Goal: Task Accomplishment & Management: Use online tool/utility

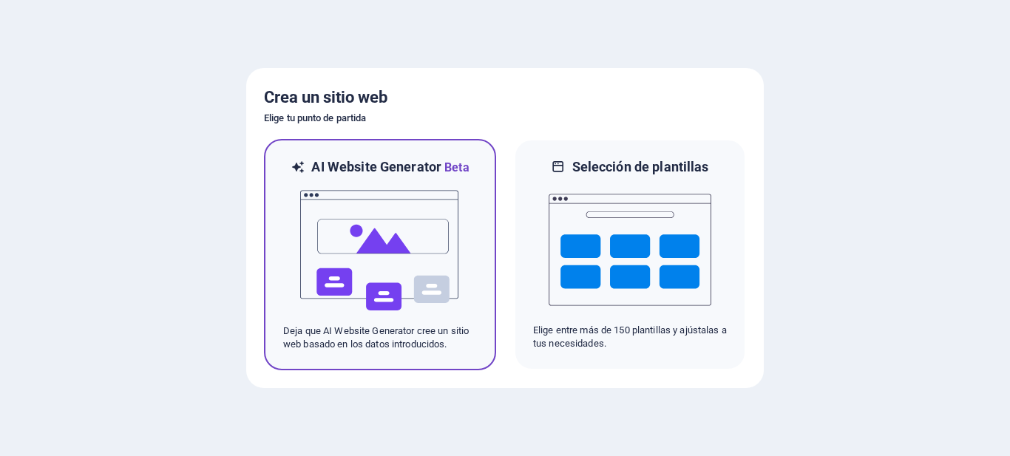
click at [488, 246] on div "AI Website Generator Beta Deja que AI Website Generator cree un sitio web basad…" at bounding box center [380, 254] width 232 height 231
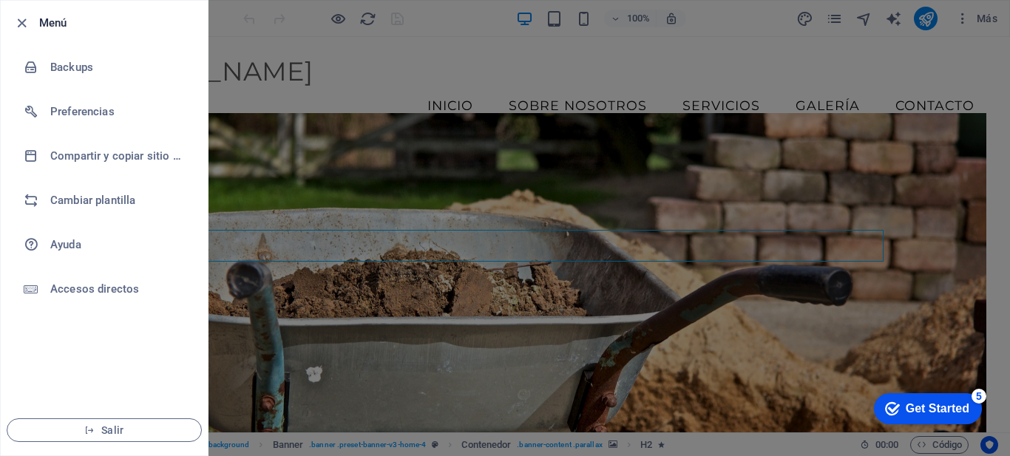
click at [55, 22] on h6 "Menú" at bounding box center [117, 23] width 157 height 18
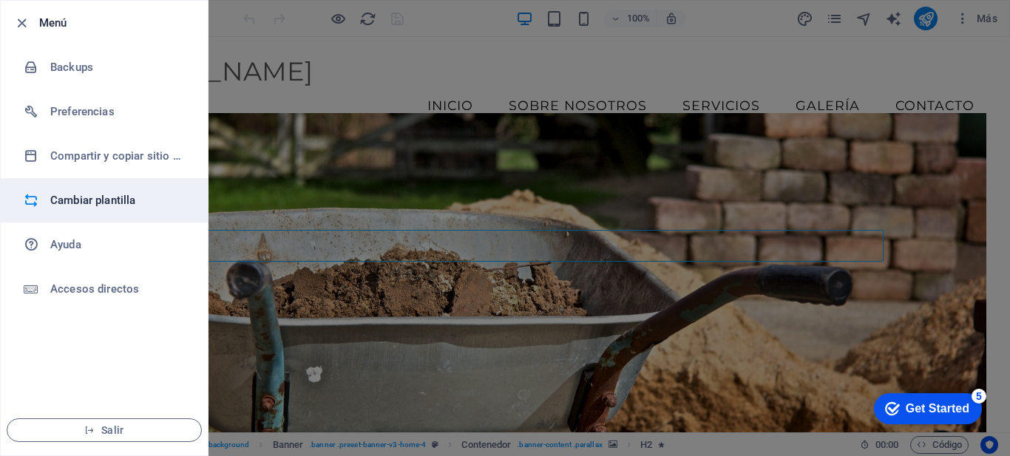
click at [107, 200] on h6 "Cambiar plantilla" at bounding box center [118, 200] width 137 height 18
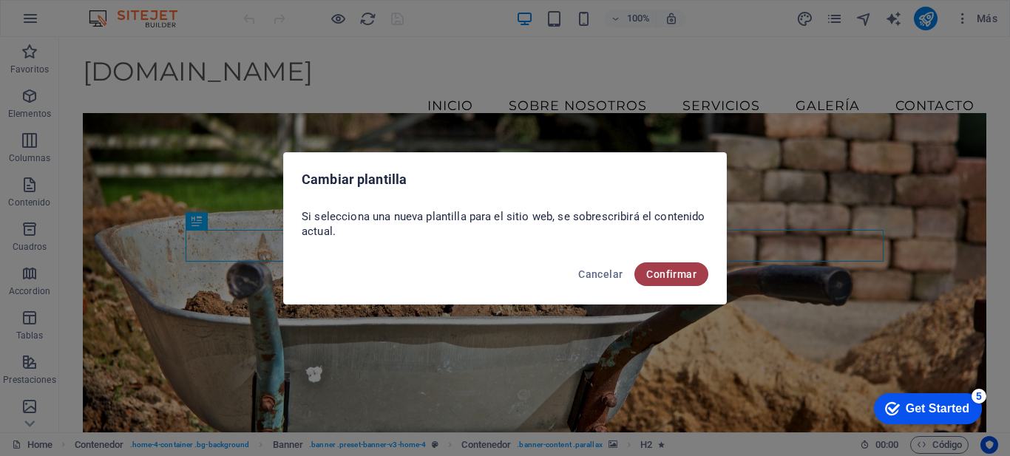
click at [691, 268] on span "Confirmar" at bounding box center [671, 274] width 50 height 12
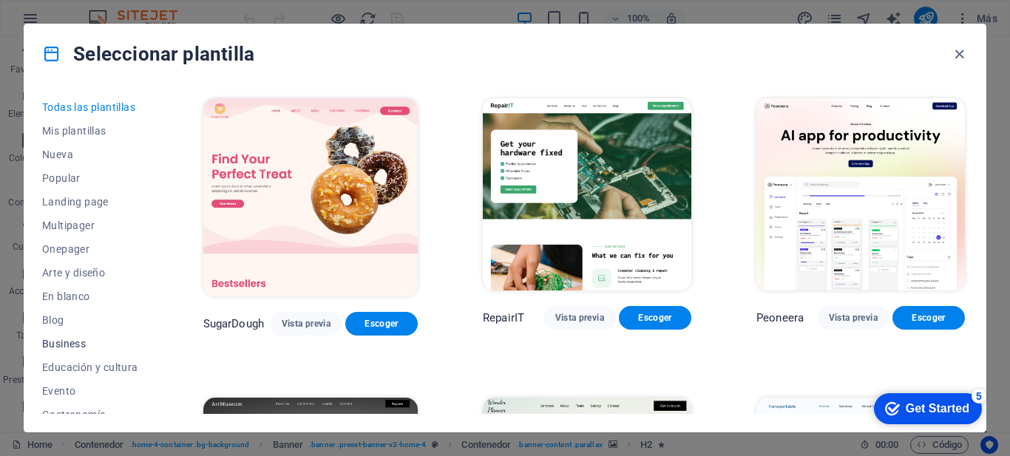
click at [70, 344] on span "Business" at bounding box center [90, 344] width 96 height 12
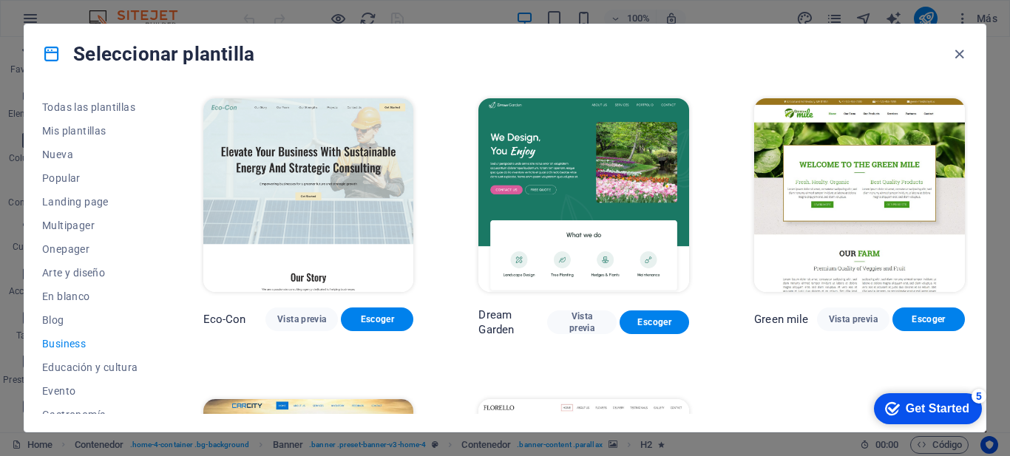
click at [343, 183] on img at bounding box center [308, 195] width 211 height 194
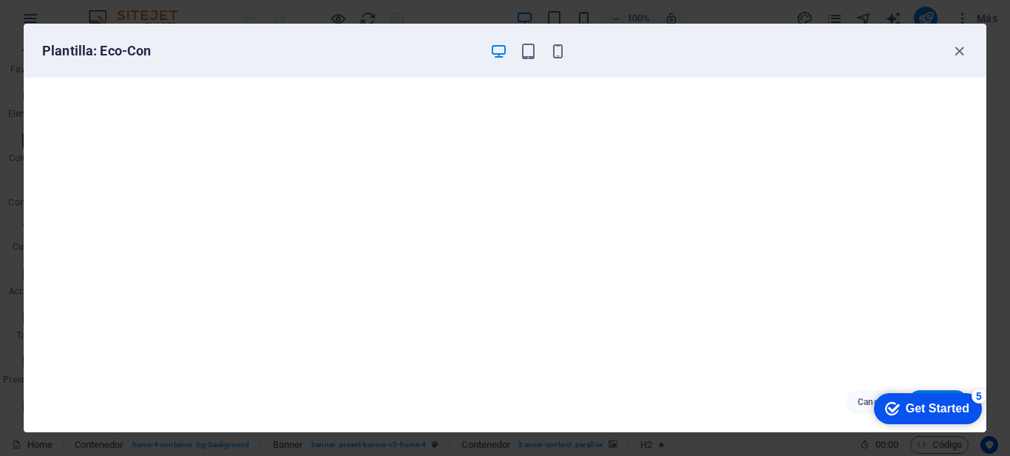
drag, startPoint x: 879, startPoint y: 40, endPoint x: 855, endPoint y: 11, distance: 37.3
click at [855, 11] on div "Plantilla: Eco-Con Cancelar Escoger" at bounding box center [505, 228] width 1010 height 456
drag, startPoint x: 837, startPoint y: 35, endPoint x: 807, endPoint y: 28, distance: 30.3
click at [807, 28] on div "Plantilla: Eco-Con" at bounding box center [504, 50] width 961 height 53
click at [942, 389] on div "checkmark Get Started 5 First Steps in the Editor Let's guide you through the t…" at bounding box center [927, 408] width 121 height 44
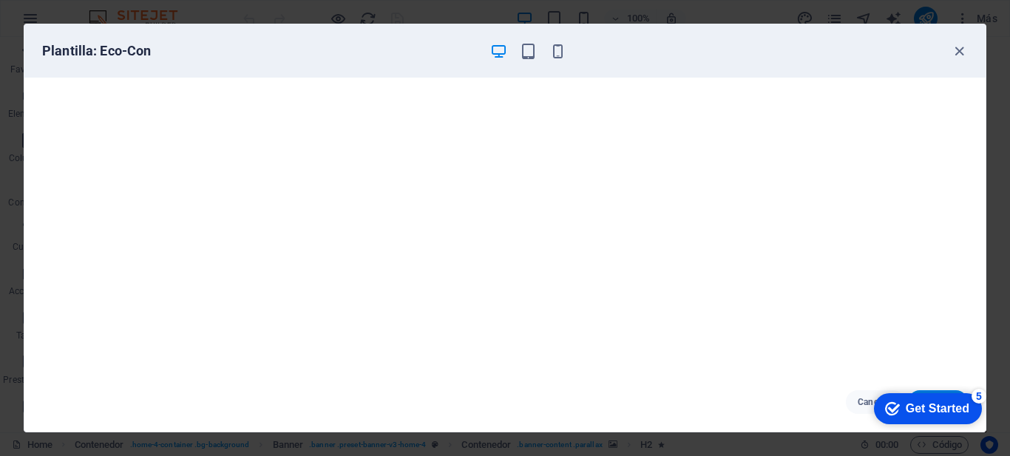
click at [968, 402] on div "Get Started" at bounding box center [938, 408] width 64 height 13
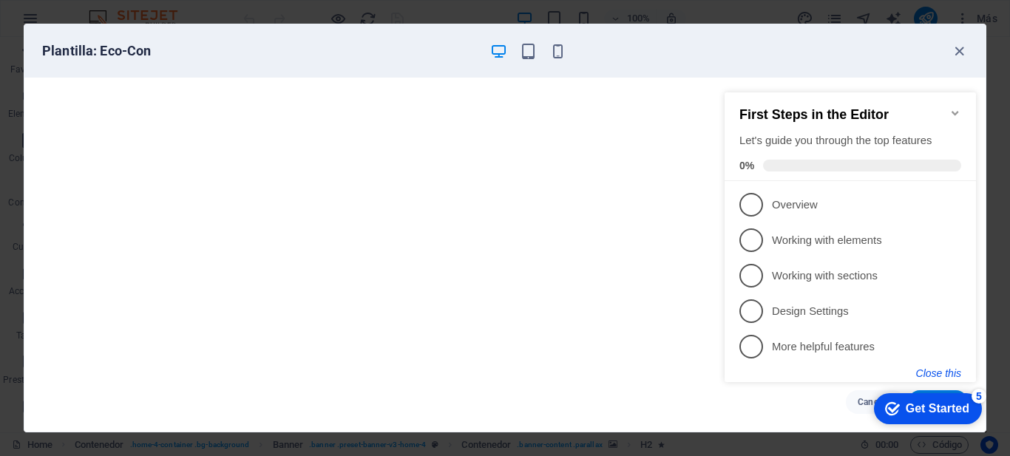
click at [944, 371] on button "Close this" at bounding box center [938, 373] width 45 height 12
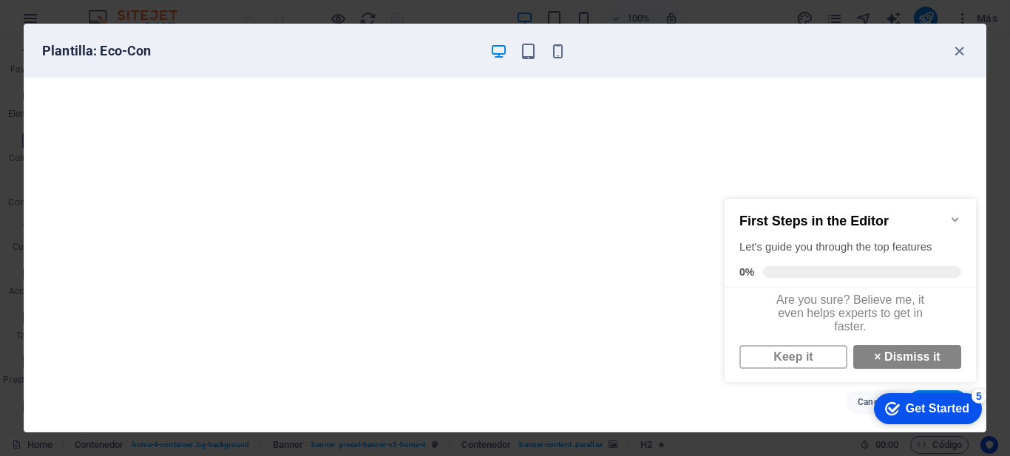
click at [954, 393] on div "checkmark Get Started 5" at bounding box center [928, 408] width 108 height 31
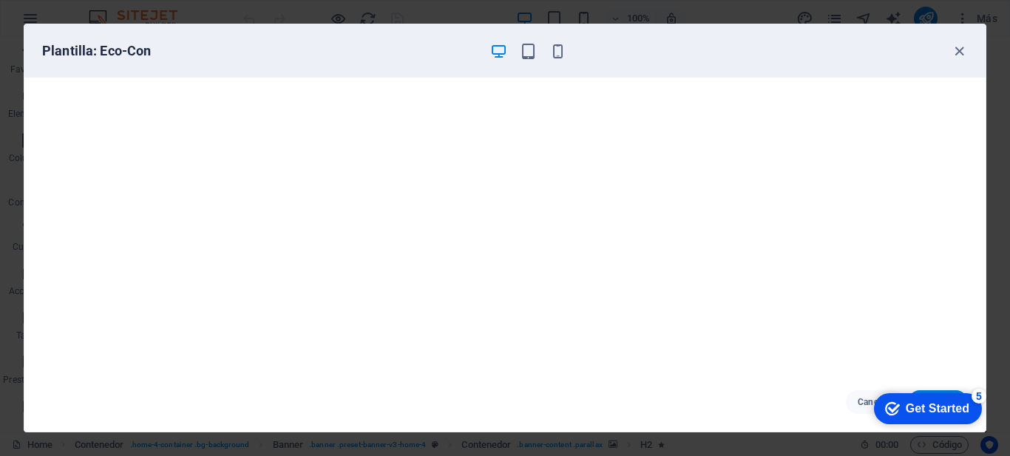
click at [954, 393] on div "checkmark Get Started 5" at bounding box center [928, 408] width 108 height 31
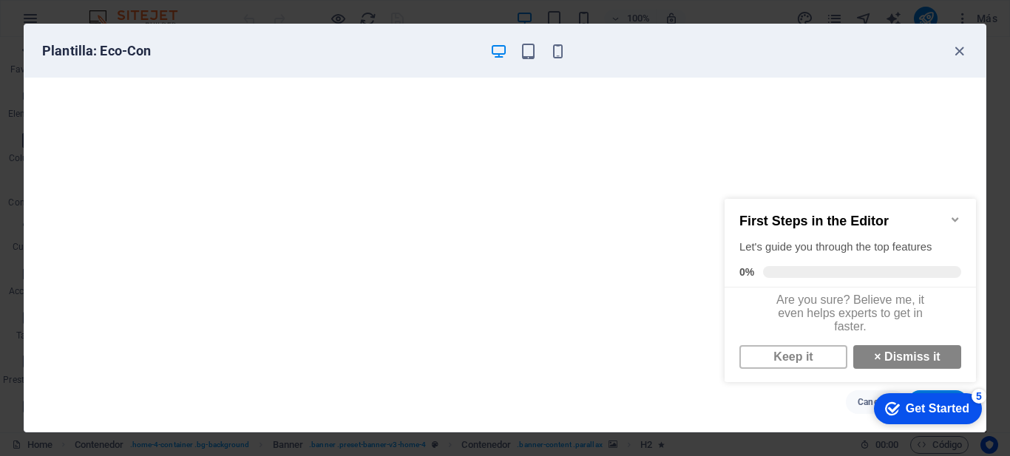
click at [954, 393] on div "checkmark Get Started 5" at bounding box center [928, 408] width 108 height 31
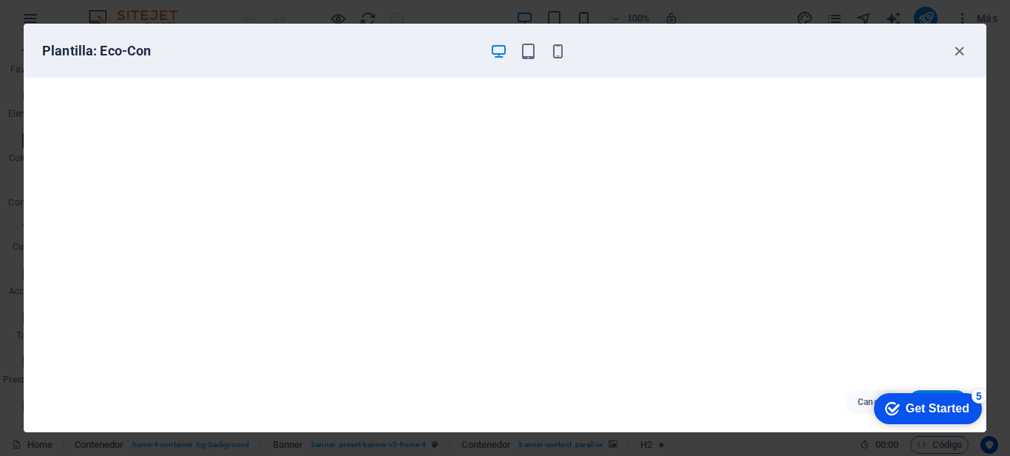
click at [949, 408] on div "Get Started" at bounding box center [938, 408] width 64 height 13
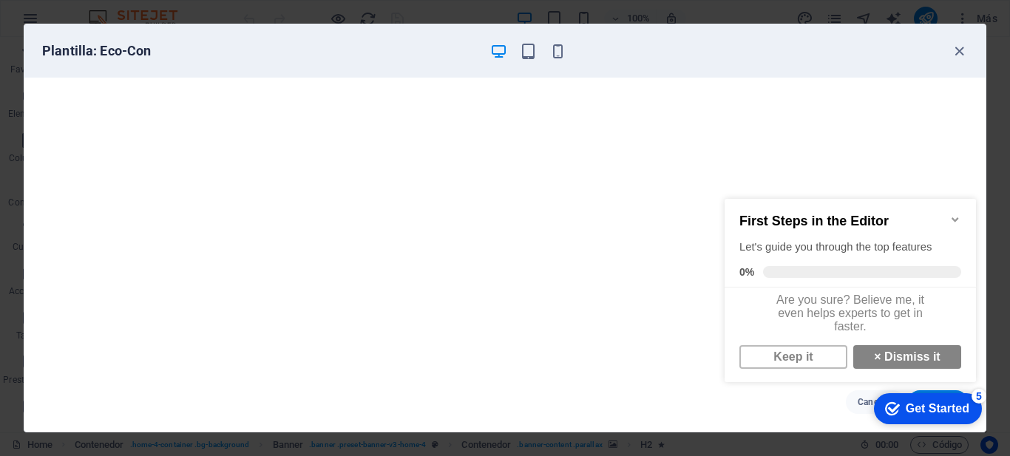
click at [949, 408] on div "Get Started" at bounding box center [938, 408] width 64 height 13
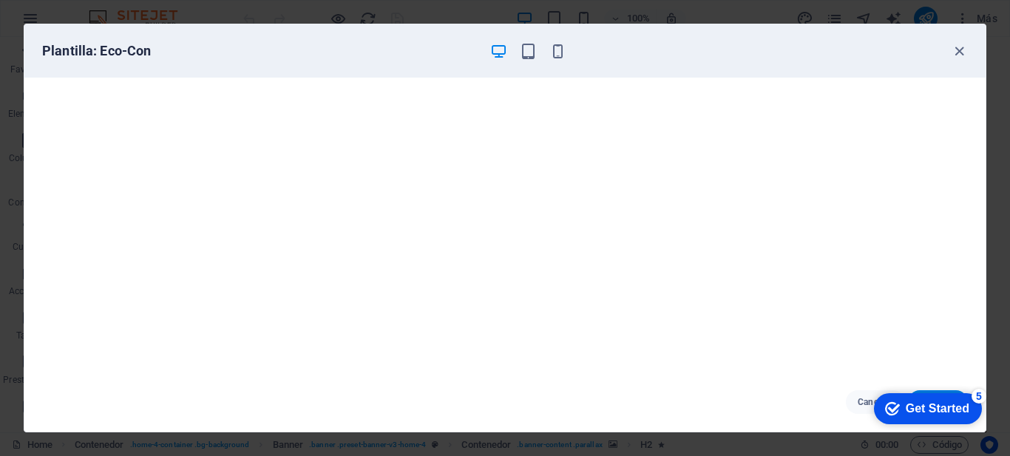
click at [969, 415] on div "Get Started" at bounding box center [938, 408] width 64 height 13
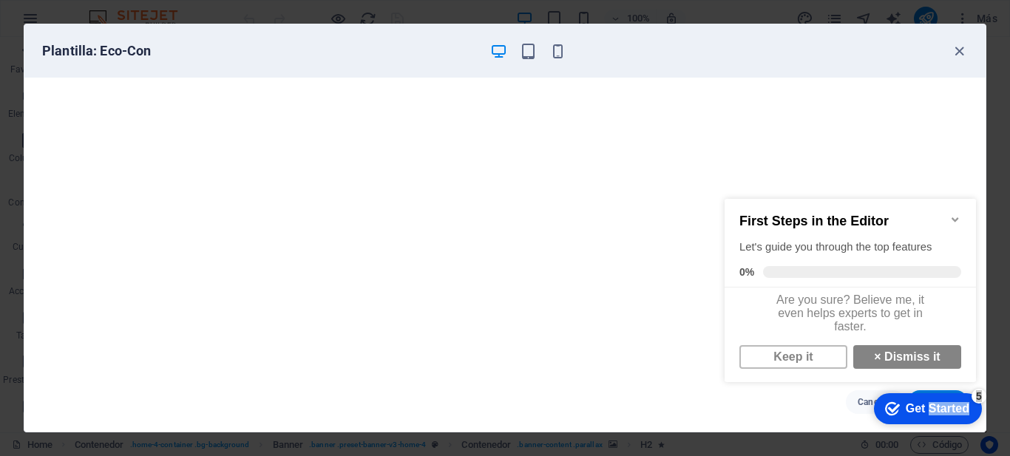
click at [949, 408] on div "Get Started" at bounding box center [938, 408] width 64 height 13
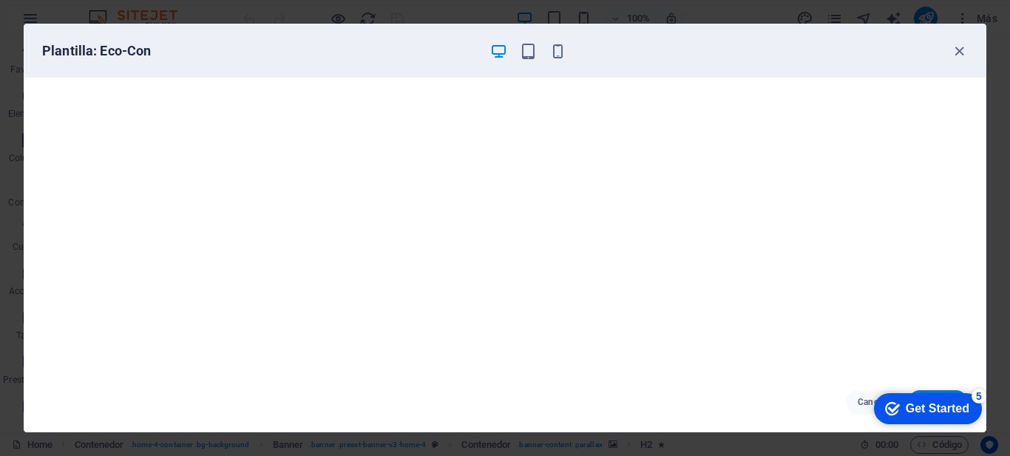
click at [969, 415] on div "Get Started" at bounding box center [938, 408] width 64 height 13
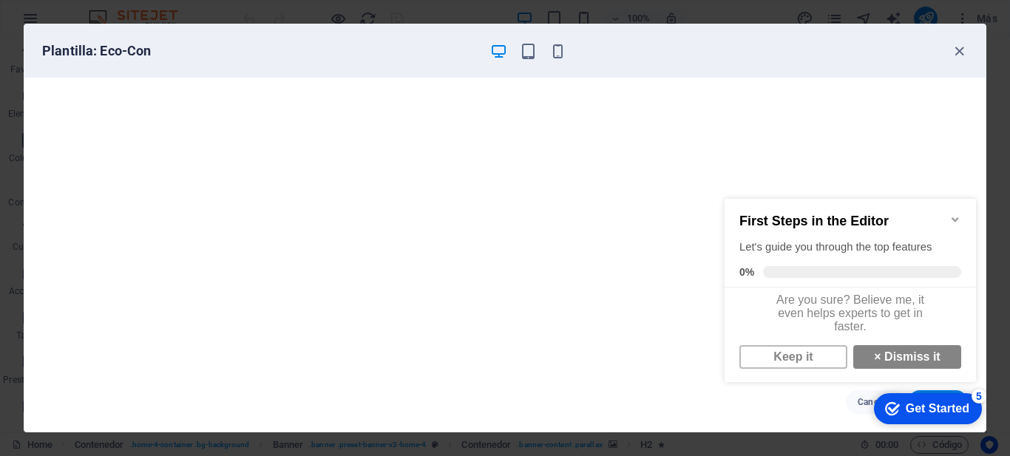
scroll to position [10, 0]
click at [922, 357] on link "× Dismiss it" at bounding box center [907, 357] width 108 height 24
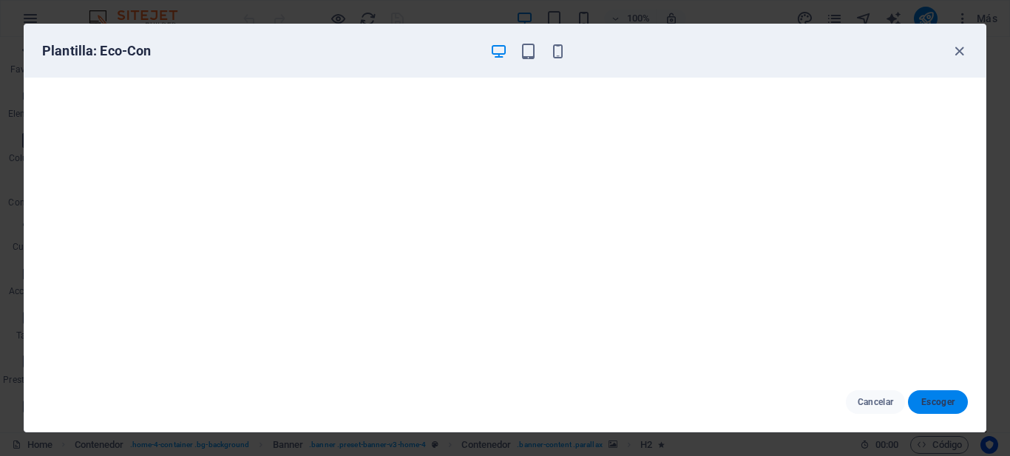
click at [934, 405] on span "Escoger" at bounding box center [938, 402] width 36 height 12
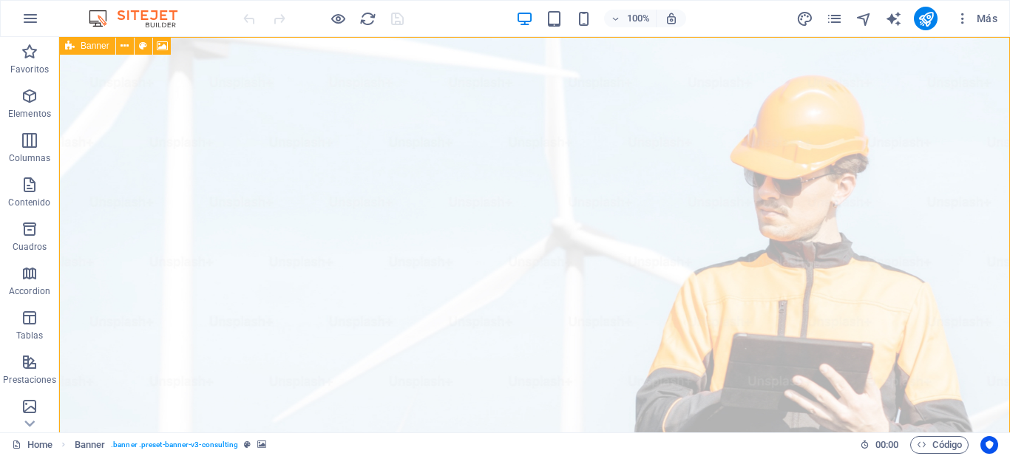
click at [0, 0] on span "Banner" at bounding box center [0, 0] width 0 height 0
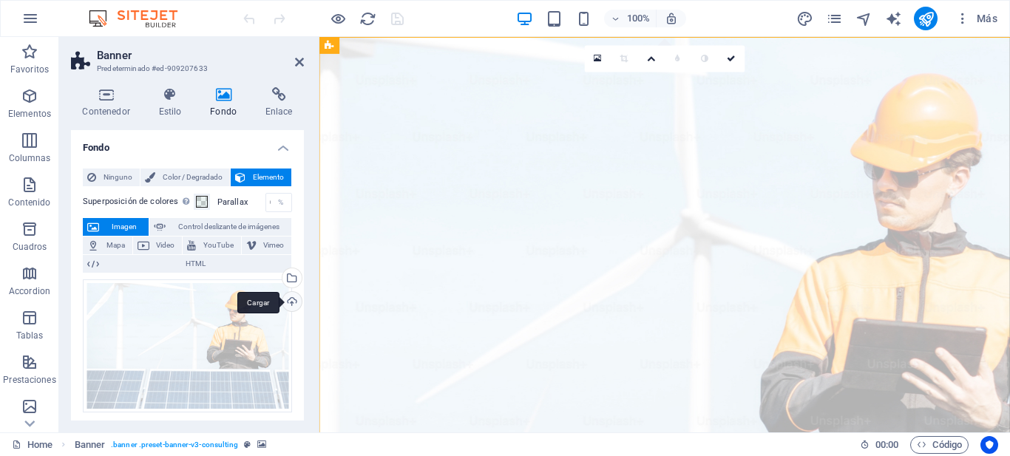
click at [288, 302] on div "Cargar" at bounding box center [290, 303] width 22 height 22
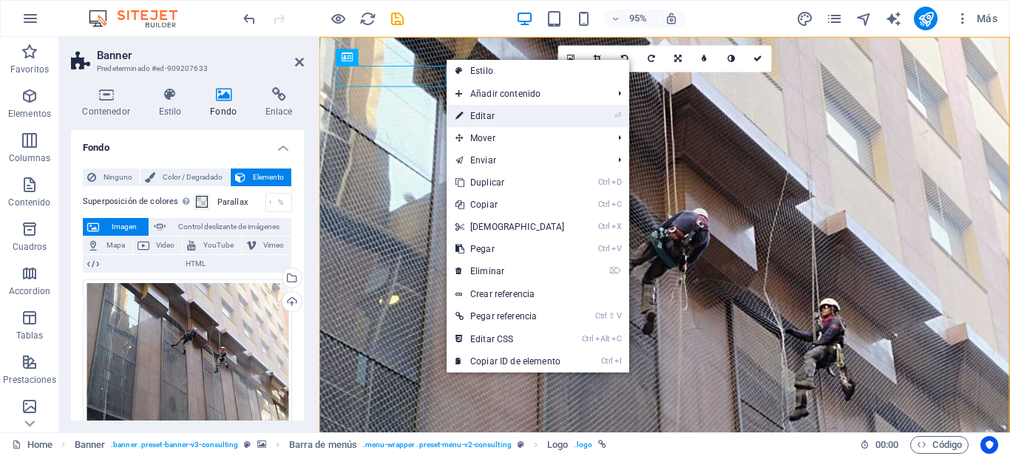
click at [477, 113] on link "⏎ Editar" at bounding box center [510, 116] width 127 height 22
select select "px"
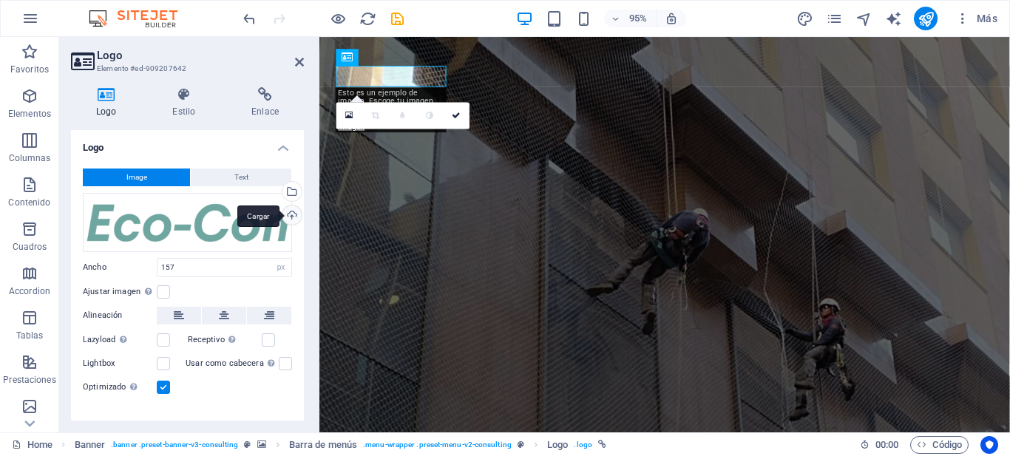
click at [294, 218] on div "Cargar" at bounding box center [290, 217] width 22 height 22
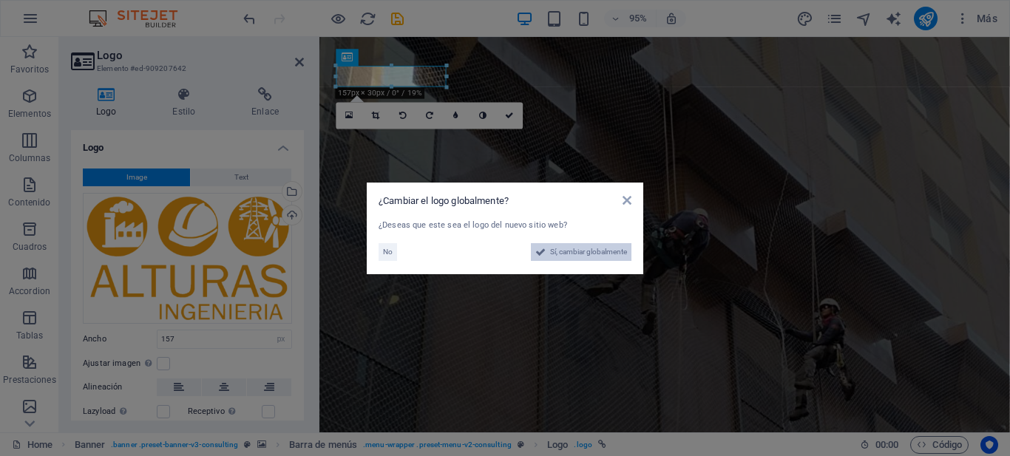
click at [592, 247] on span "Sí, cambiar globalmente" at bounding box center [588, 252] width 77 height 18
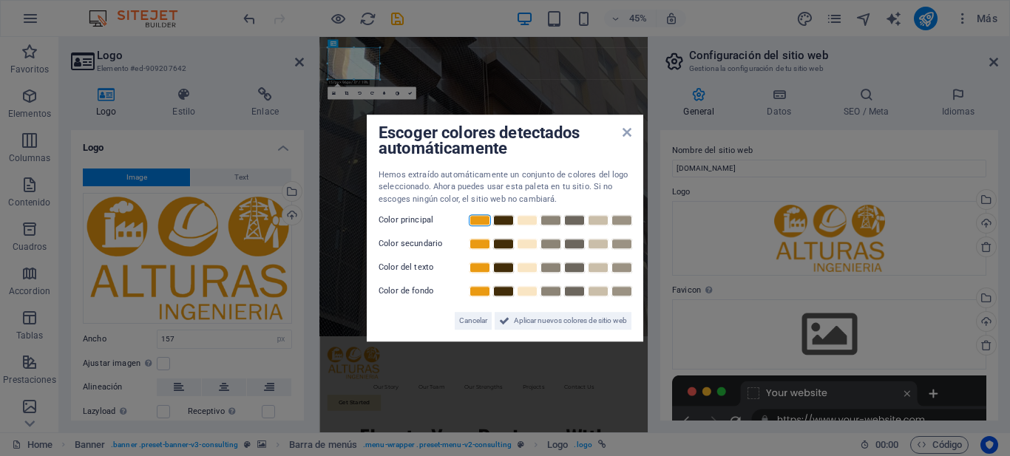
click at [484, 217] on link at bounding box center [480, 220] width 22 height 12
click at [506, 243] on link at bounding box center [503, 244] width 22 height 12
click at [503, 267] on link at bounding box center [503, 268] width 22 height 12
click at [525, 244] on link at bounding box center [527, 244] width 22 height 12
click at [532, 291] on link at bounding box center [527, 291] width 22 height 12
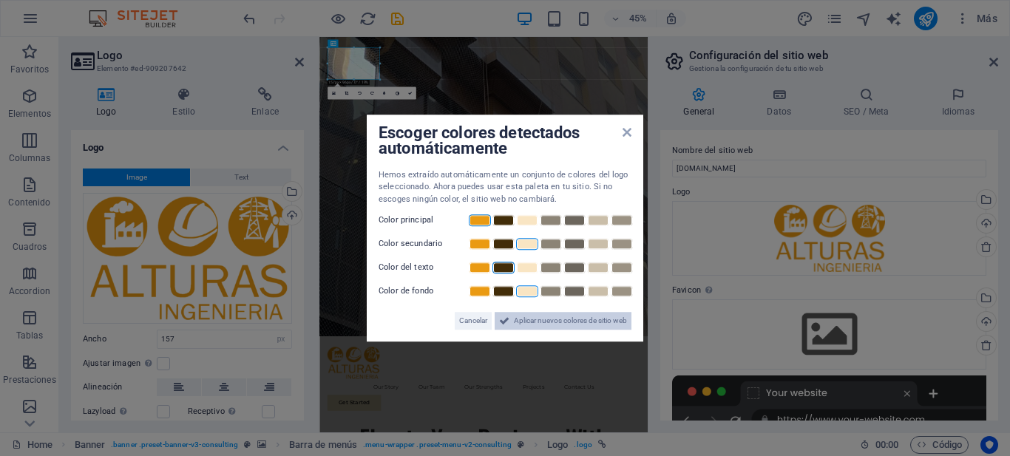
click at [514, 322] on span "Aplicar nuevos colores de sitio web" at bounding box center [570, 321] width 113 height 18
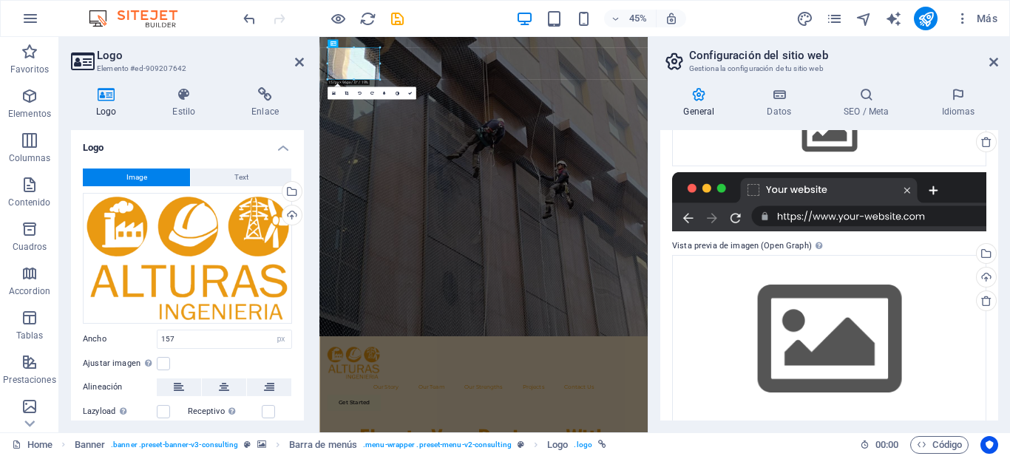
scroll to position [219, 0]
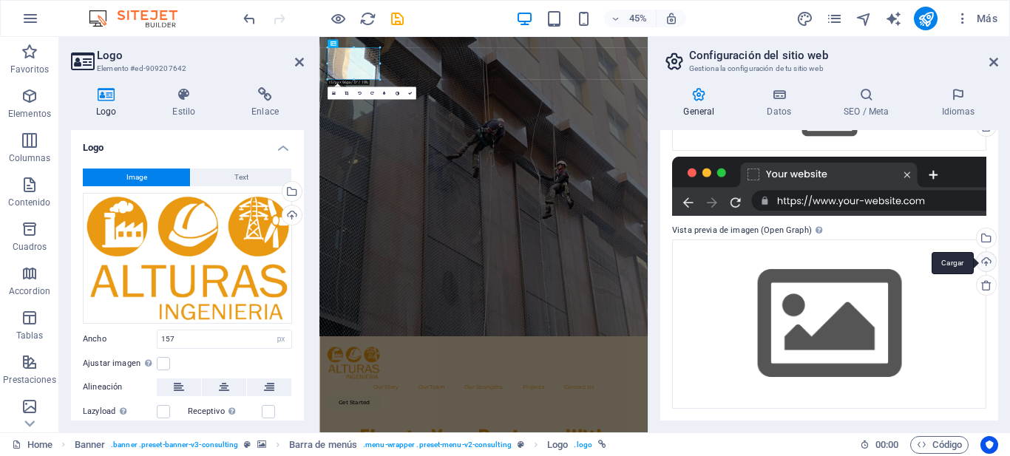
click at [982, 264] on div "Cargar" at bounding box center [985, 263] width 22 height 22
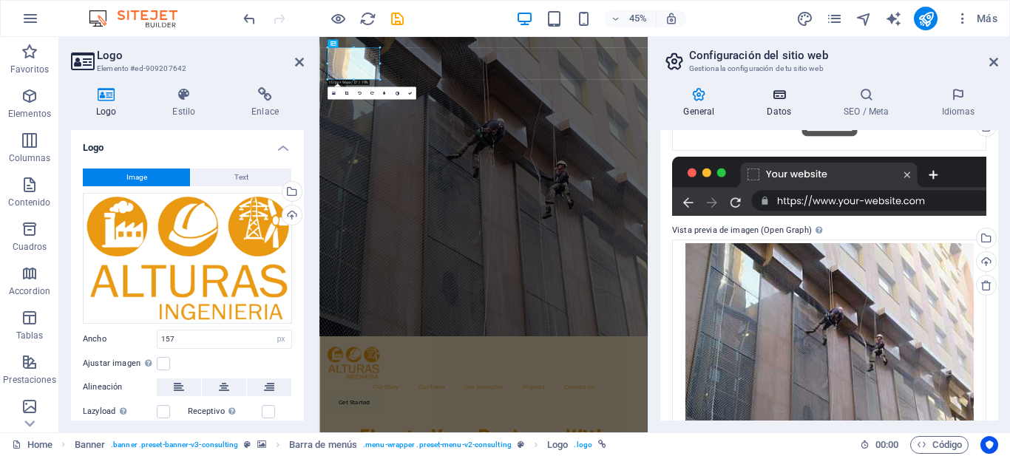
click at [770, 107] on h4 "Datos" at bounding box center [782, 102] width 77 height 31
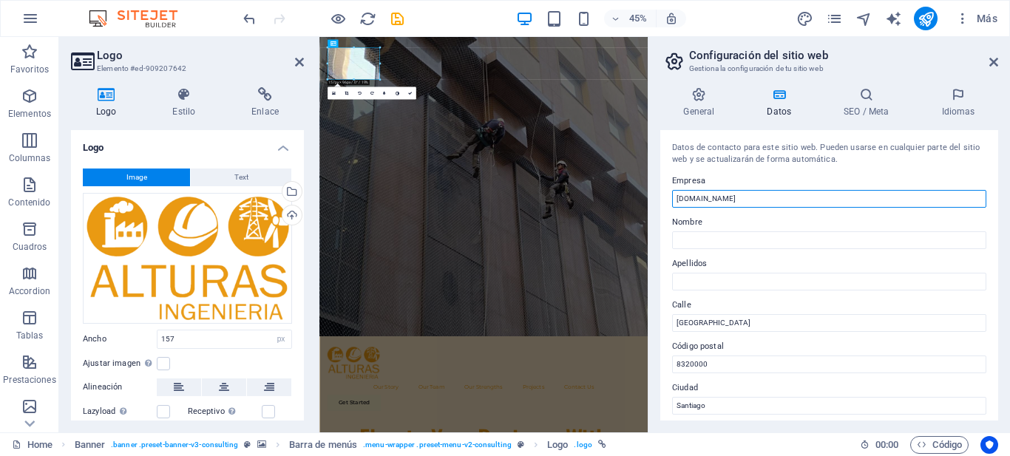
click at [699, 196] on input "[DOMAIN_NAME]" at bounding box center [829, 199] width 314 height 18
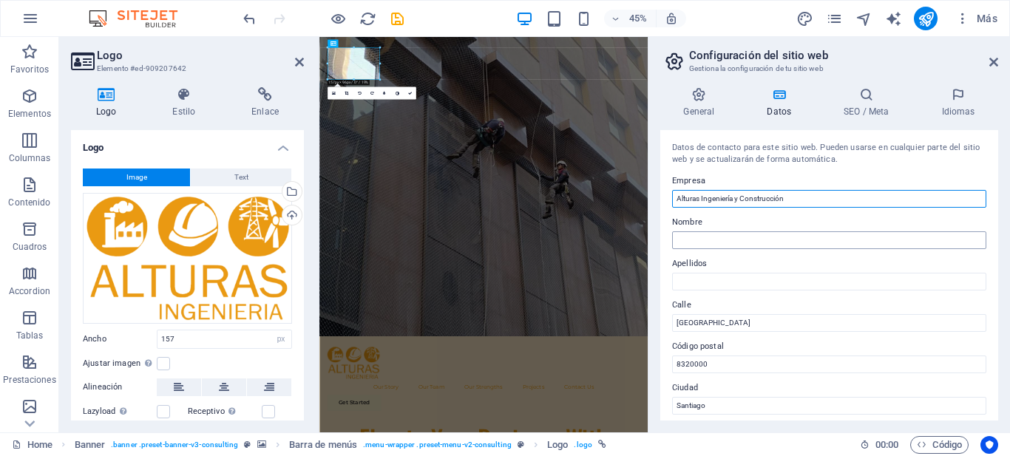
type input "Alturas Ingeniería y Construcción"
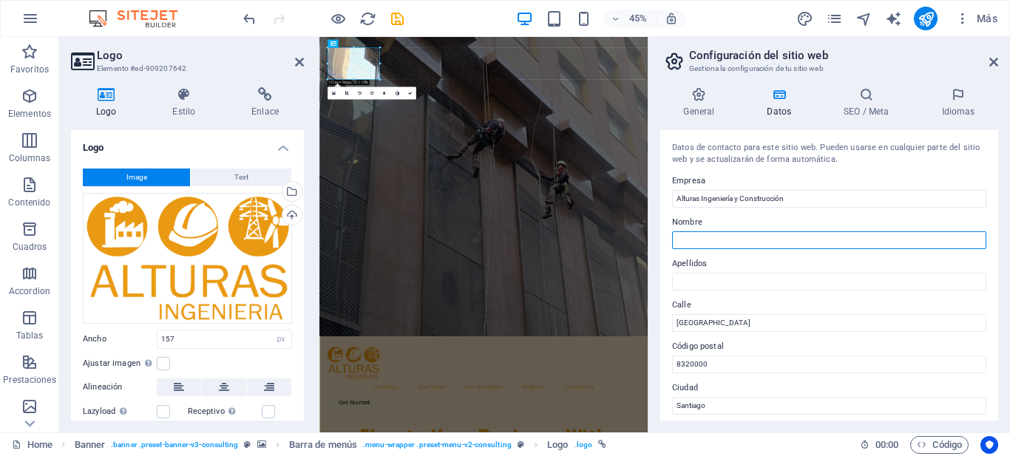
click at [679, 237] on input "Nombre" at bounding box center [829, 240] width 314 height 18
type input "Alturas"
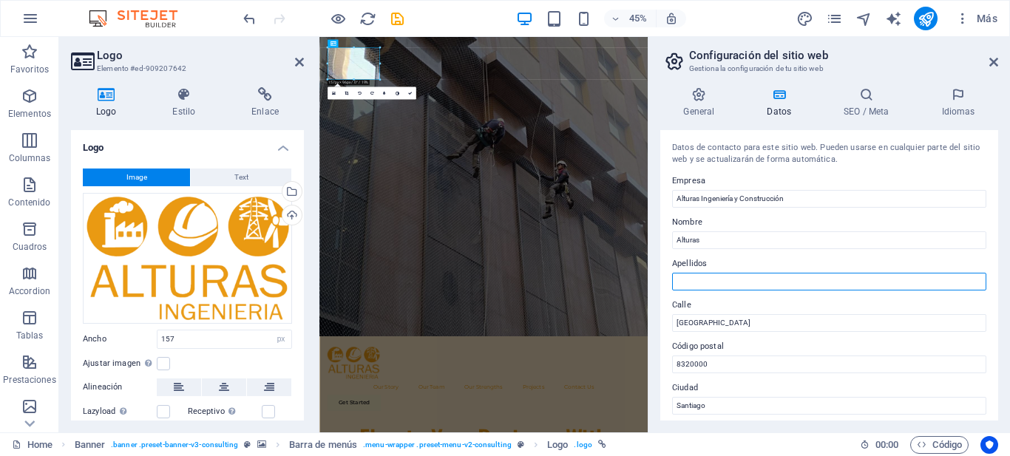
click at [683, 283] on input "Apellidos" at bounding box center [829, 282] width 314 height 18
type input "Ingeniería y construcción"
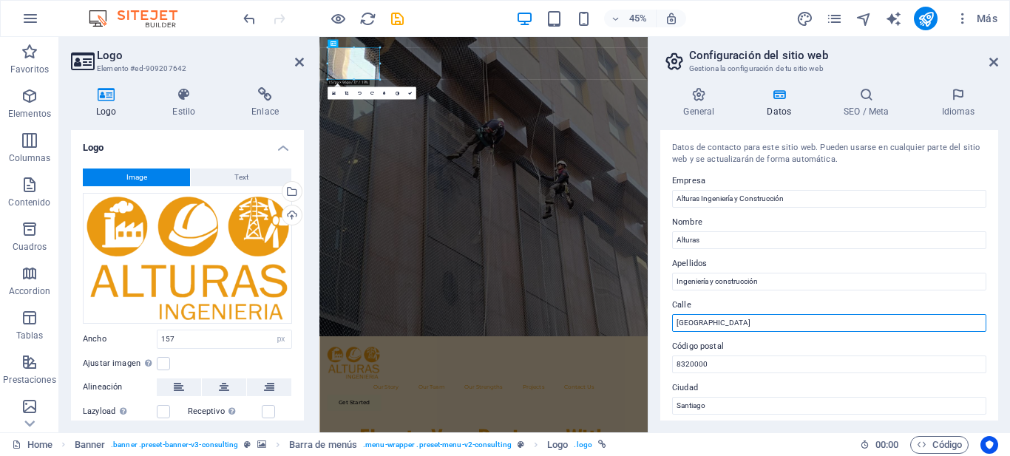
click at [706, 320] on input "Avenida Los Andes" at bounding box center [829, 323] width 314 height 18
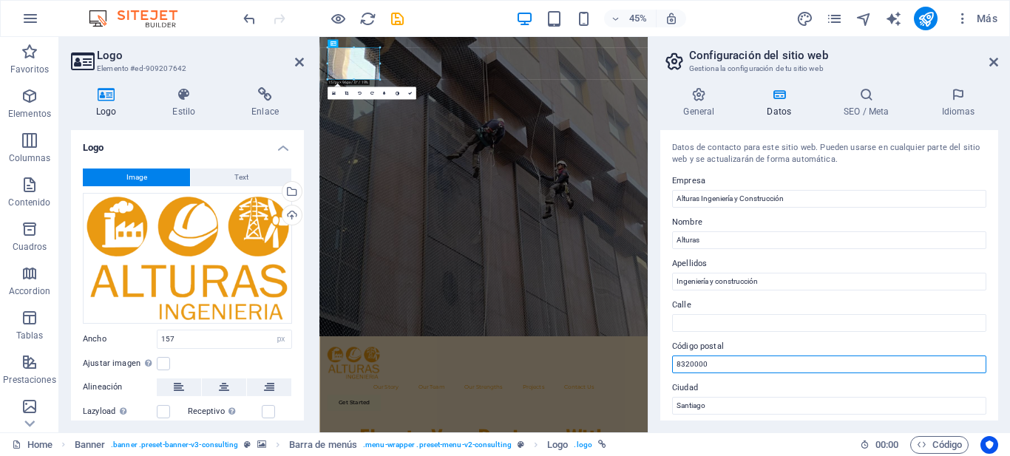
click at [702, 362] on input "8320000" at bounding box center [829, 365] width 314 height 18
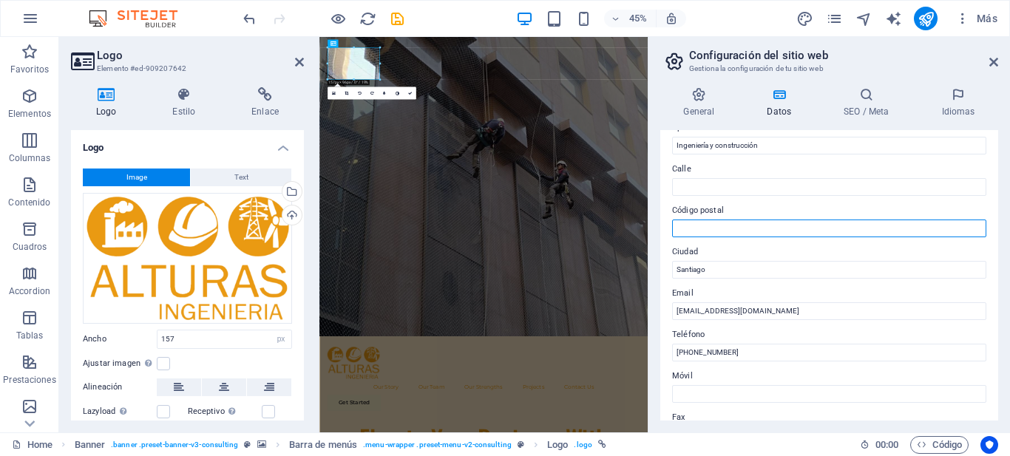
scroll to position [143, 0]
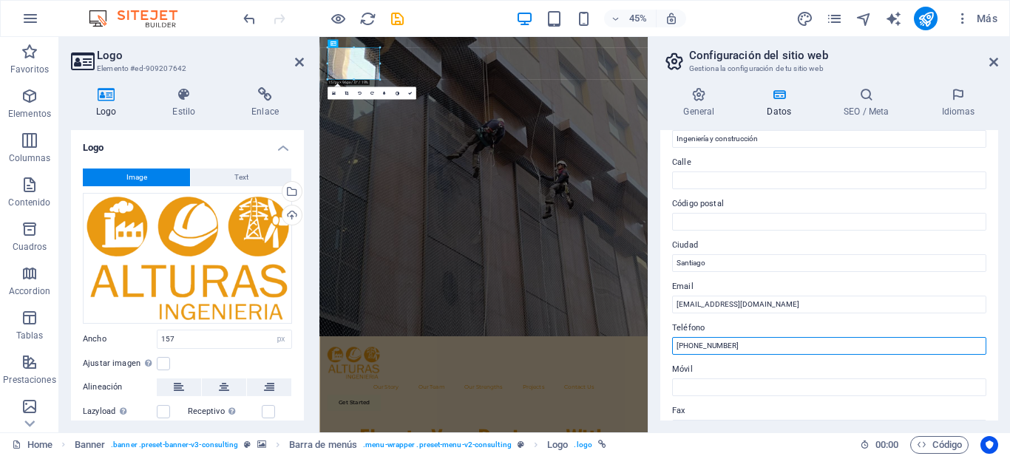
click at [752, 350] on input "+56 2 1234 5678" at bounding box center [829, 346] width 314 height 18
type input "[PHONE_NUMBER]"
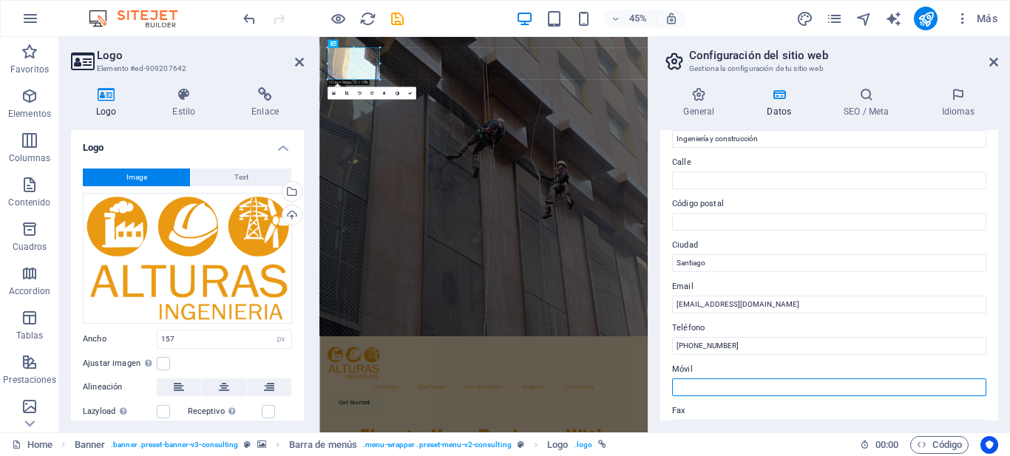
click at [710, 387] on input "Móvil" at bounding box center [829, 388] width 314 height 18
type input "[PHONE_NUMBER]"
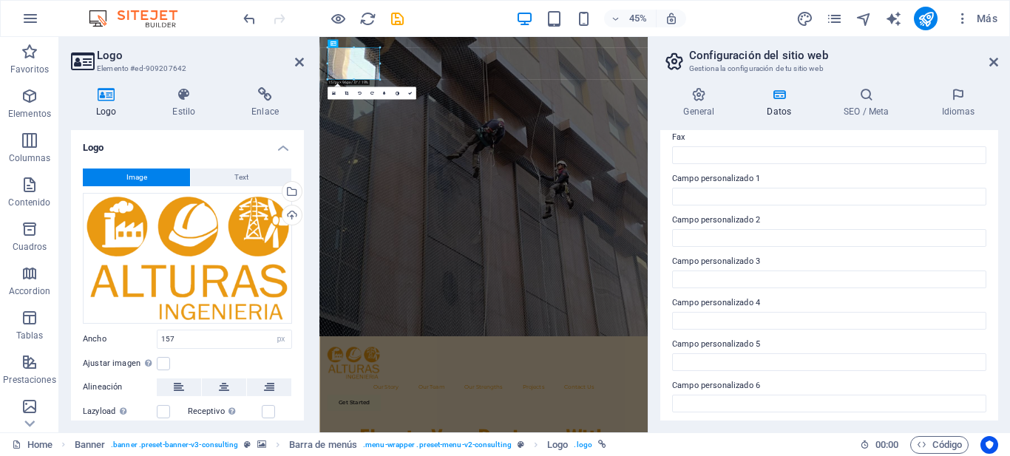
scroll to position [418, 0]
click at [869, 111] on h4 "SEO / Meta" at bounding box center [870, 102] width 98 height 31
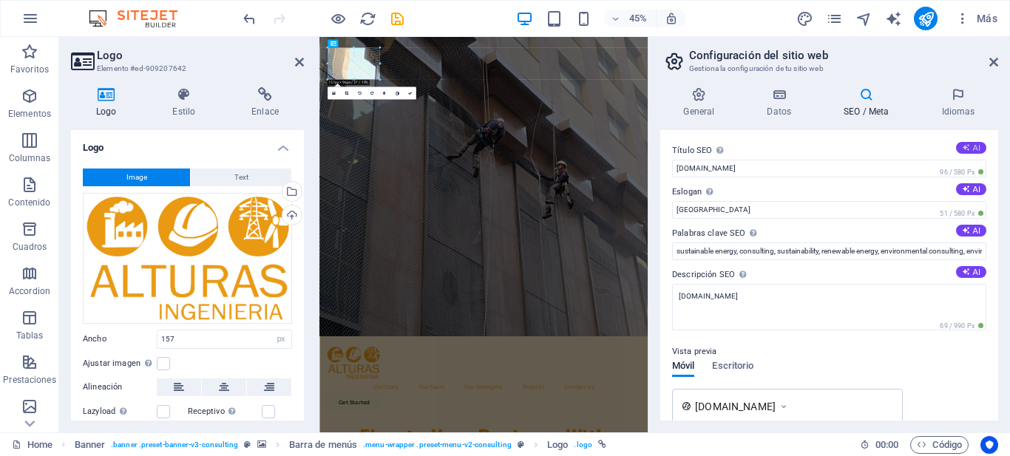
click at [965, 153] on button "AI" at bounding box center [971, 148] width 30 height 12
type input "Elevate Your Business Sustainably"
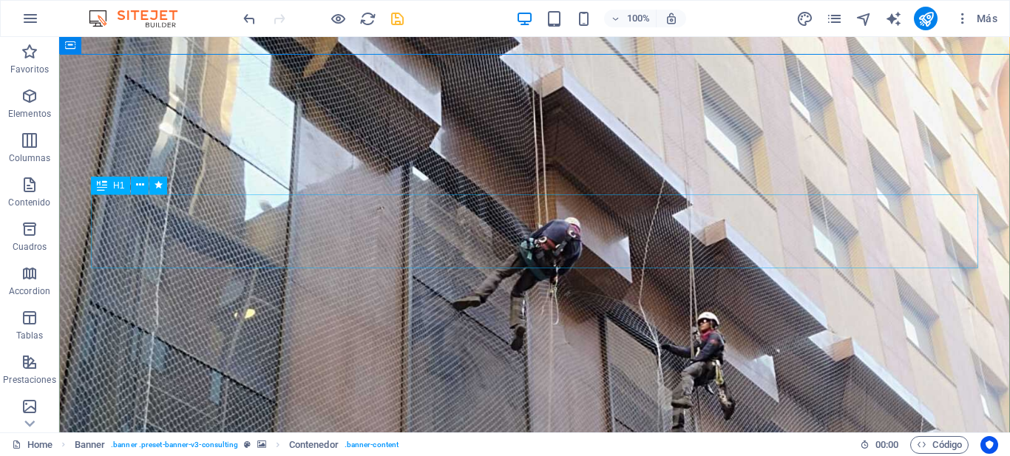
scroll to position [101, 0]
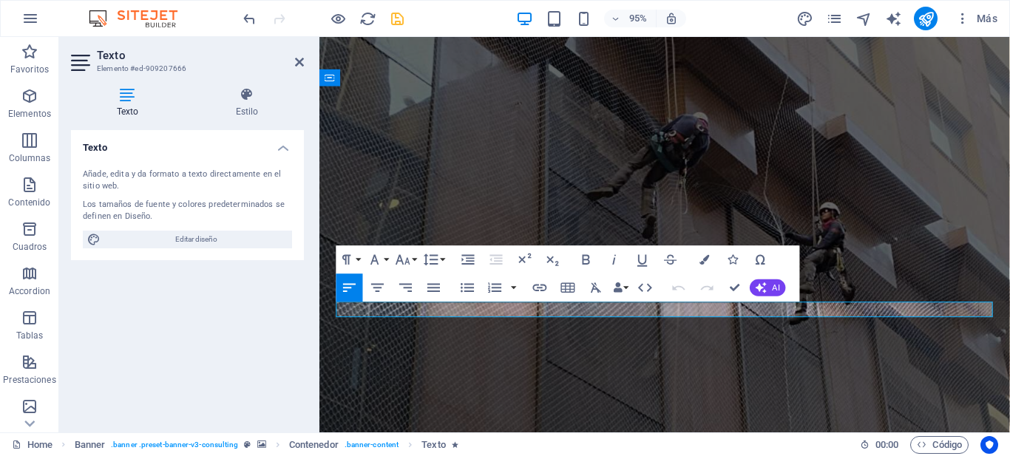
scroll to position [102, 0]
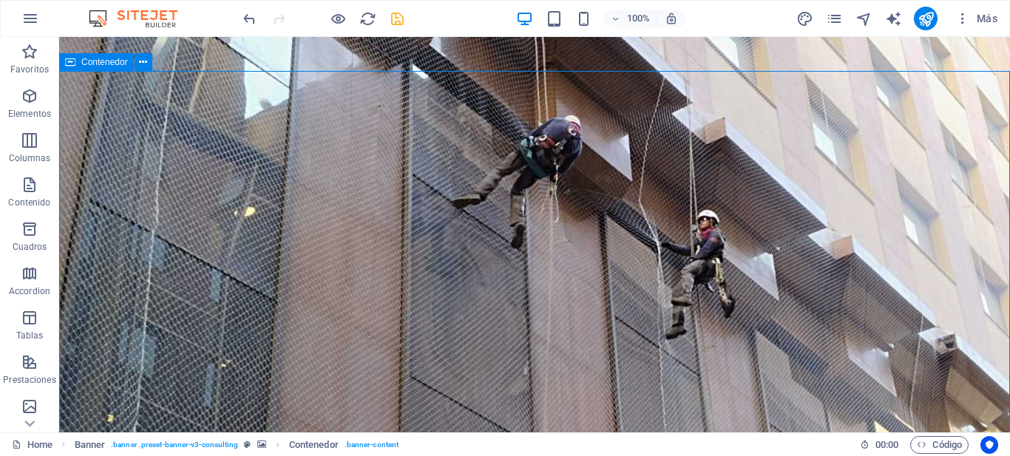
scroll to position [84, 0]
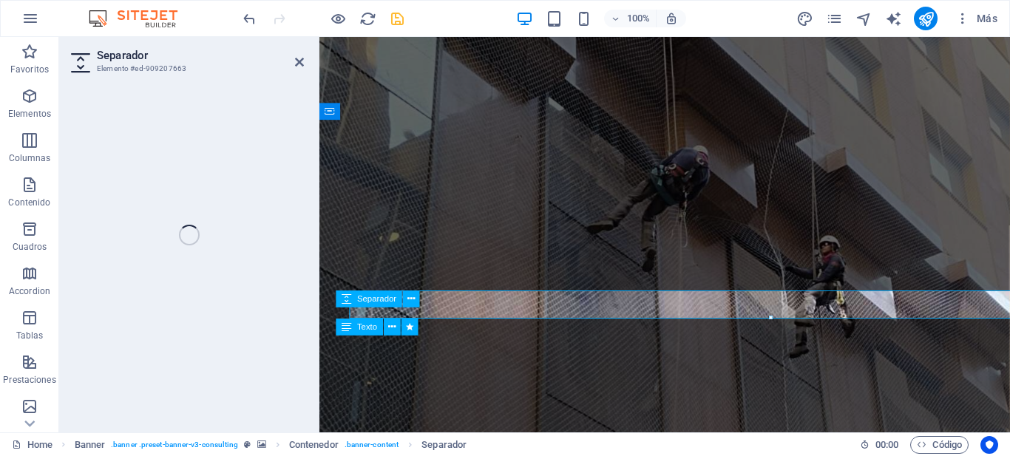
select select "px"
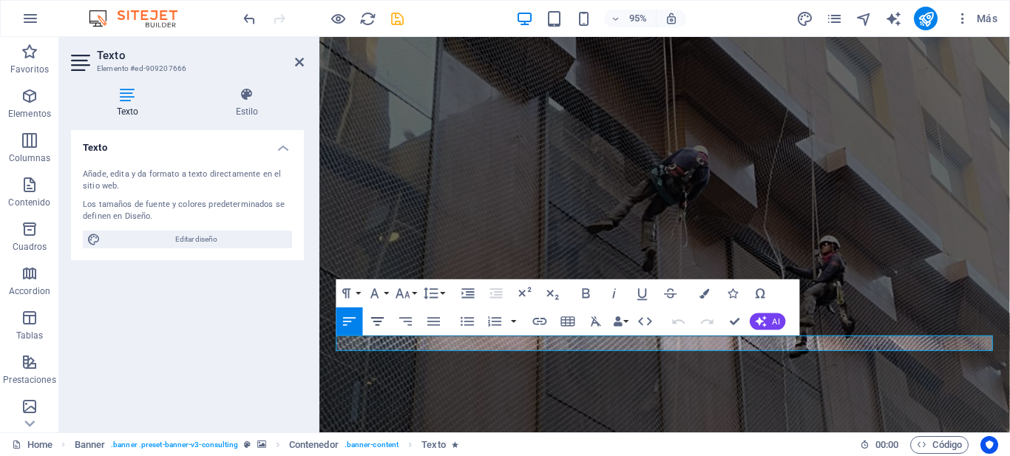
click at [374, 325] on icon "button" at bounding box center [377, 321] width 17 height 17
click at [585, 294] on icon "button" at bounding box center [586, 293] width 17 height 17
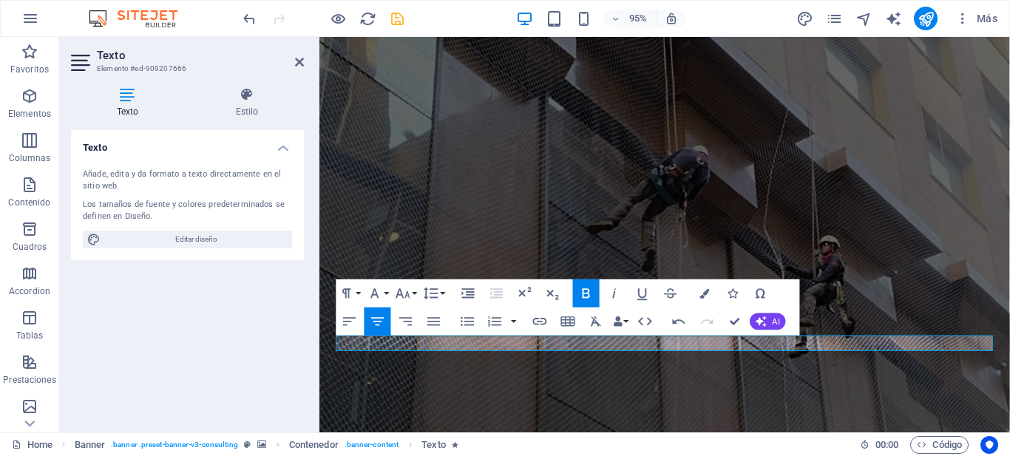
click at [591, 293] on icon "button" at bounding box center [586, 293] width 17 height 17
click at [701, 293] on icon "button" at bounding box center [704, 293] width 10 height 10
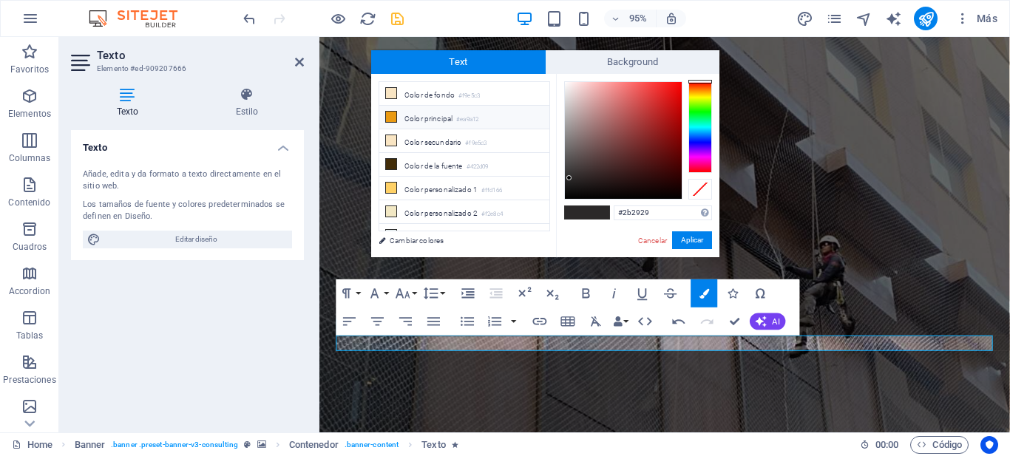
click at [393, 118] on icon at bounding box center [391, 117] width 10 height 10
type input "#ea9a12"
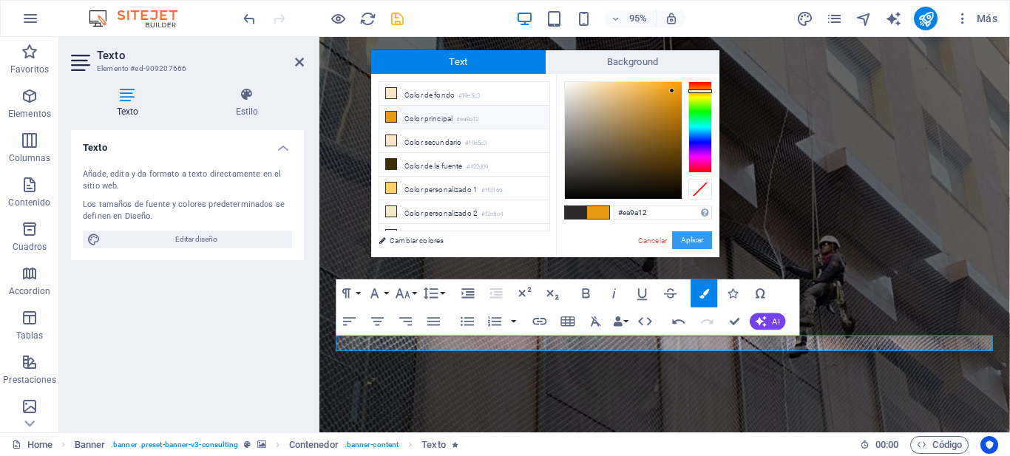
click at [685, 242] on button "Aplicar" at bounding box center [692, 240] width 40 height 18
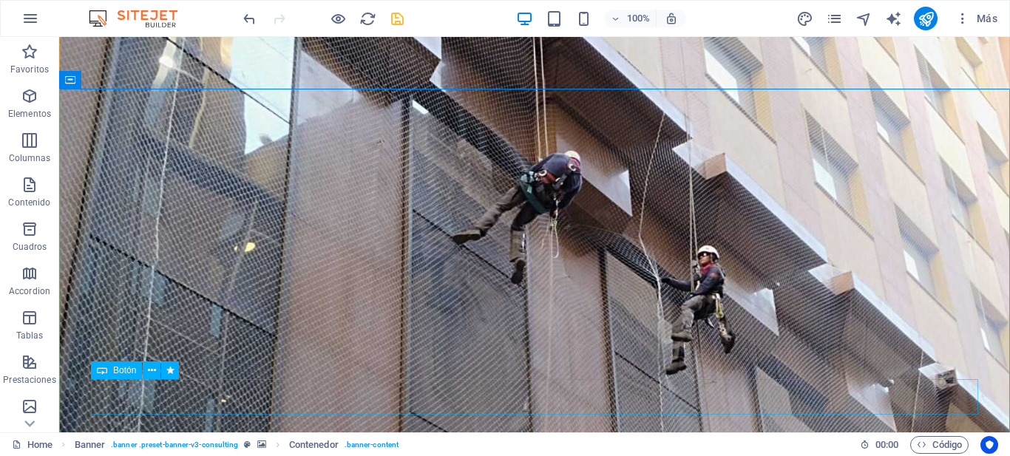
click at [151, 367] on icon at bounding box center [152, 371] width 8 height 16
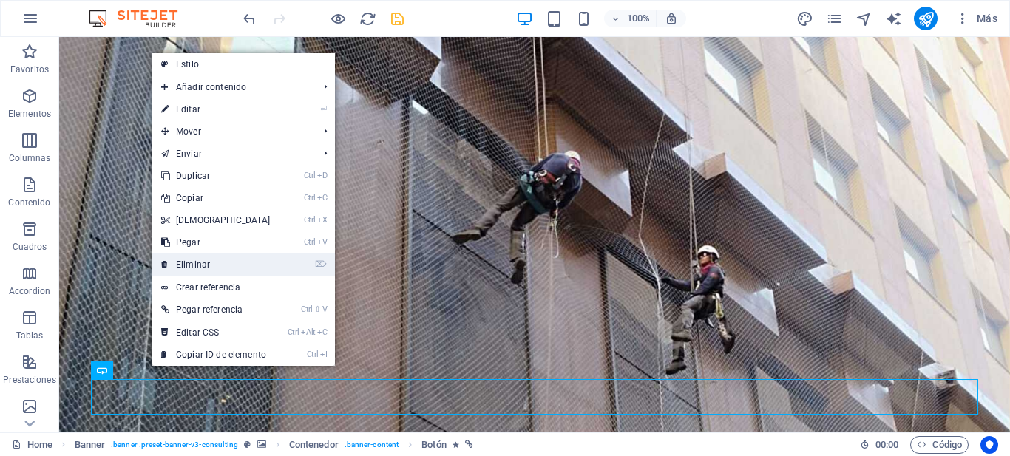
click at [259, 260] on link "⌦ Eliminar" at bounding box center [215, 265] width 127 height 22
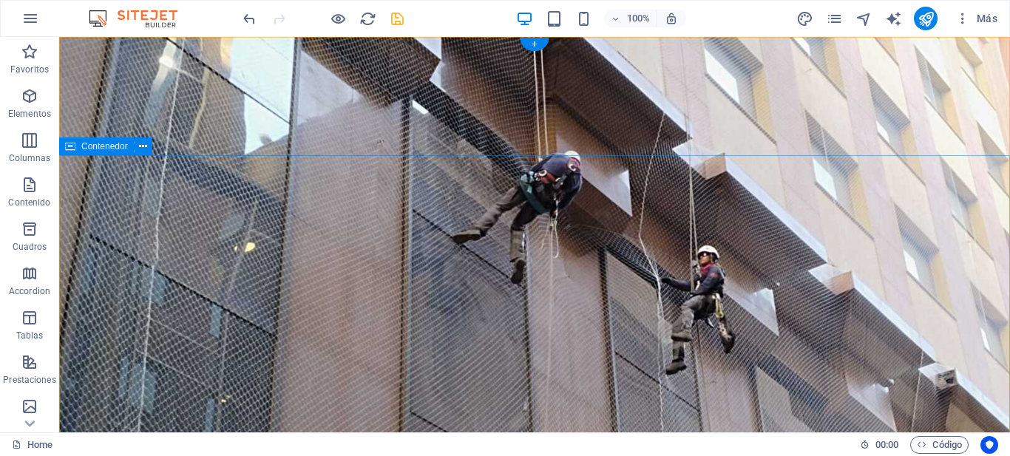
scroll to position [0, 0]
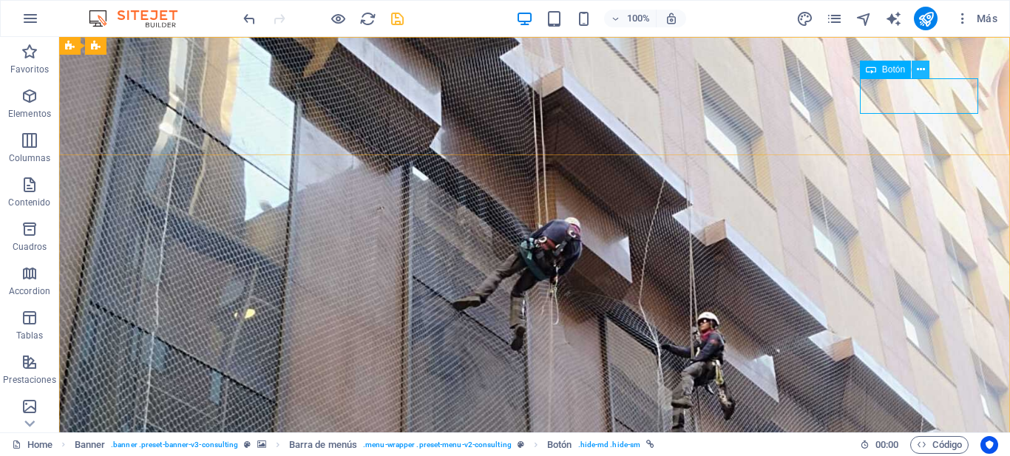
click at [923, 71] on icon at bounding box center [921, 70] width 8 height 16
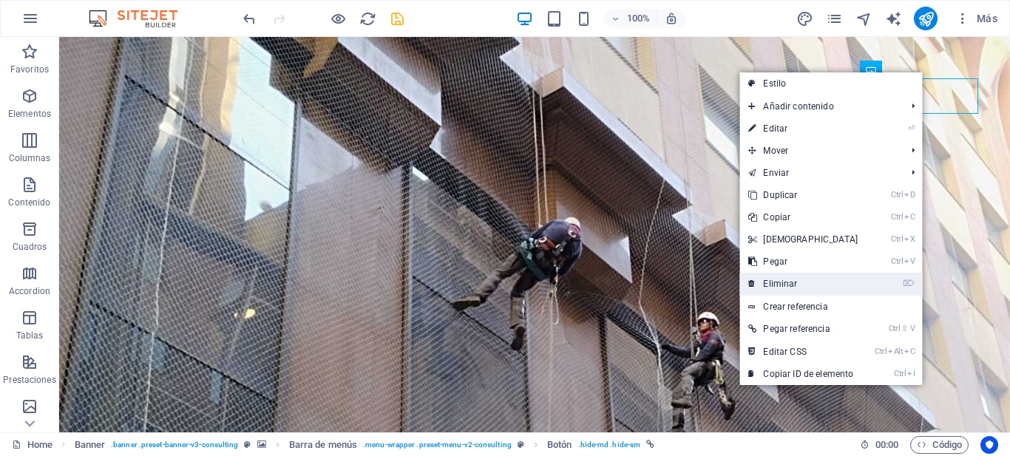
click at [788, 279] on link "⌦ Eliminar" at bounding box center [802, 284] width 127 height 22
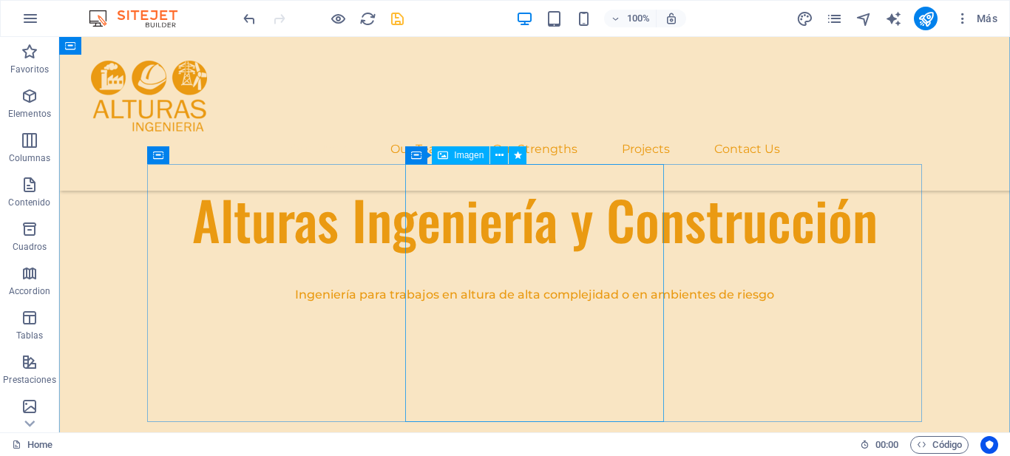
scroll to position [819, 0]
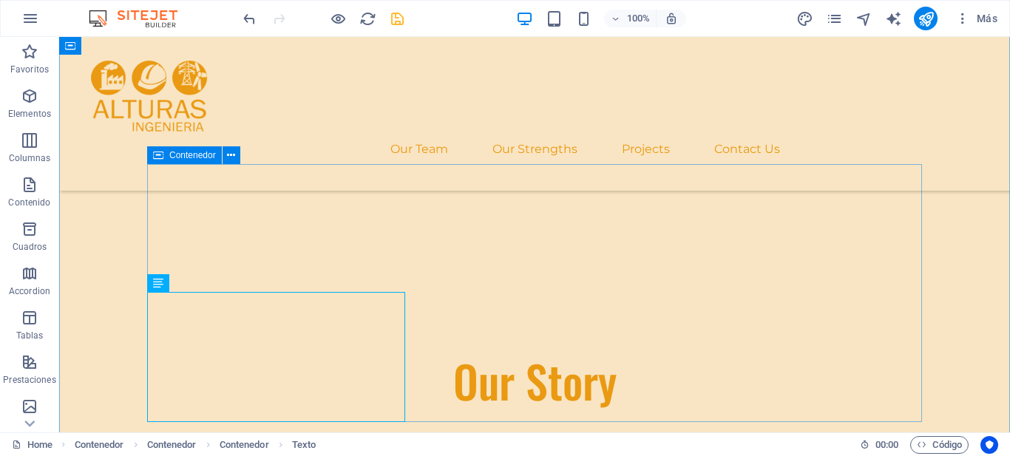
scroll to position [1084, 0]
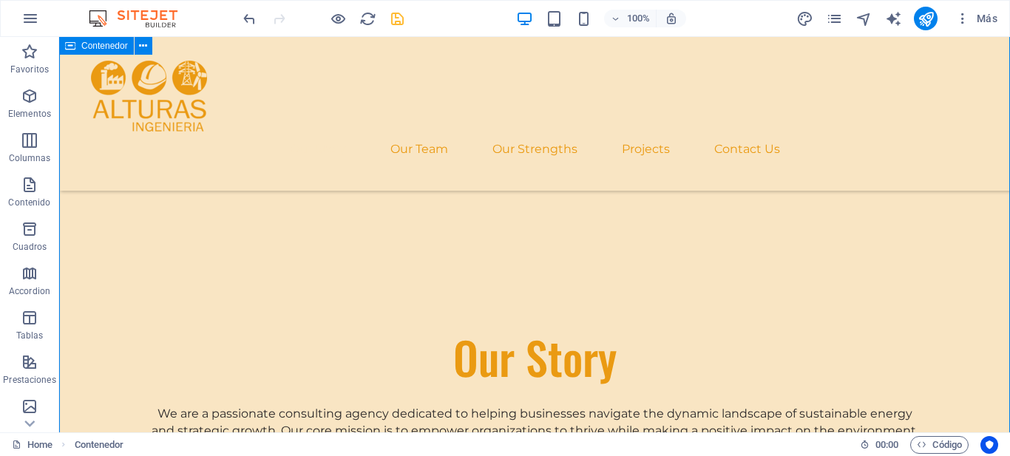
scroll to position [795, 0]
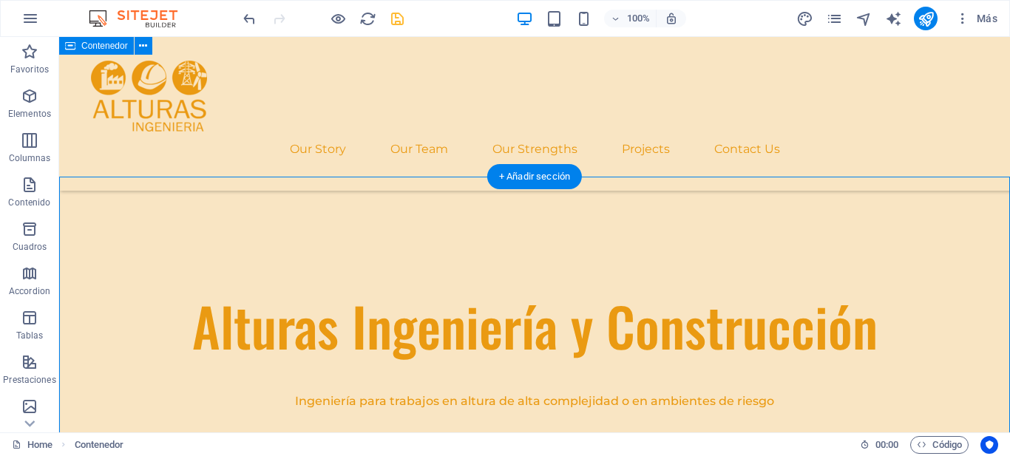
scroll to position [526, 0]
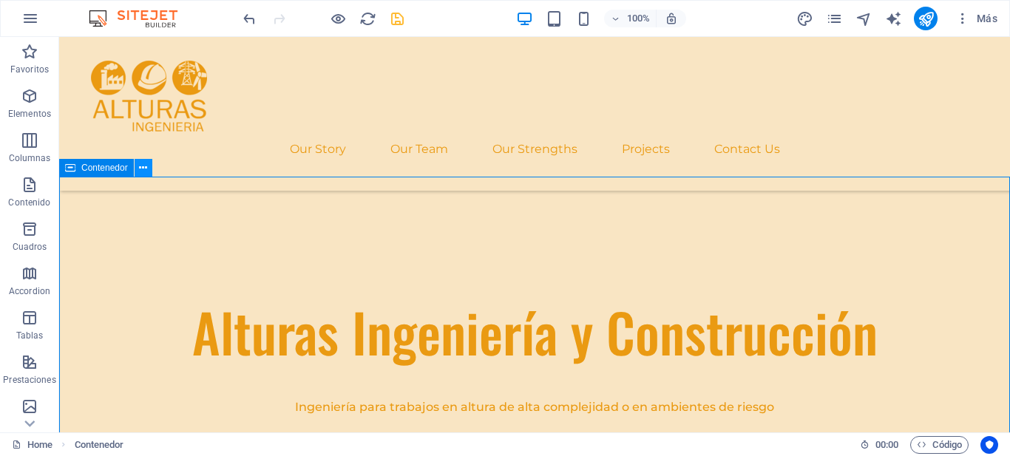
click at [146, 170] on icon at bounding box center [143, 168] width 8 height 16
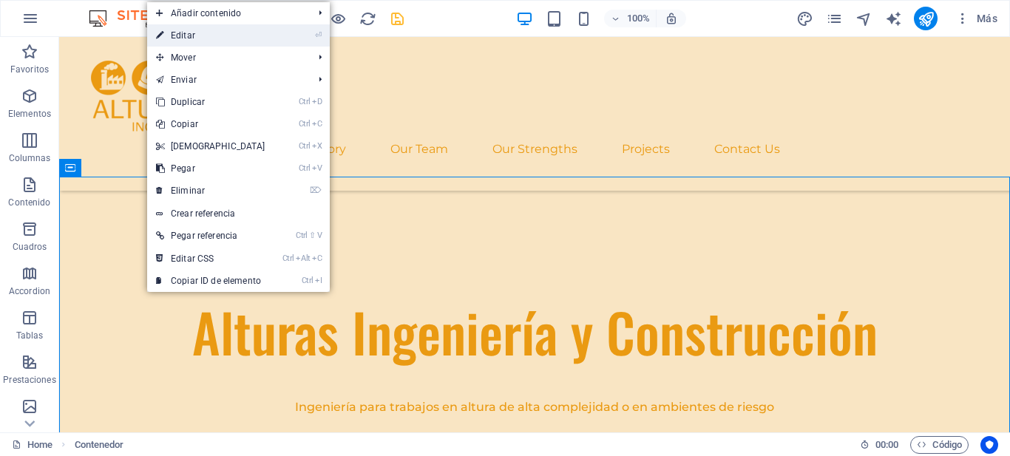
click at [254, 30] on link "⏎ Editar" at bounding box center [210, 35] width 127 height 22
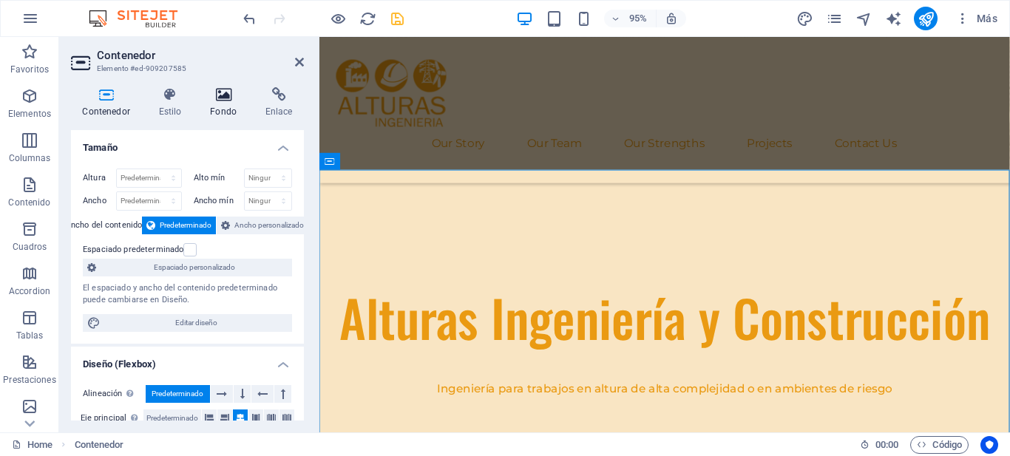
click at [223, 102] on h4 "Fondo" at bounding box center [226, 102] width 55 height 31
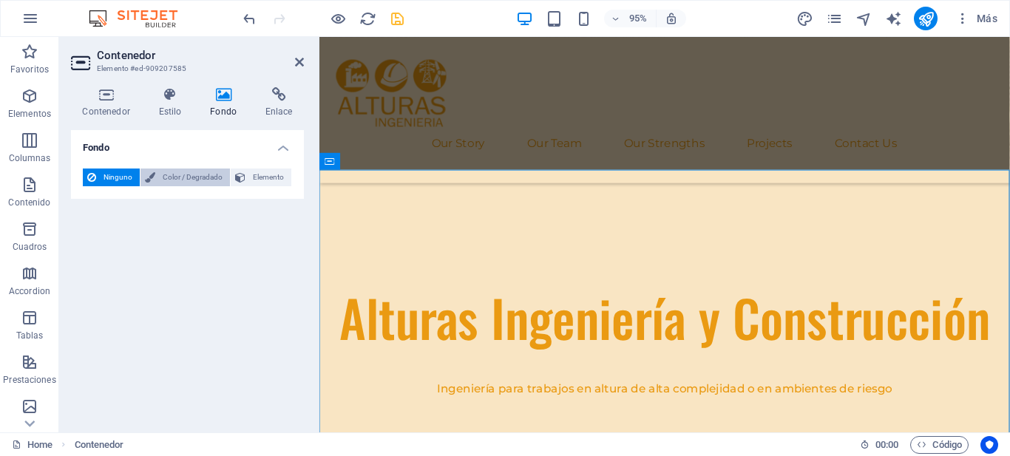
click at [203, 174] on span "Color / Degradado" at bounding box center [193, 178] width 66 height 18
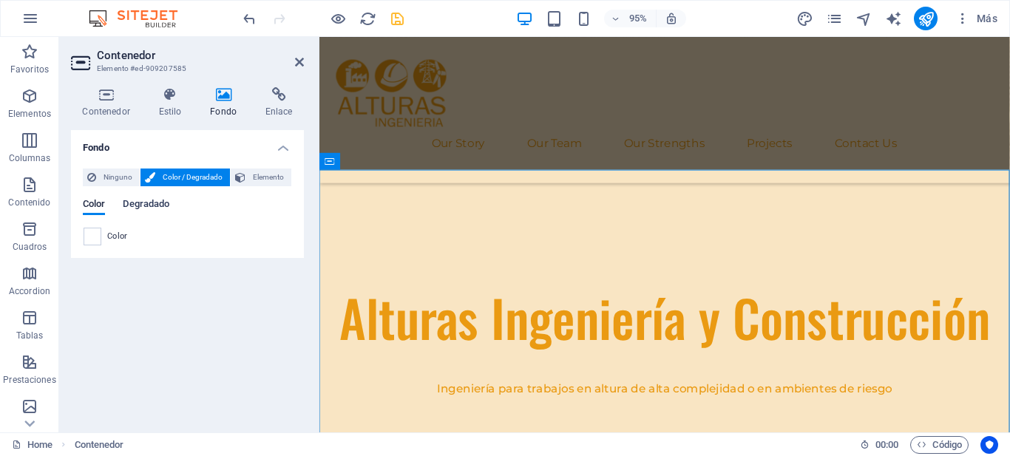
click at [142, 204] on span "Degradado" at bounding box center [146, 205] width 47 height 21
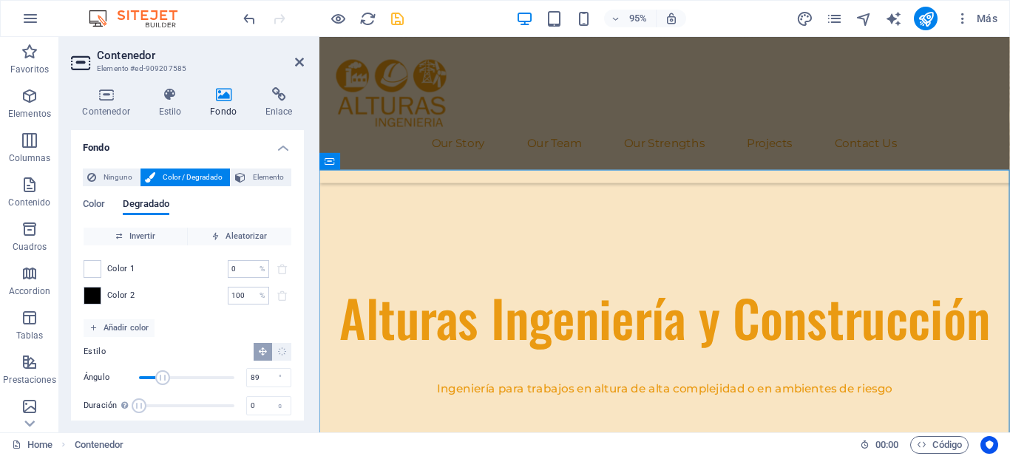
type input "0"
drag, startPoint x: 162, startPoint y: 378, endPoint x: 122, endPoint y: 376, distance: 40.0
click at [122, 376] on div "Ángulo 0 °" at bounding box center [188, 378] width 208 height 22
click at [108, 180] on span "Ninguno" at bounding box center [118, 178] width 35 height 18
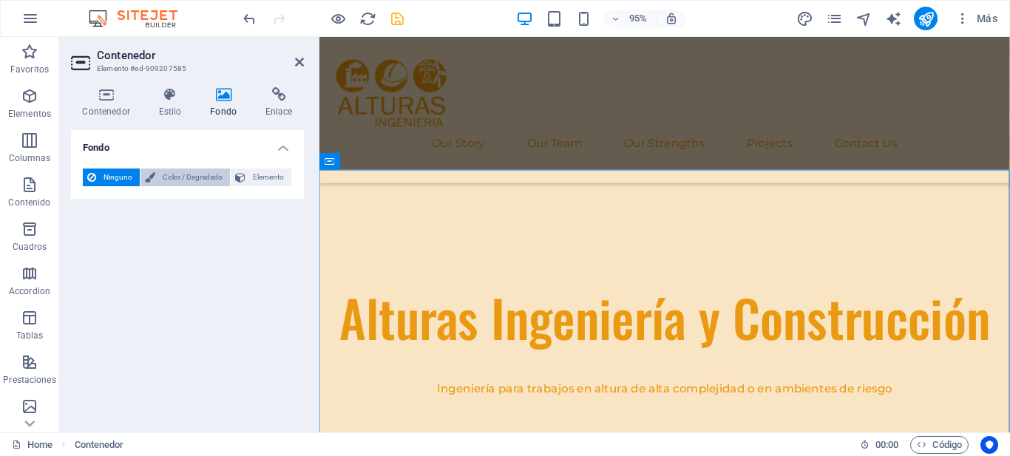
click at [155, 177] on button "Color / Degradado" at bounding box center [184, 178] width 89 height 18
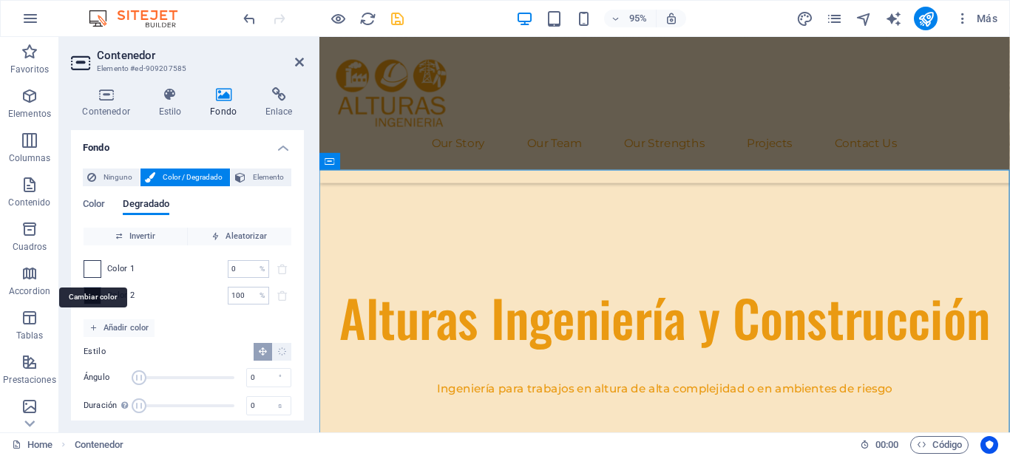
click at [95, 271] on span at bounding box center [92, 269] width 16 height 16
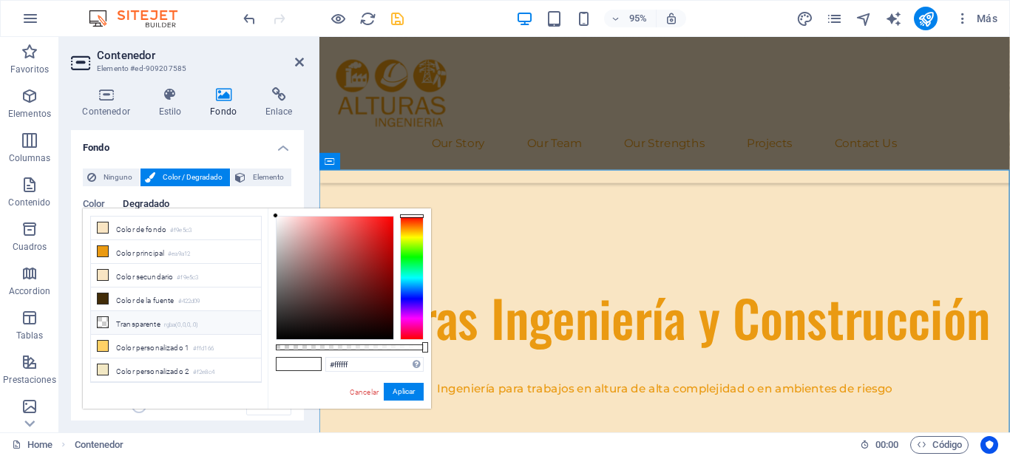
click at [131, 322] on li "Transparente rgba(0,0,0,.0)" at bounding box center [176, 323] width 170 height 24
click at [396, 388] on button "Aplicar" at bounding box center [404, 392] width 40 height 18
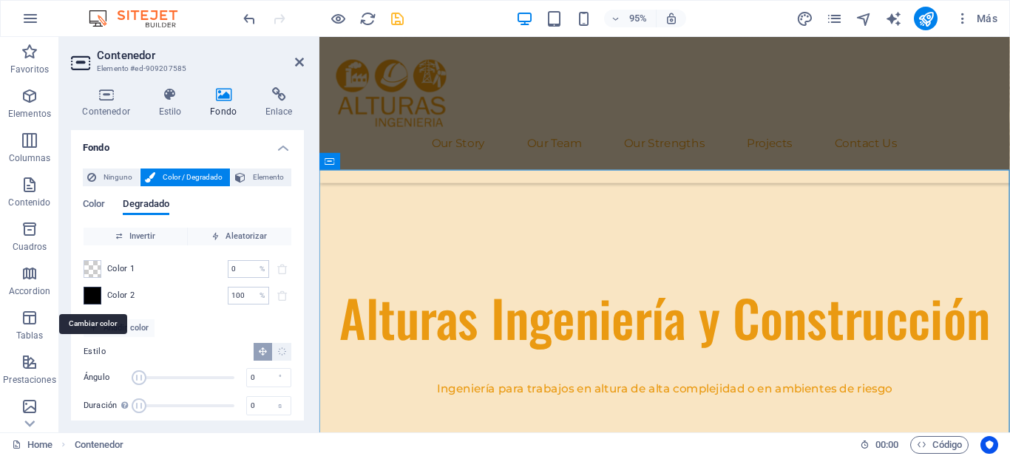
click at [88, 291] on span at bounding box center [92, 296] width 16 height 16
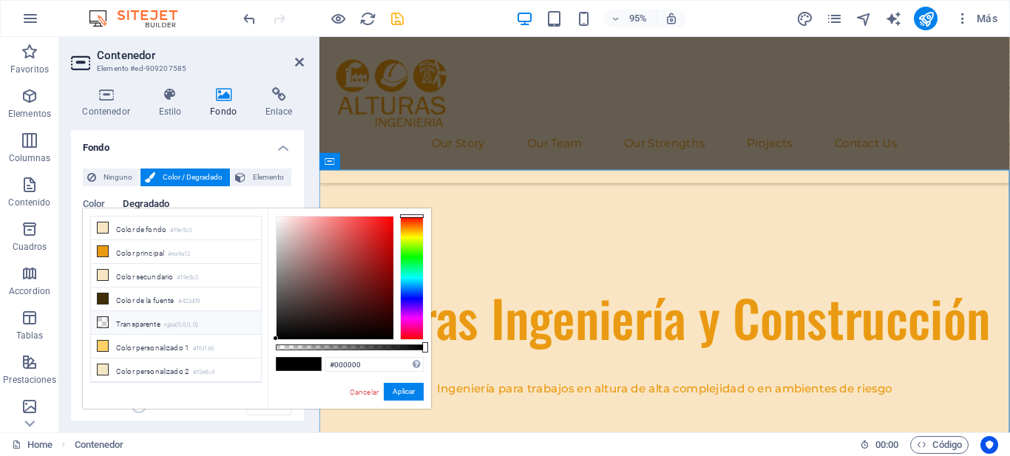
click at [132, 322] on li "Transparente rgba(0,0,0,.0)" at bounding box center [176, 323] width 170 height 24
click at [408, 395] on button "Aplicar" at bounding box center [404, 392] width 40 height 18
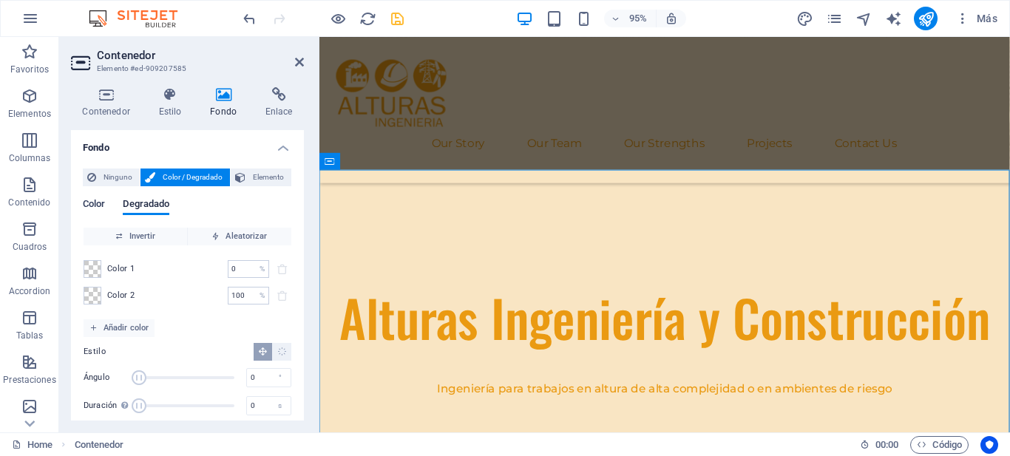
click at [98, 198] on span "Color" at bounding box center [94, 205] width 22 height 21
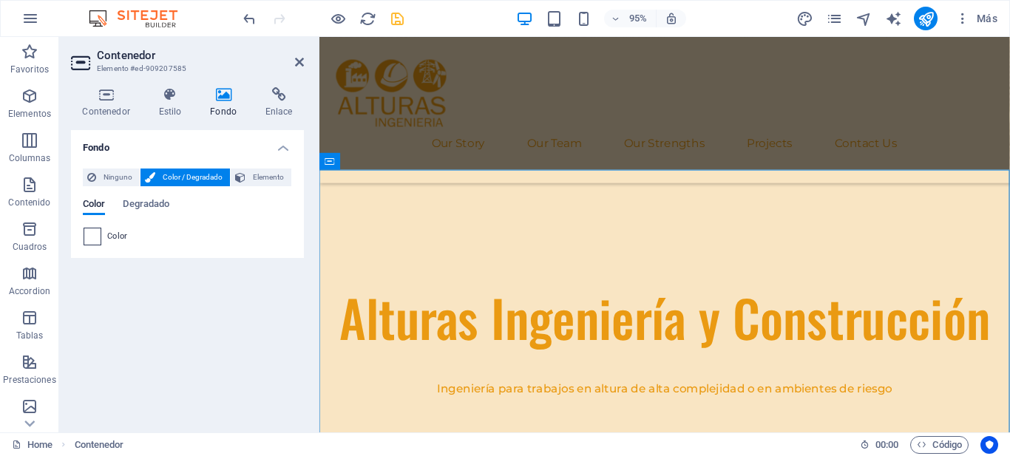
click at [93, 237] on span at bounding box center [92, 236] width 16 height 16
type input "#ffffff"
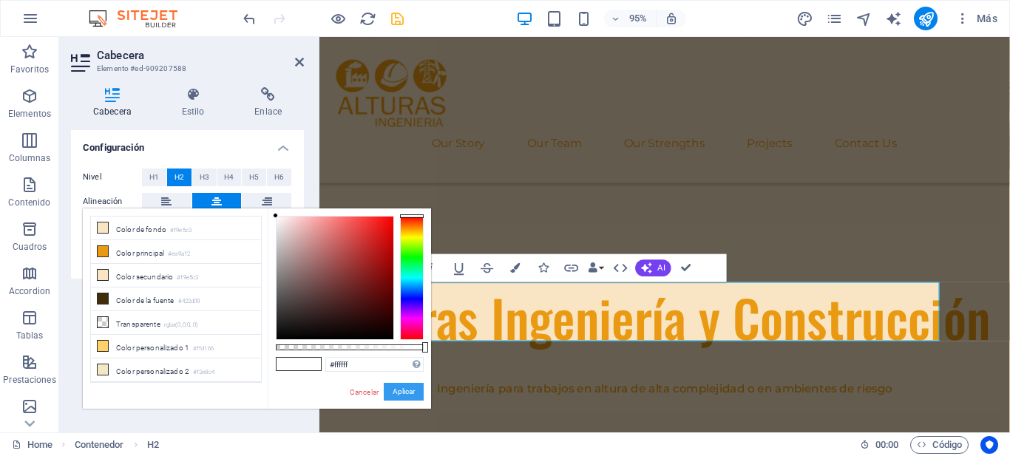
click at [415, 390] on button "Aplicar" at bounding box center [404, 392] width 40 height 18
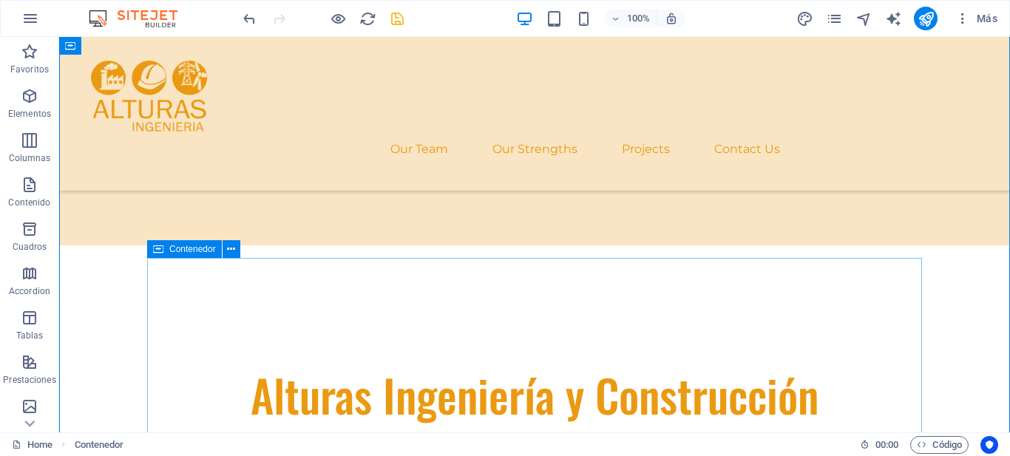
scroll to position [725, 0]
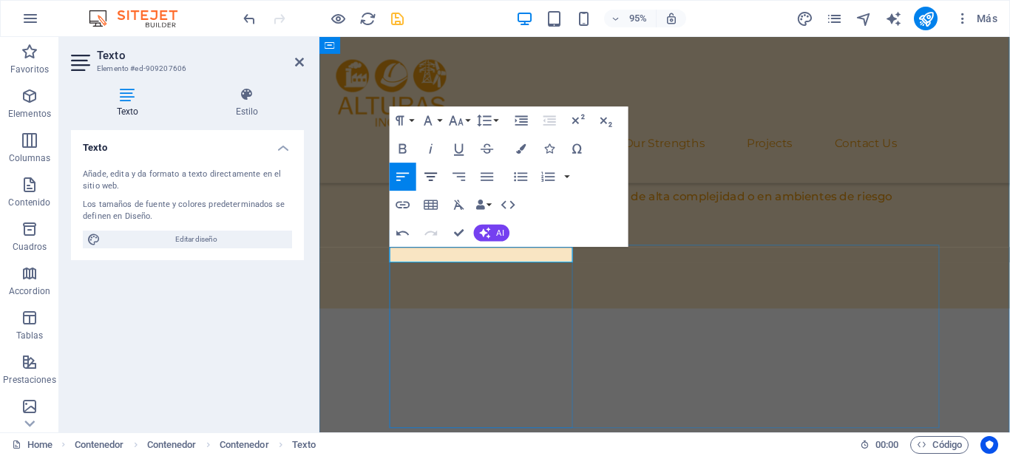
click at [429, 182] on icon "button" at bounding box center [431, 177] width 17 height 17
click at [465, 123] on button "Font Size" at bounding box center [459, 120] width 27 height 28
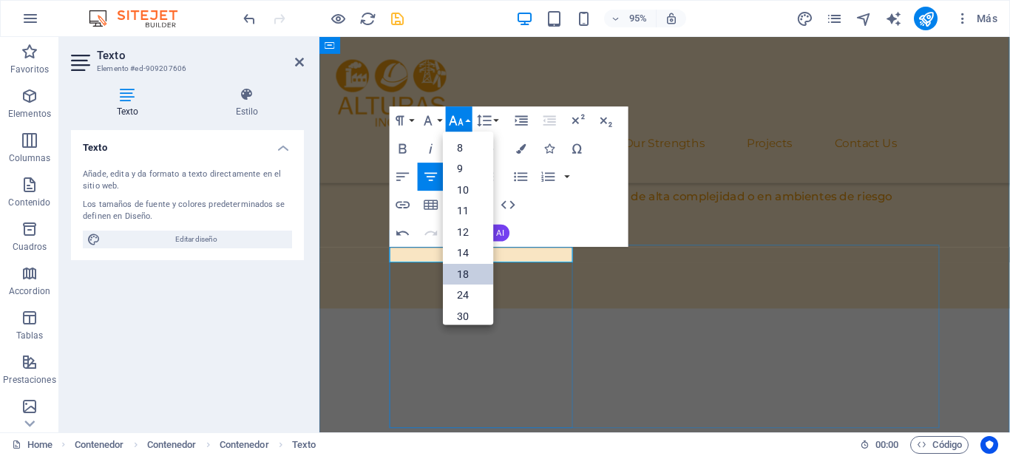
click at [454, 277] on link "18" at bounding box center [468, 274] width 50 height 21
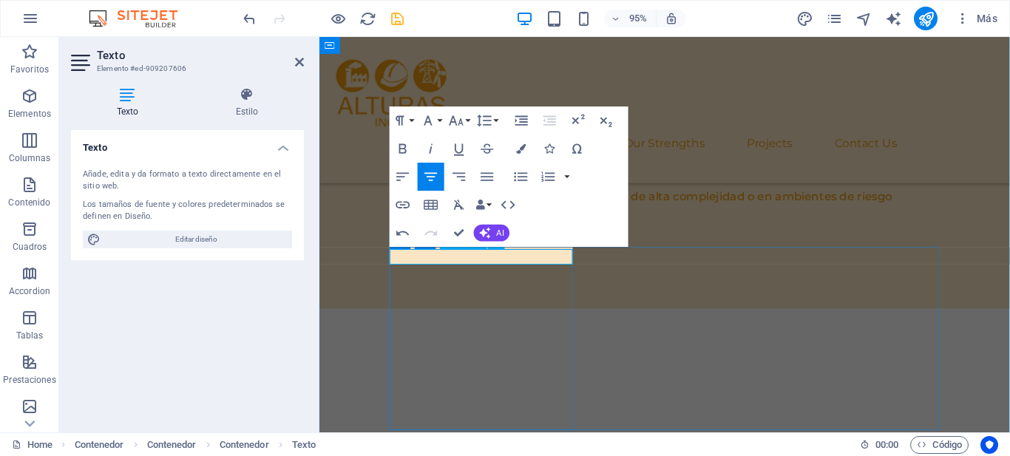
scroll to position [725, 0]
click at [469, 119] on button "Font Size" at bounding box center [459, 120] width 27 height 28
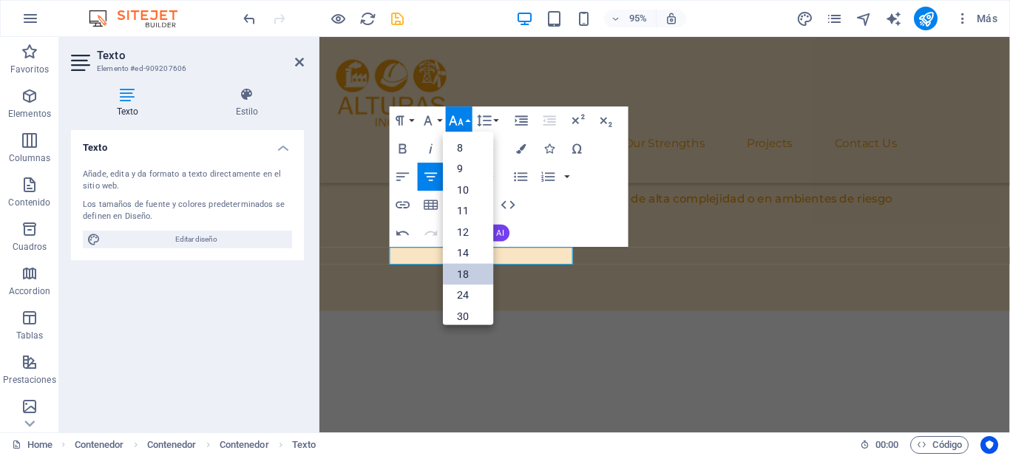
scroll to position [119, 0]
click at [469, 200] on link "30" at bounding box center [468, 203] width 50 height 21
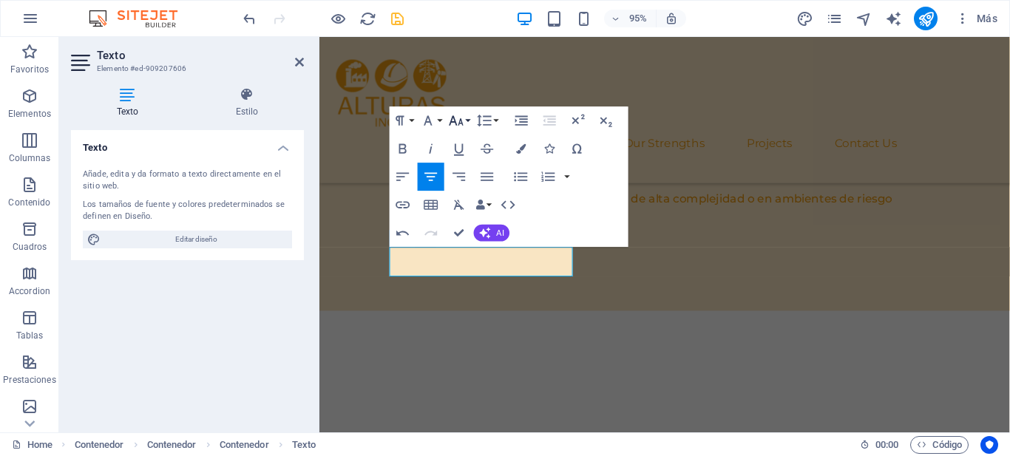
click at [464, 118] on icon "button" at bounding box center [456, 120] width 17 height 17
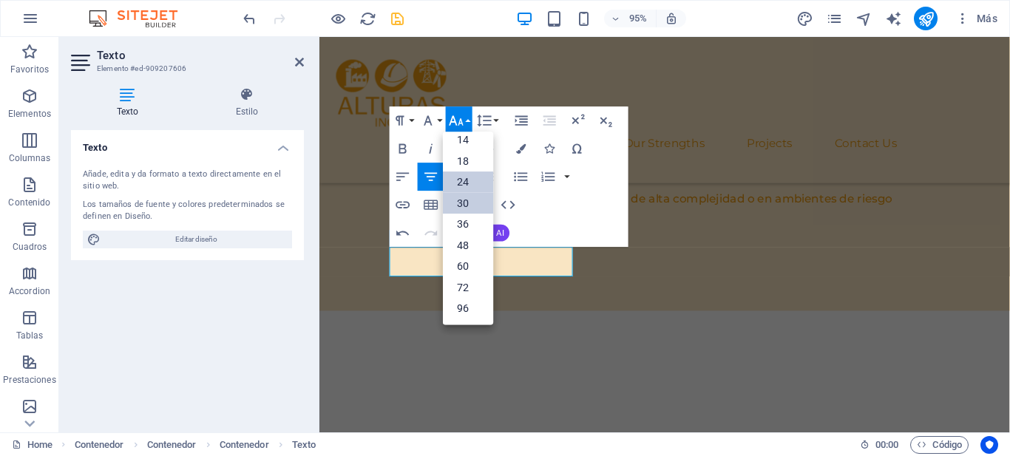
click at [458, 179] on link "24" at bounding box center [468, 182] width 50 height 21
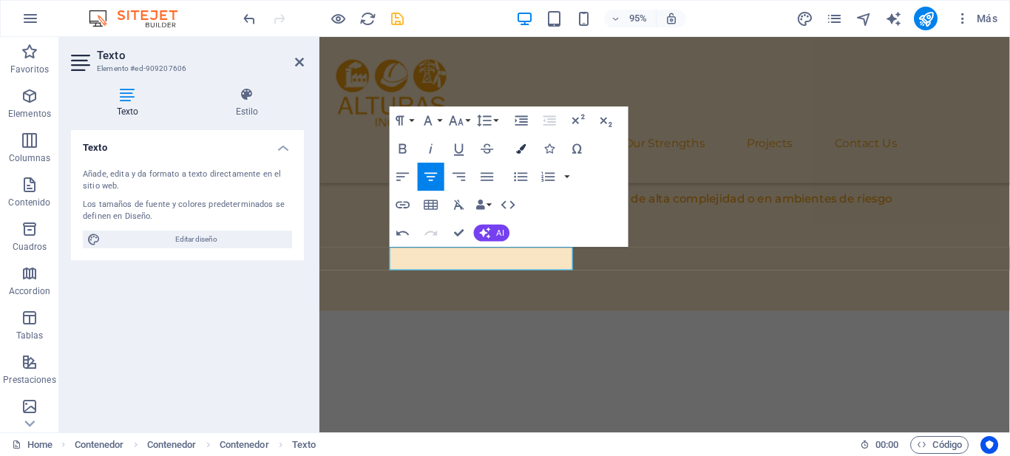
click at [517, 147] on icon "button" at bounding box center [521, 148] width 10 height 10
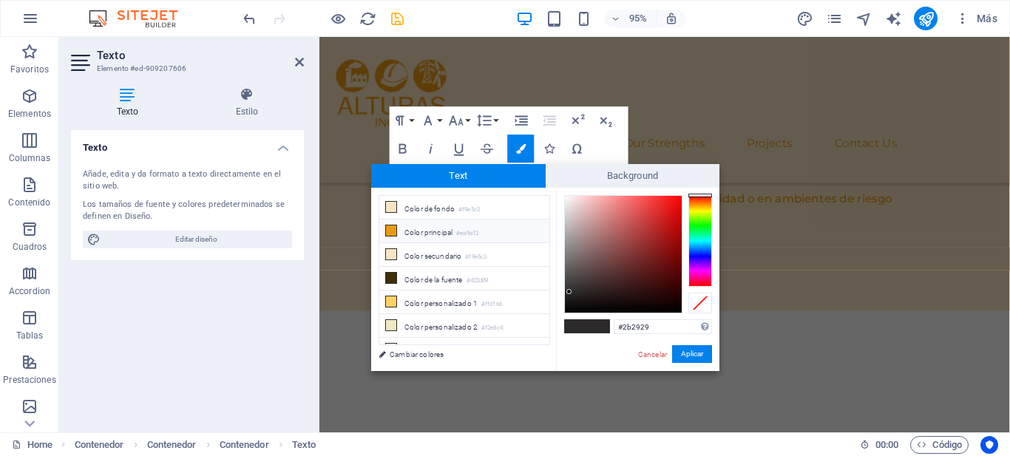
click at [431, 235] on li "Color principal #ea9a12" at bounding box center [464, 232] width 170 height 24
type input "#ea9a12"
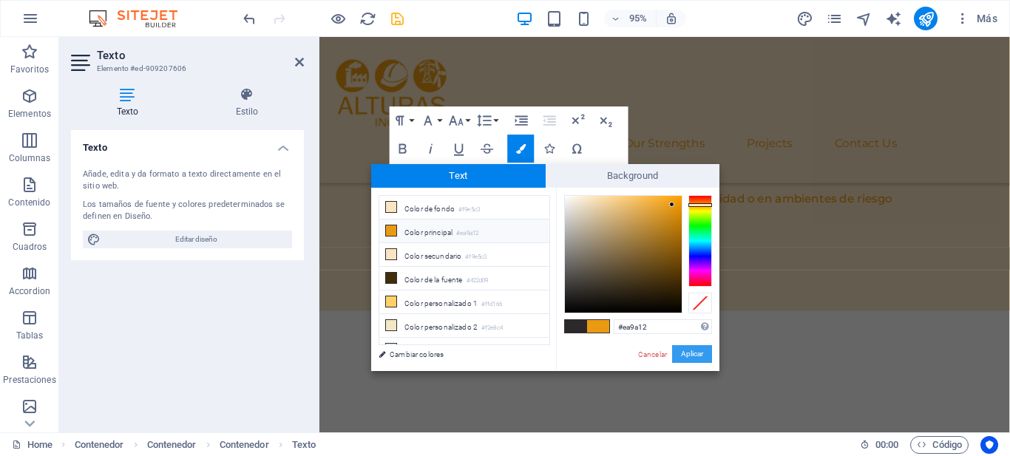
click at [682, 356] on button "Aplicar" at bounding box center [692, 354] width 40 height 18
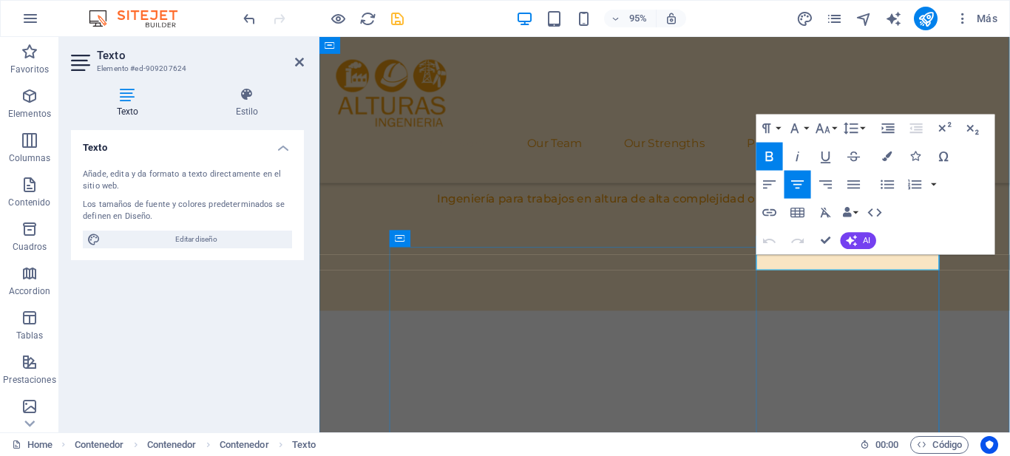
scroll to position [727, 0]
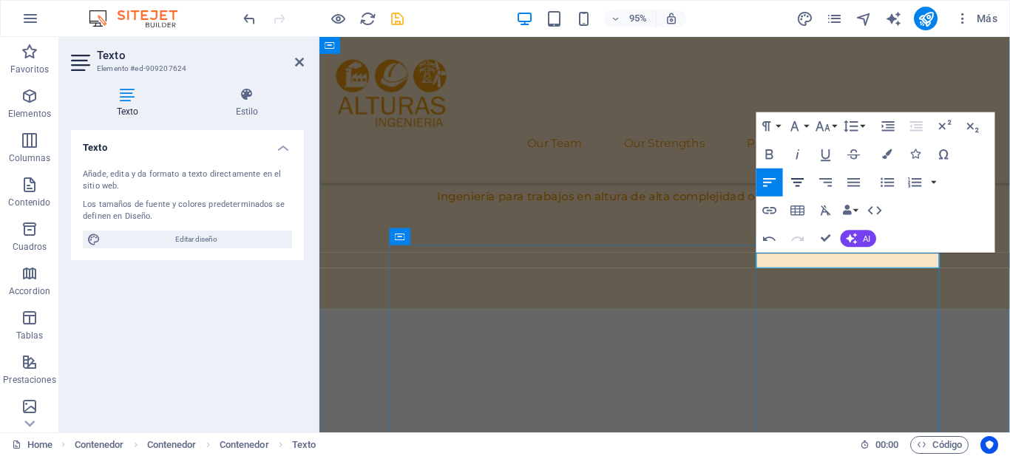
click at [804, 180] on icon "button" at bounding box center [797, 182] width 17 height 17
click at [836, 124] on button "Font Size" at bounding box center [826, 126] width 27 height 28
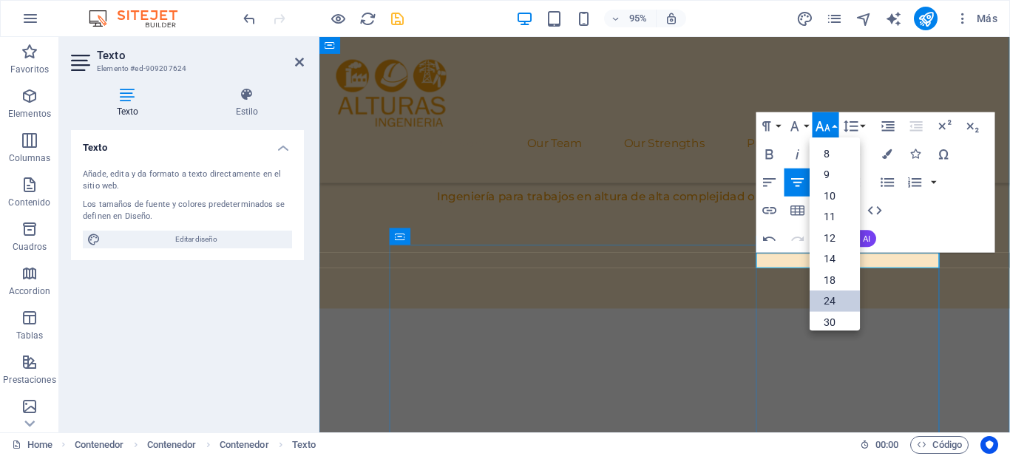
click at [840, 295] on link "24" at bounding box center [835, 301] width 50 height 21
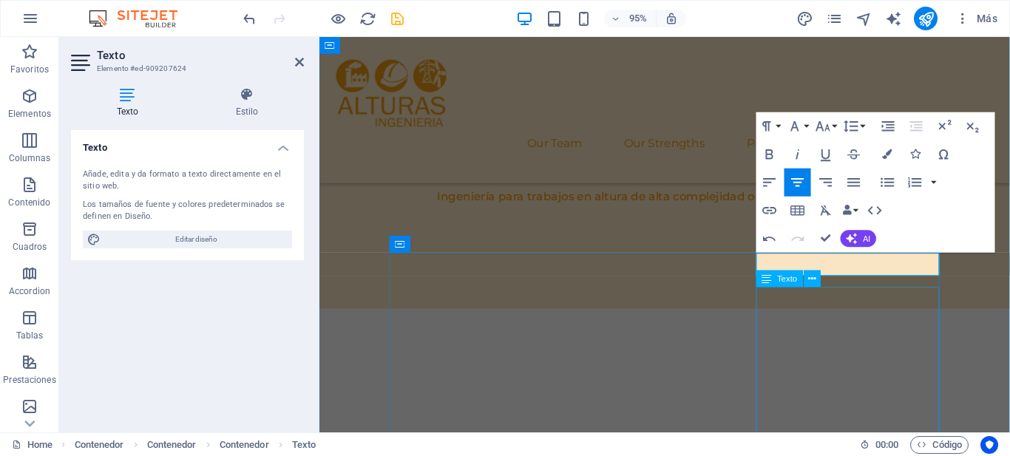
scroll to position [719, 0]
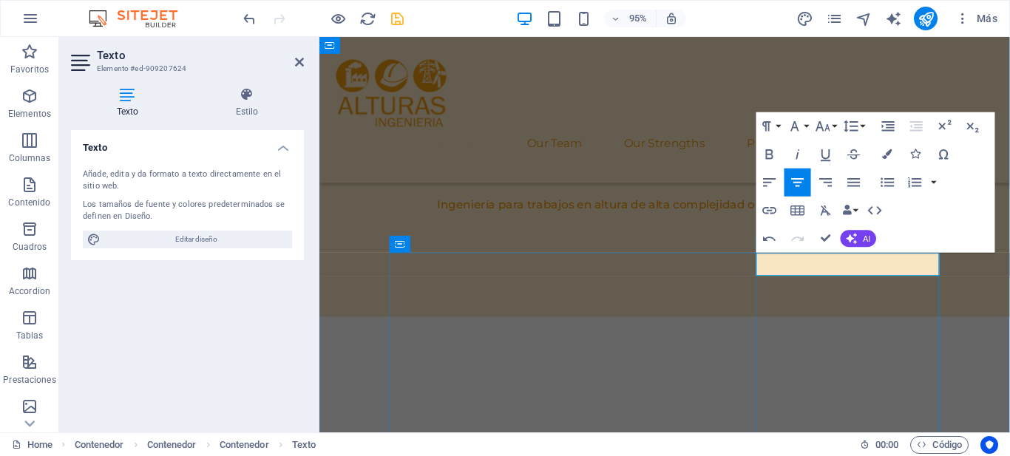
click at [827, 128] on icon "button" at bounding box center [823, 126] width 17 height 17
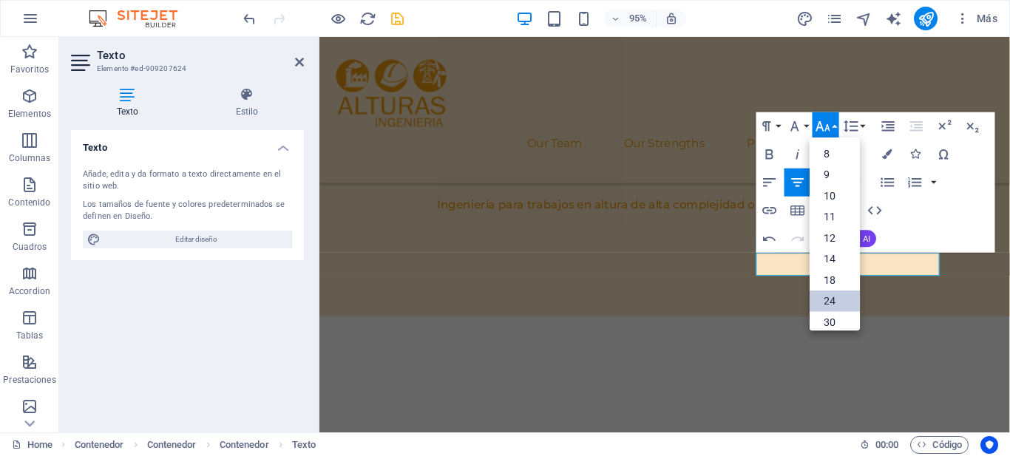
click at [836, 294] on link "24" at bounding box center [835, 301] width 50 height 21
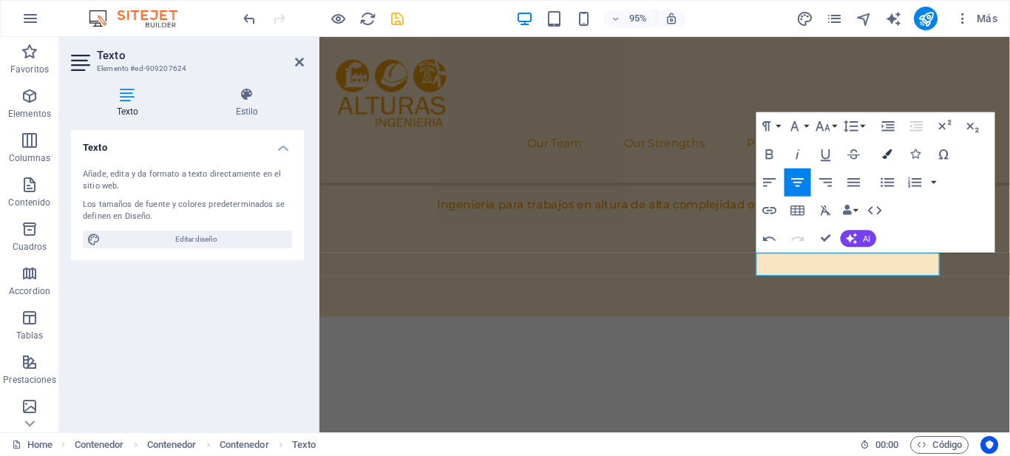
click at [886, 162] on button "Colors" at bounding box center [887, 154] width 27 height 28
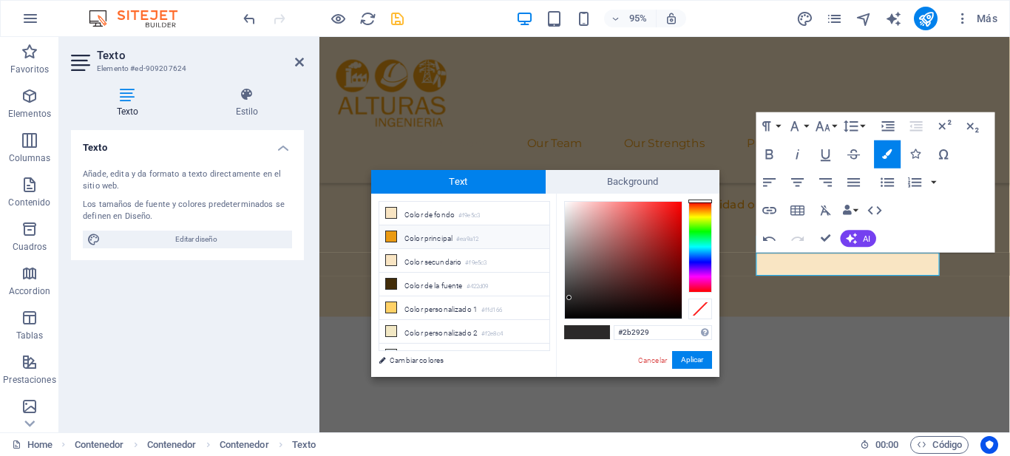
click at [448, 240] on li "Color principal #ea9a12" at bounding box center [464, 237] width 170 height 24
type input "#ea9a12"
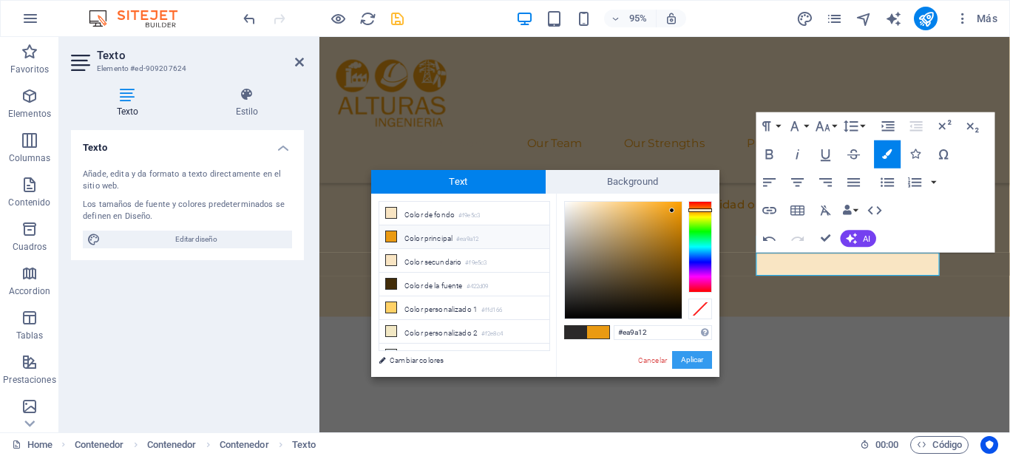
click at [683, 360] on button "Aplicar" at bounding box center [692, 360] width 40 height 18
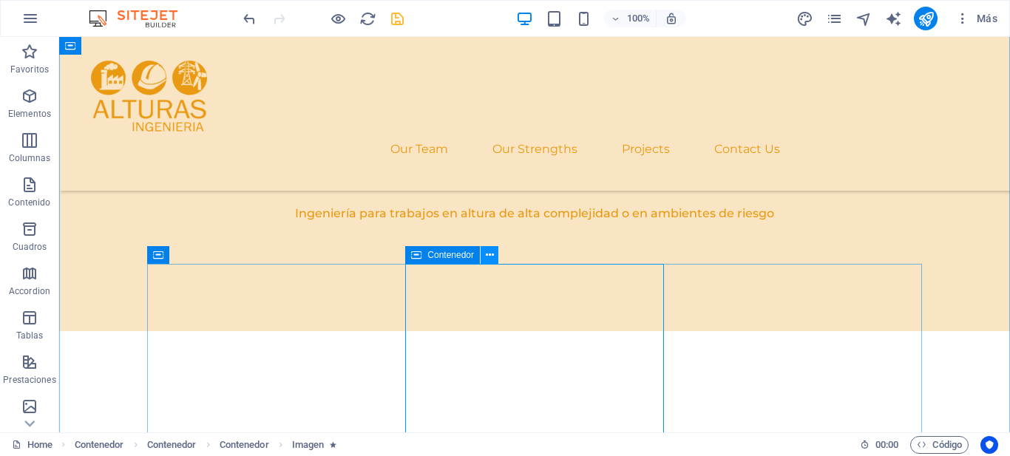
click at [486, 253] on icon at bounding box center [490, 256] width 8 height 16
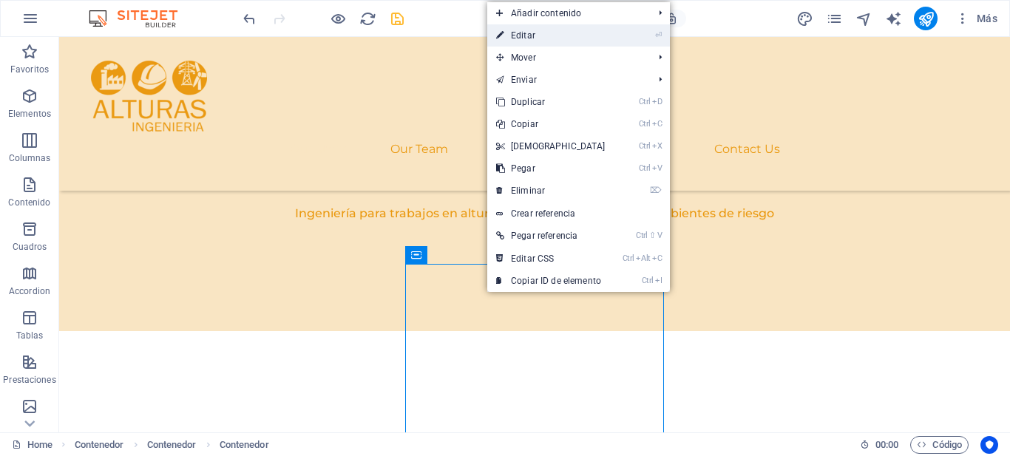
click at [547, 31] on link "⏎ Editar" at bounding box center [550, 35] width 127 height 22
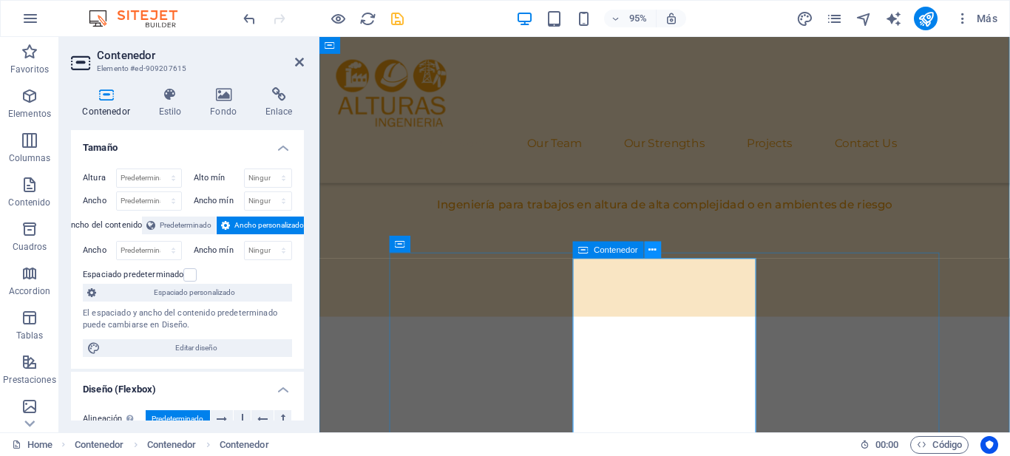
click at [651, 248] on icon at bounding box center [652, 249] width 7 height 15
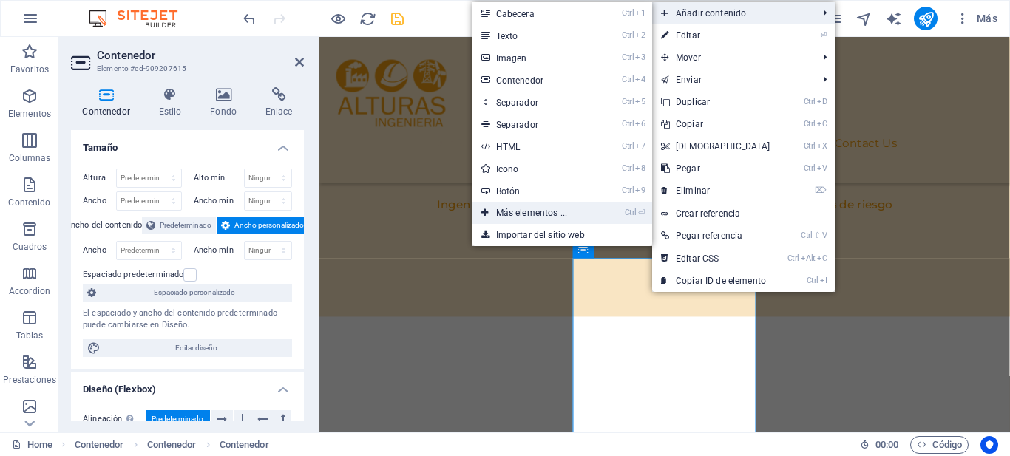
click at [576, 217] on link "Ctrl ⏎ Más elementos ..." at bounding box center [534, 213] width 124 height 22
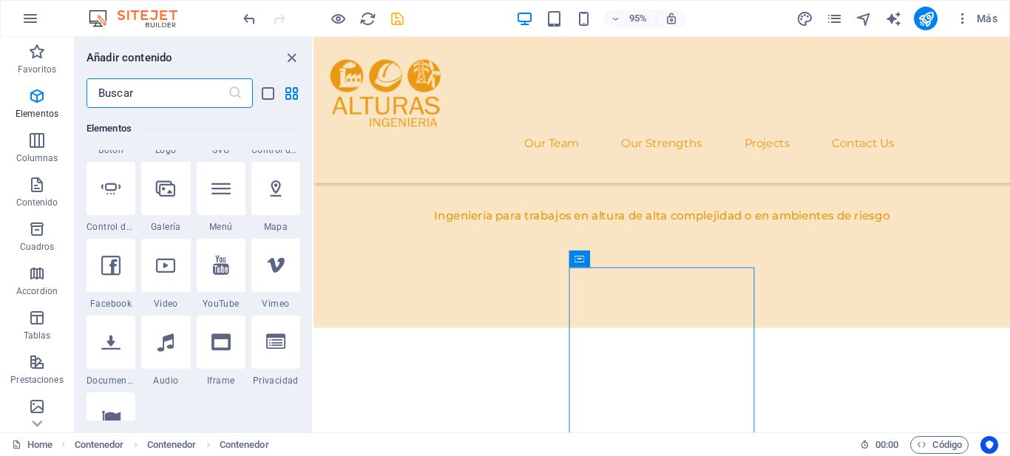
scroll to position [380, 0]
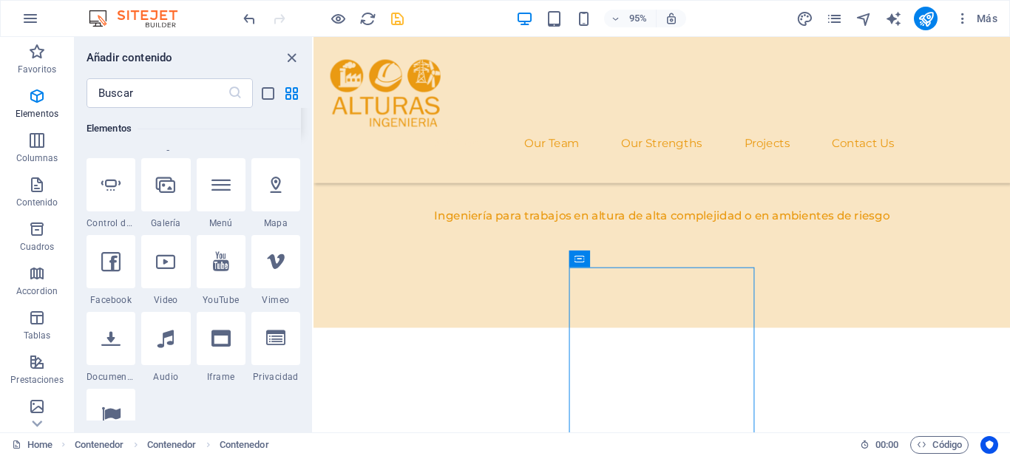
click at [280, 135] on div at bounding box center [275, 107] width 49 height 53
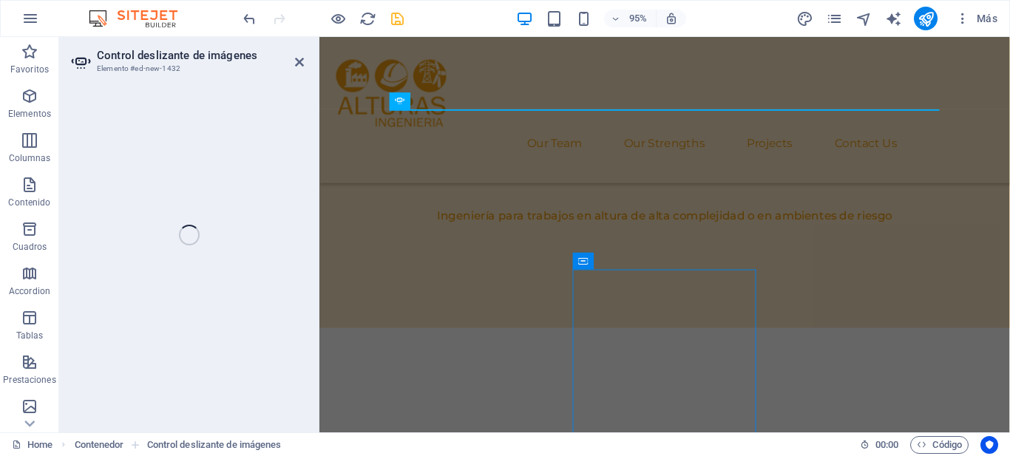
select select "ms"
select select "s"
select select "progressive"
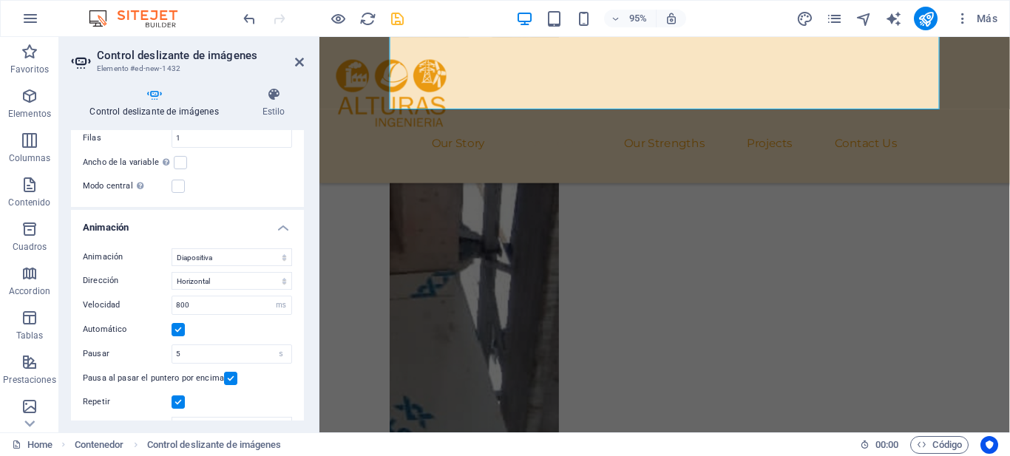
scroll to position [1249, 0]
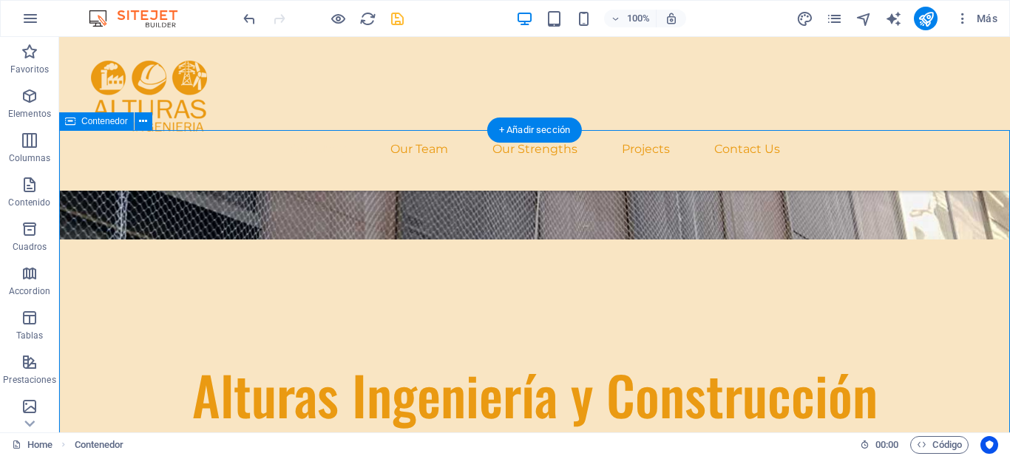
scroll to position [572, 0]
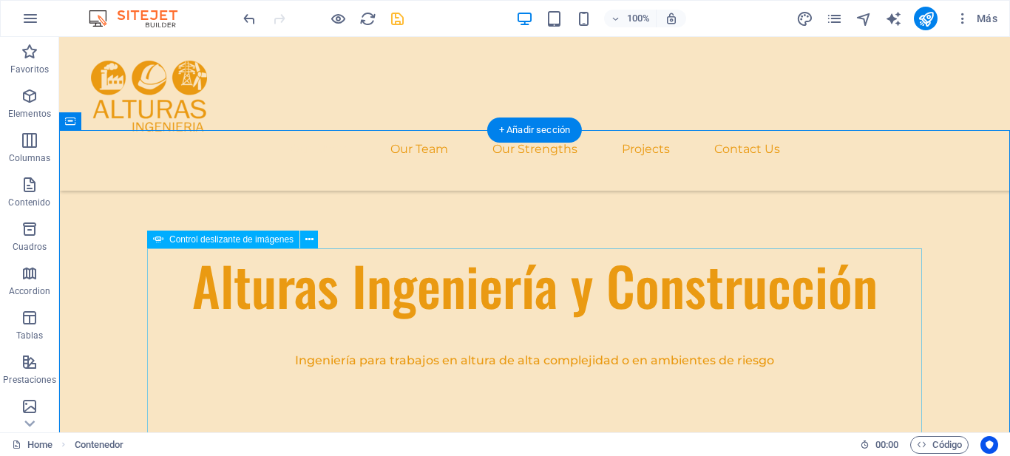
drag, startPoint x: 251, startPoint y: 278, endPoint x: 217, endPoint y: 424, distance: 150.1
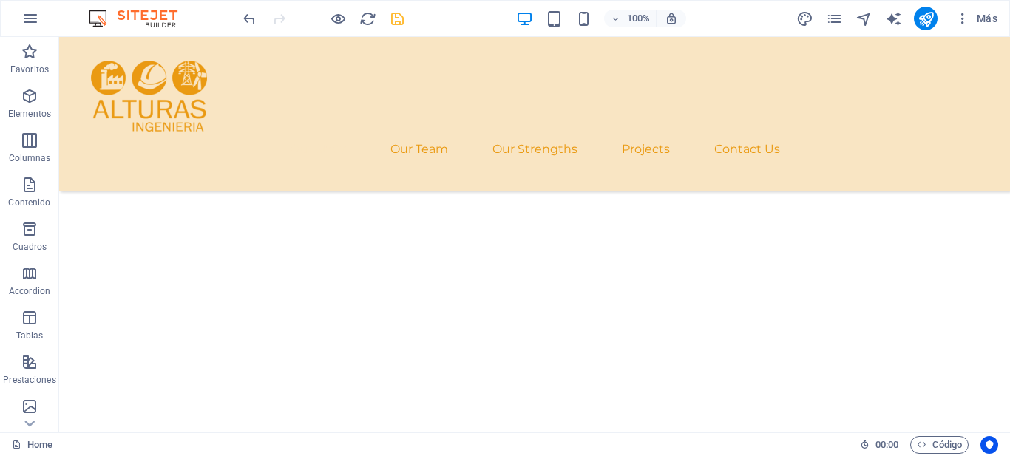
scroll to position [1833, 0]
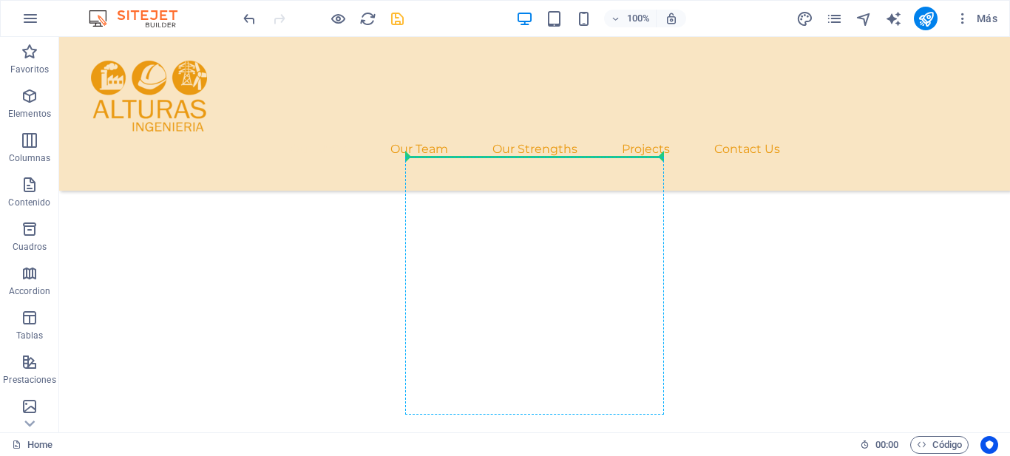
drag, startPoint x: 208, startPoint y: 206, endPoint x: 455, endPoint y: 278, distance: 258.1
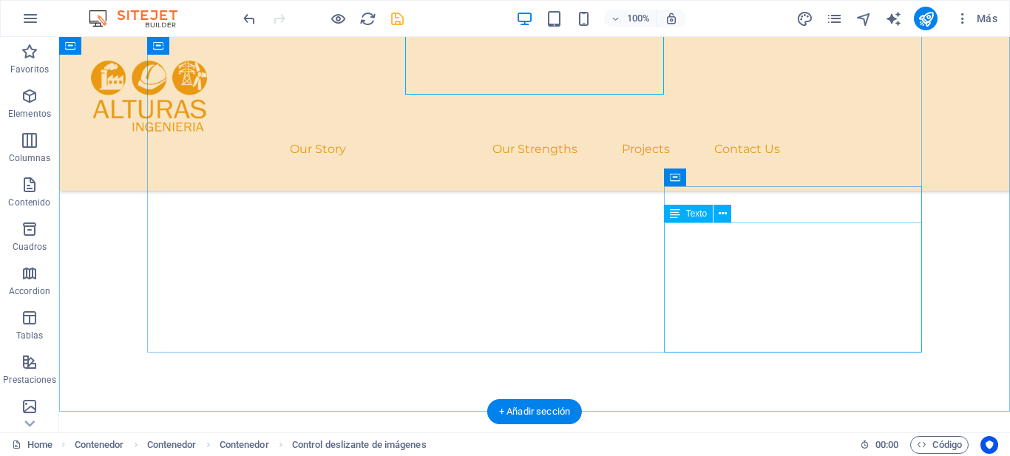
scroll to position [1895, 0]
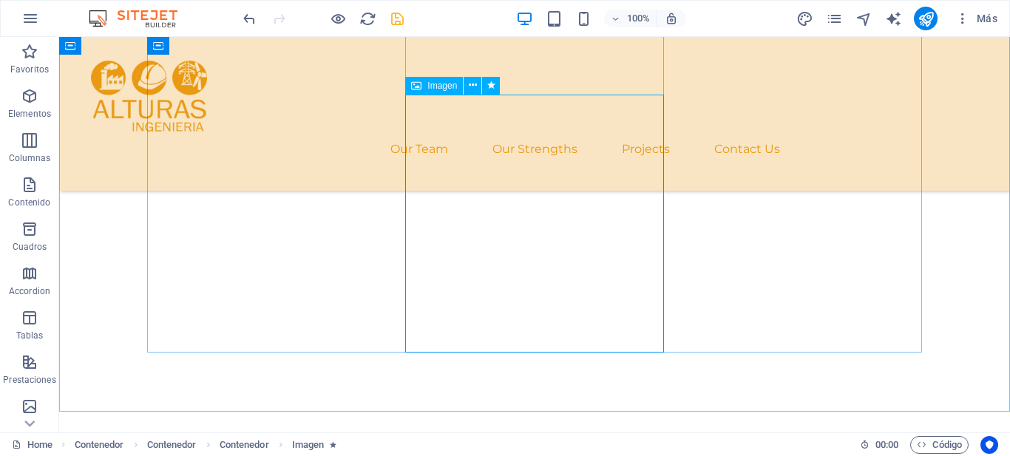
scroll to position [1225, 0]
click at [470, 86] on icon at bounding box center [473, 86] width 8 height 16
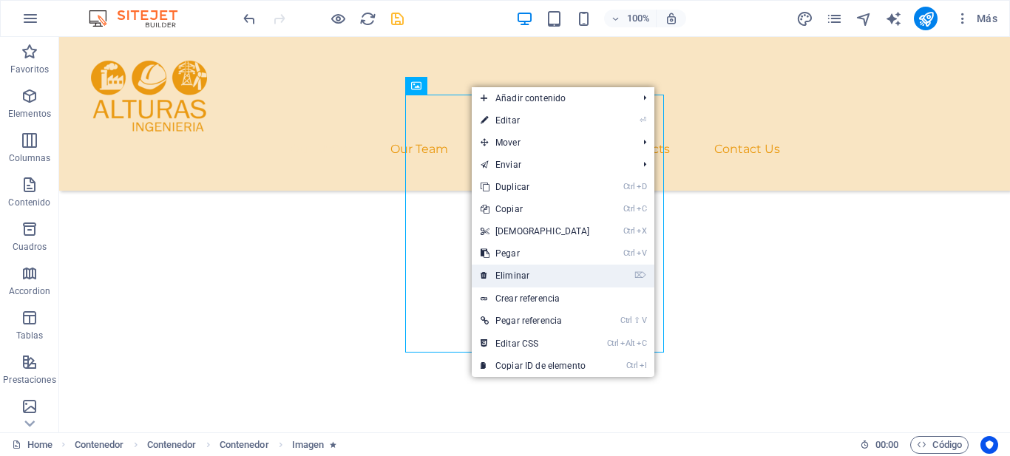
click at [536, 273] on link "⌦ Eliminar" at bounding box center [535, 276] width 127 height 22
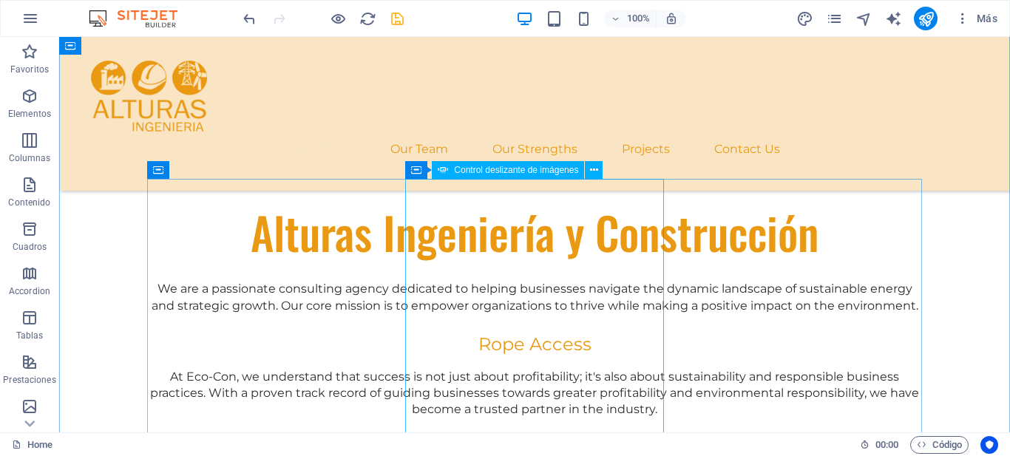
scroll to position [804, 0]
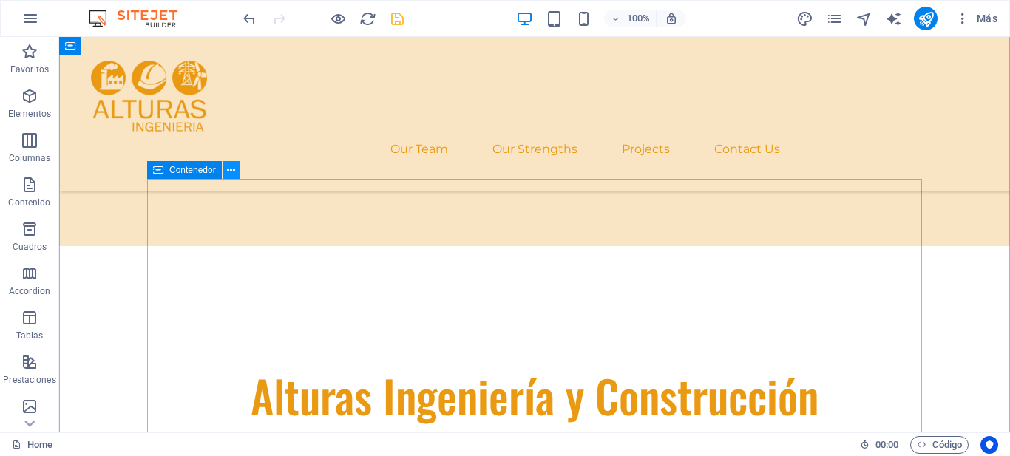
click at [229, 168] on icon at bounding box center [231, 171] width 8 height 16
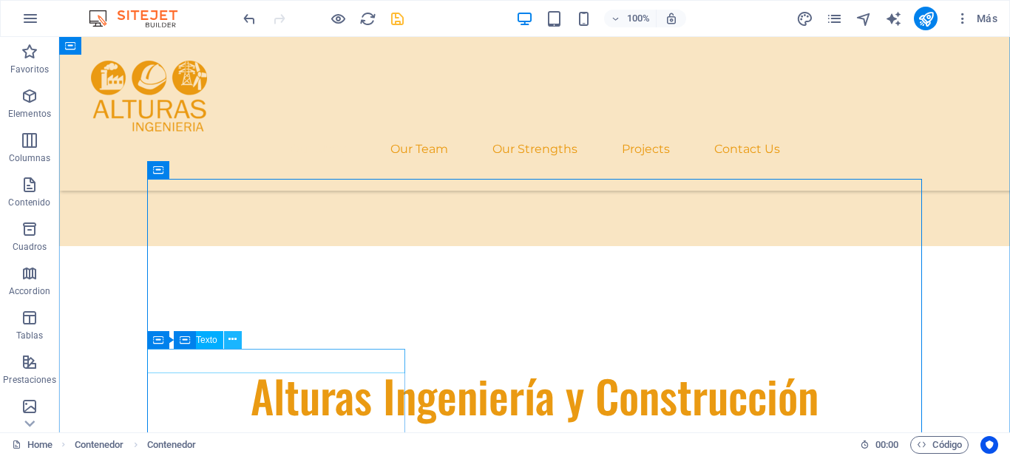
click at [233, 341] on icon at bounding box center [232, 340] width 8 height 16
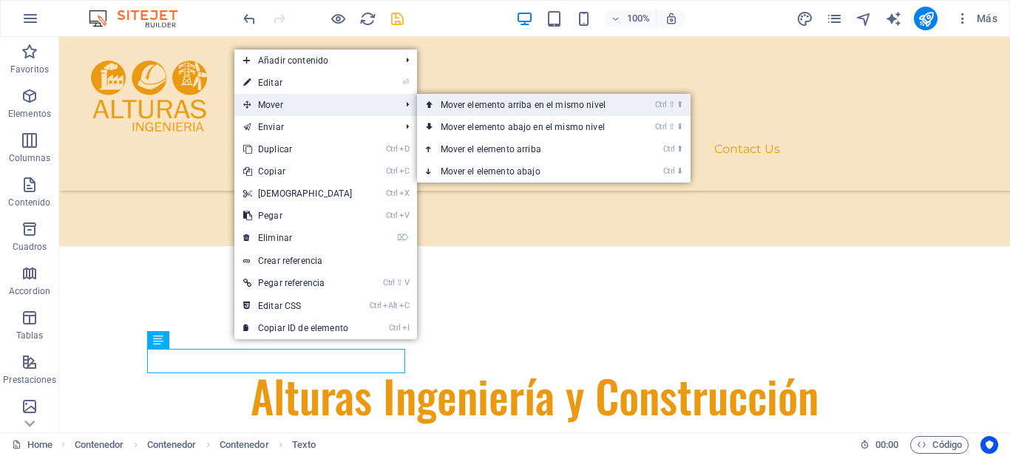
click at [486, 106] on link "Ctrl ⇧ ⬆ Mover elemento arriba en el mismo nivel" at bounding box center [526, 105] width 218 height 22
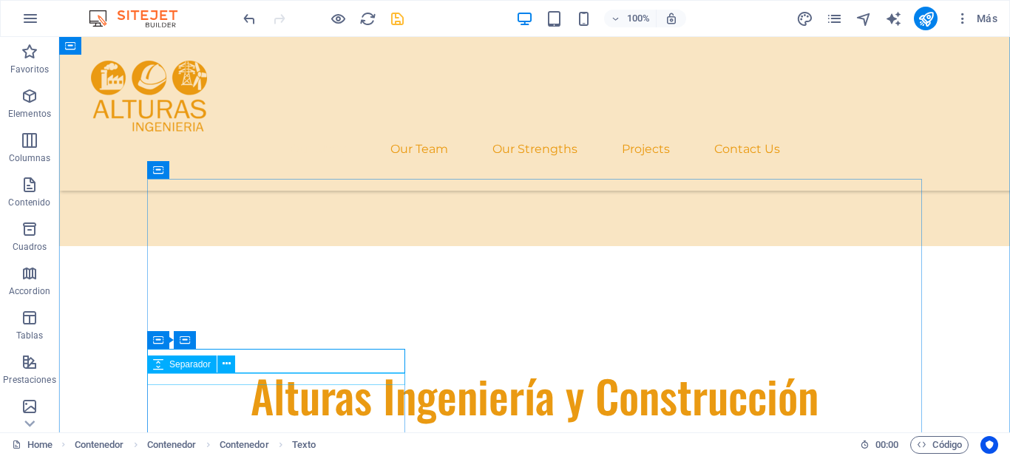
click at [230, 367] on icon at bounding box center [227, 364] width 8 height 16
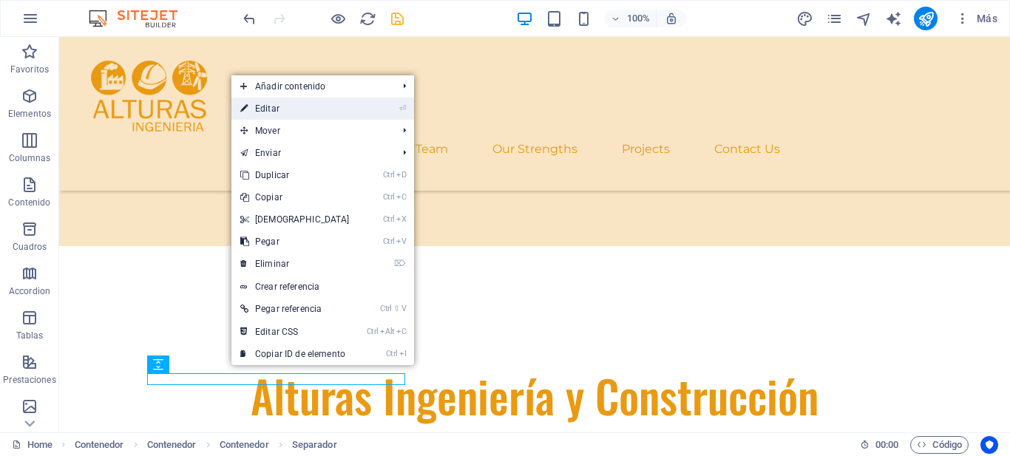
click at [308, 106] on link "⏎ Editar" at bounding box center [294, 109] width 127 height 22
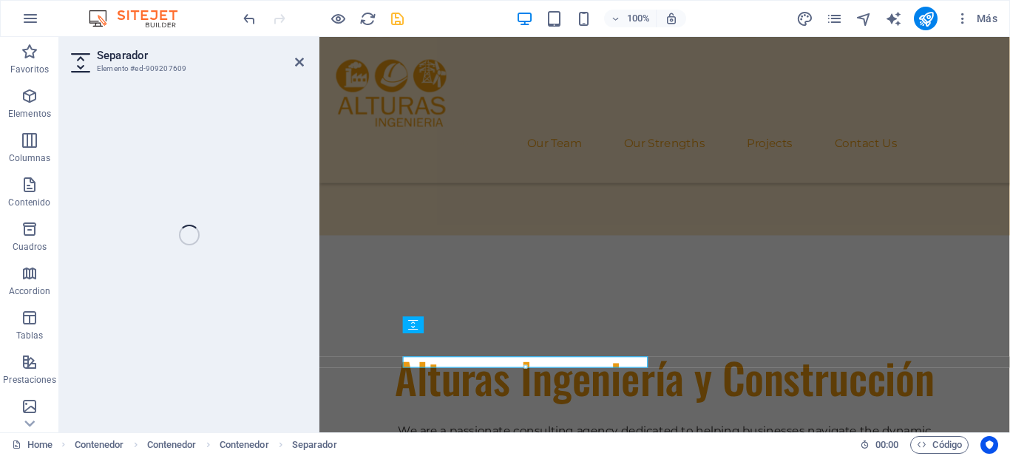
select select "px"
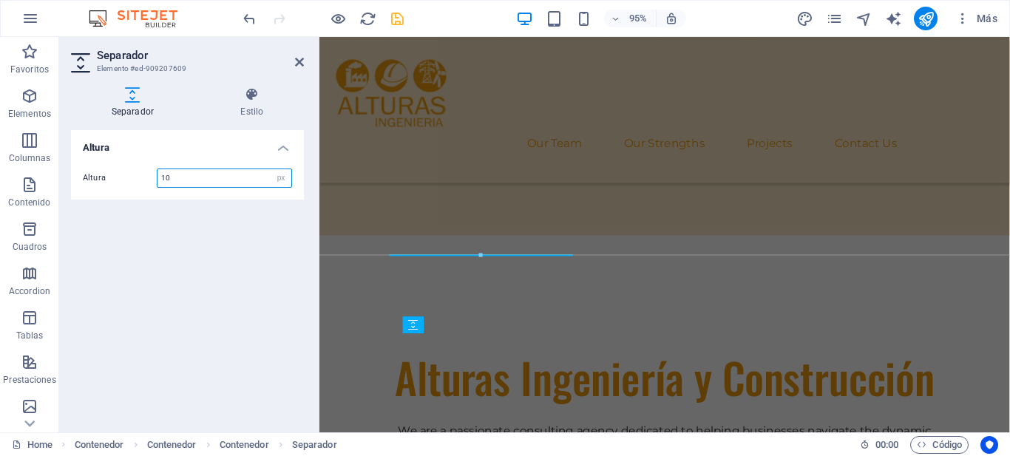
type input "10"
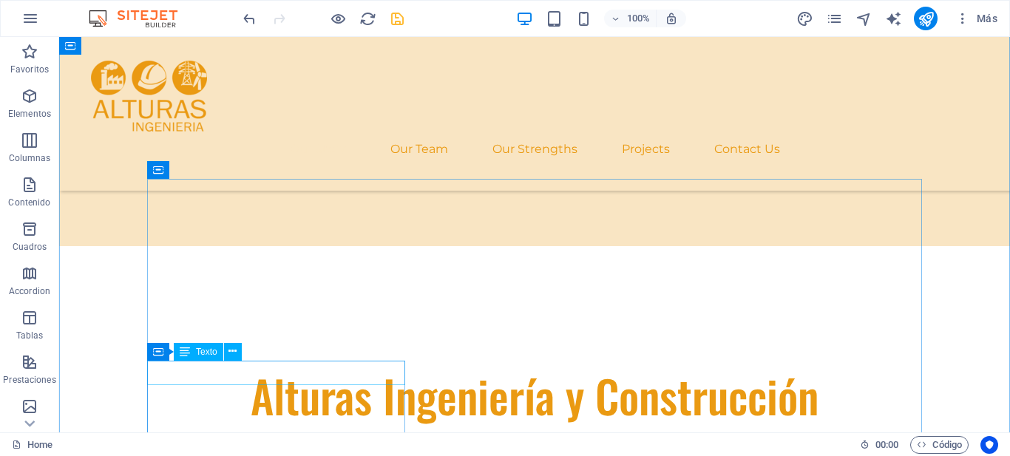
click at [235, 353] on icon at bounding box center [232, 352] width 8 height 16
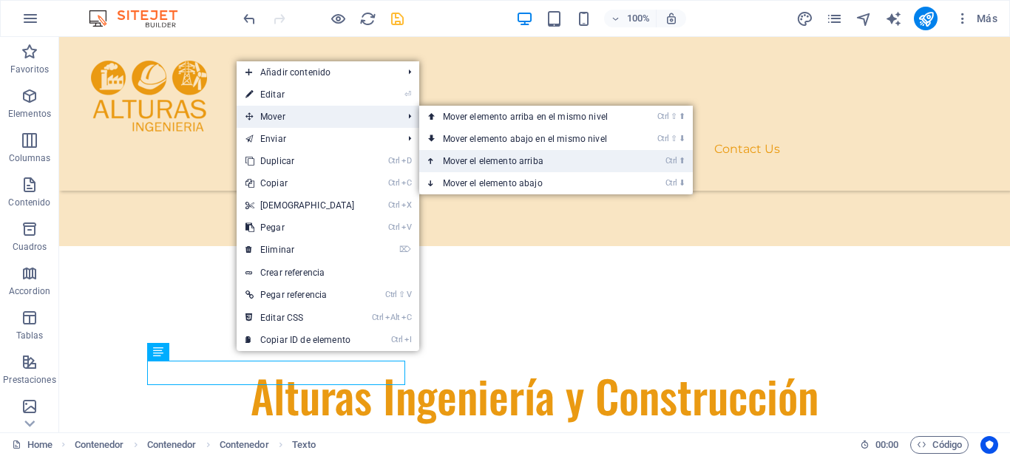
click at [469, 157] on link "Ctrl ⬆ Mover el elemento arriba" at bounding box center [528, 161] width 218 height 22
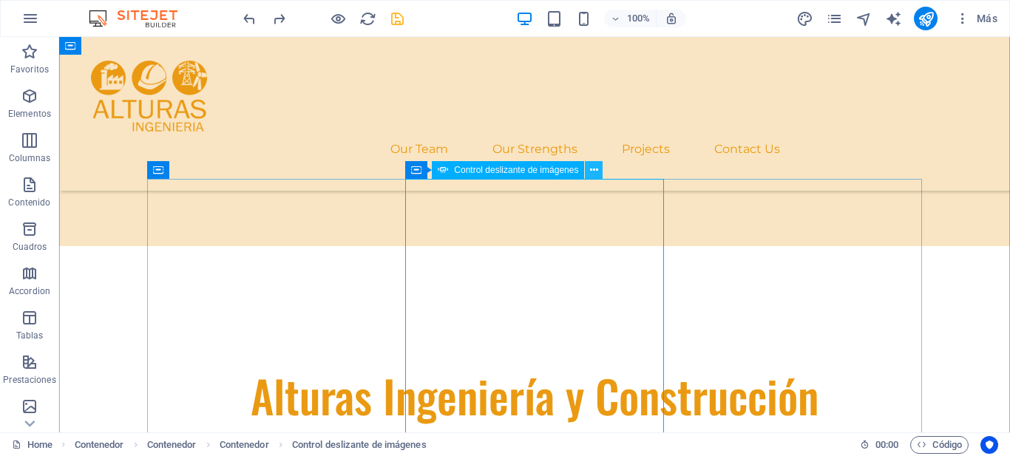
click at [597, 173] on icon at bounding box center [594, 171] width 8 height 16
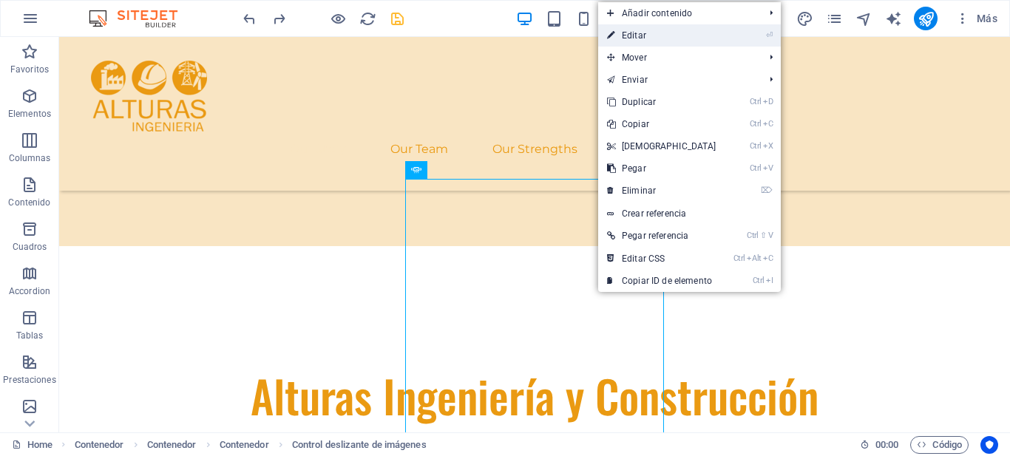
click at [646, 34] on link "⏎ Editar" at bounding box center [661, 35] width 127 height 22
select select "ms"
select select "s"
select select "progressive"
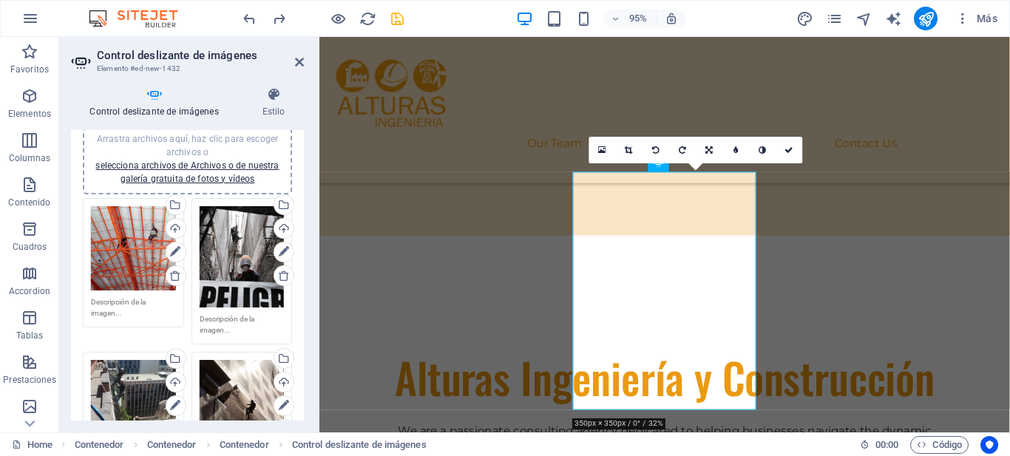
scroll to position [0, 0]
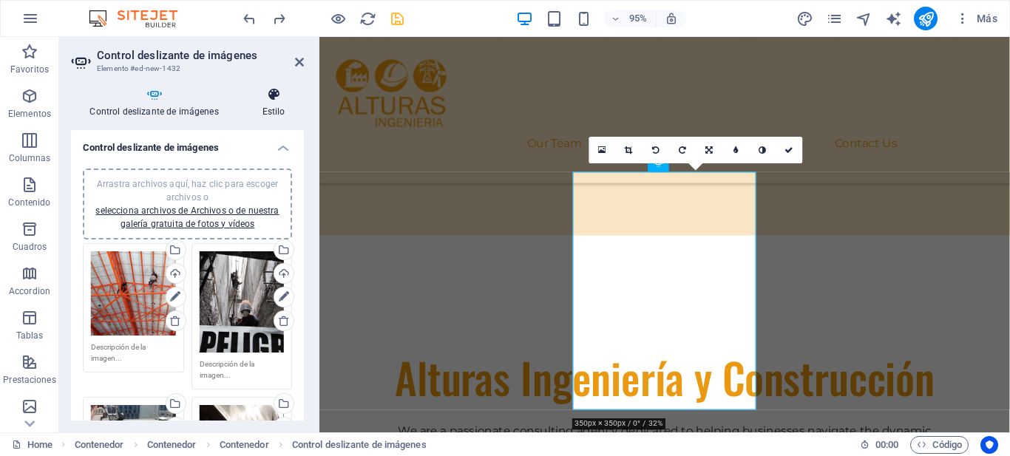
click at [273, 114] on h4 "Estilo" at bounding box center [273, 102] width 61 height 31
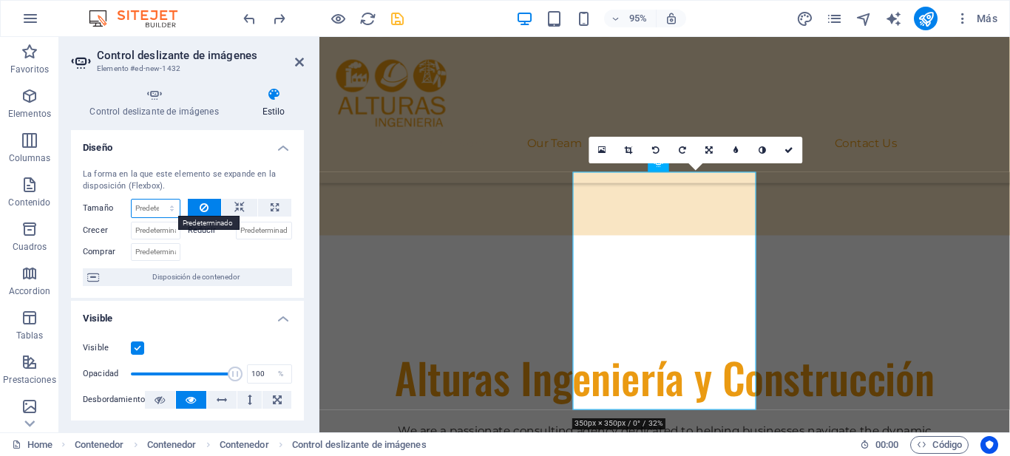
click at [151, 206] on select "Predeterminado automático px % 1/1 1/2 1/3 1/4 1/5 1/6 1/7 1/8 1/9 1/10" at bounding box center [156, 209] width 48 height 18
select select "1/2"
click at [132, 200] on select "Predeterminado automático px % 1/1 1/2 1/3 1/4 1/5 1/6 1/7 1/8 1/9 1/10" at bounding box center [156, 209] width 48 height 18
type input "50"
select select "%"
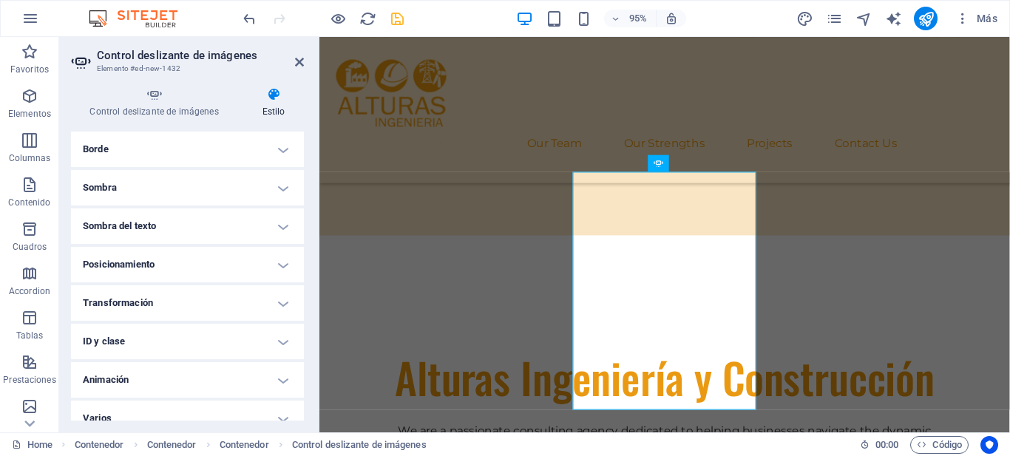
scroll to position [334, 0]
click at [279, 246] on h4 "Posicionamiento" at bounding box center [187, 261] width 233 height 35
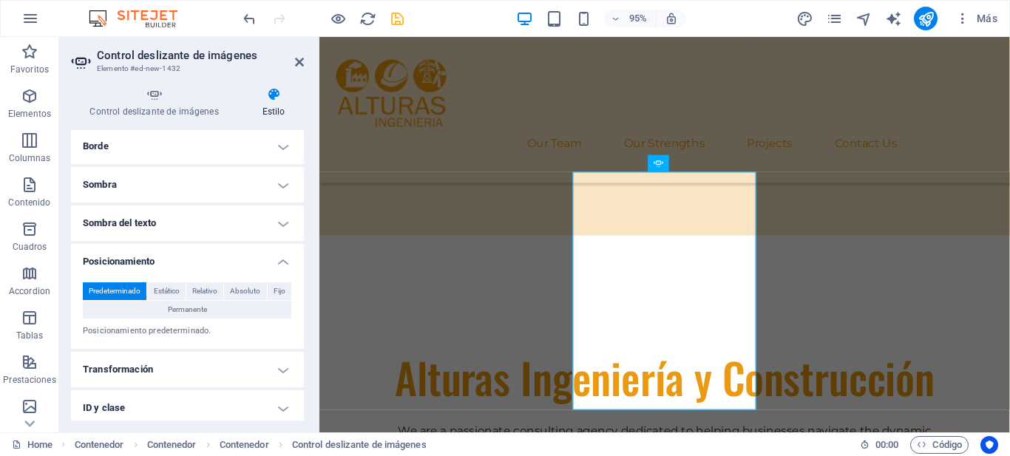
click at [279, 370] on h4 "Transformación" at bounding box center [187, 369] width 233 height 35
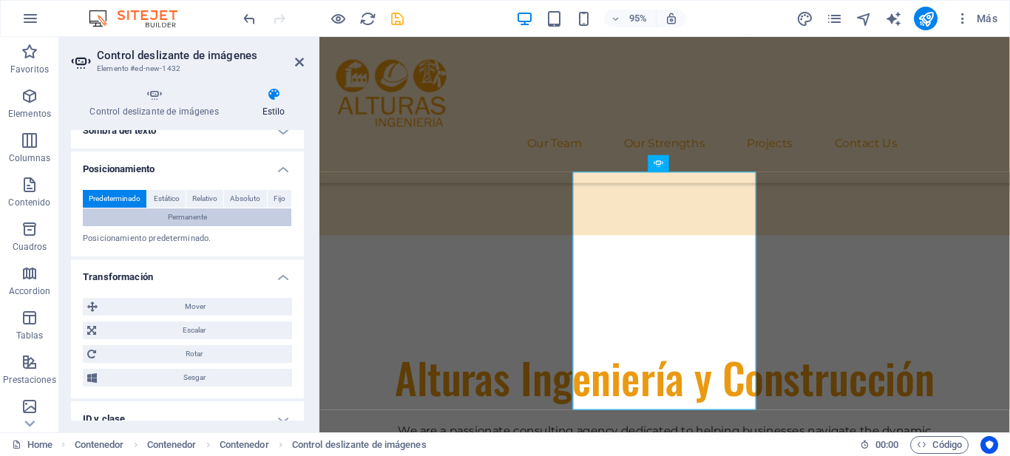
scroll to position [431, 0]
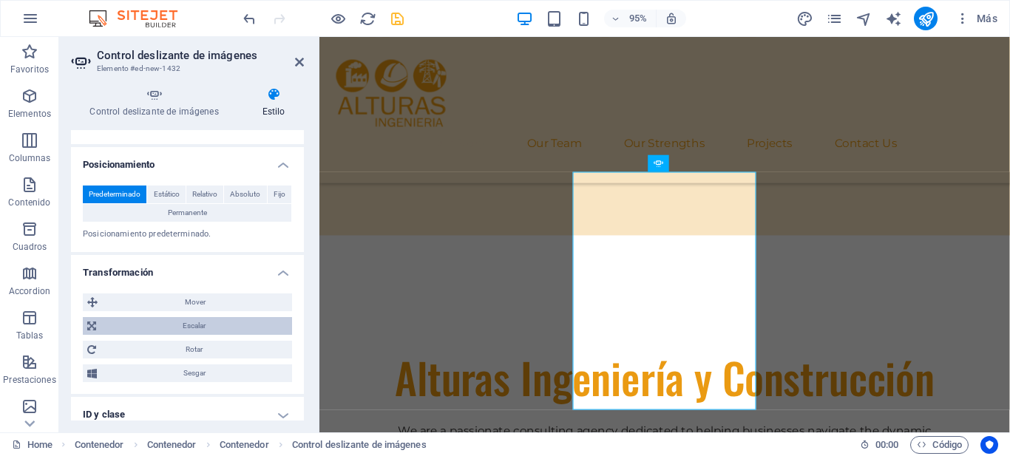
click at [143, 330] on span "Escalar" at bounding box center [194, 326] width 187 height 18
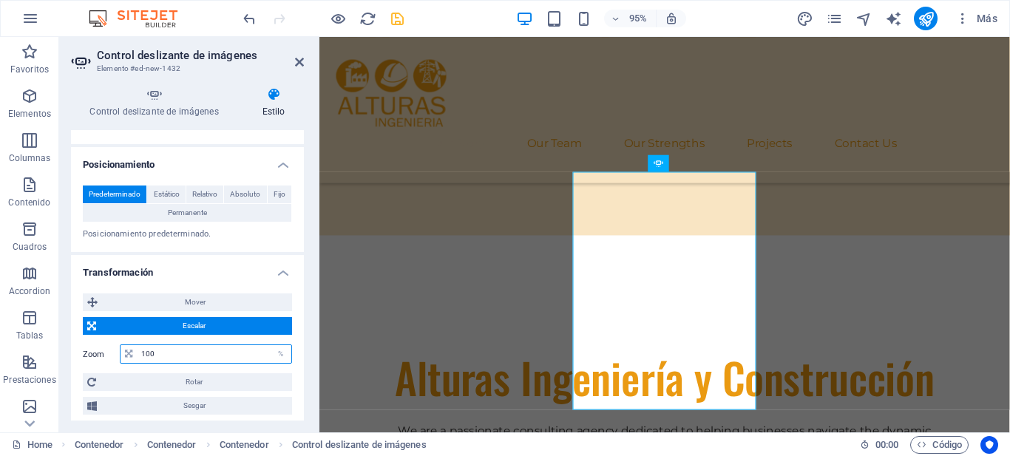
click at [204, 352] on input "100" at bounding box center [215, 354] width 154 height 18
type input "80"
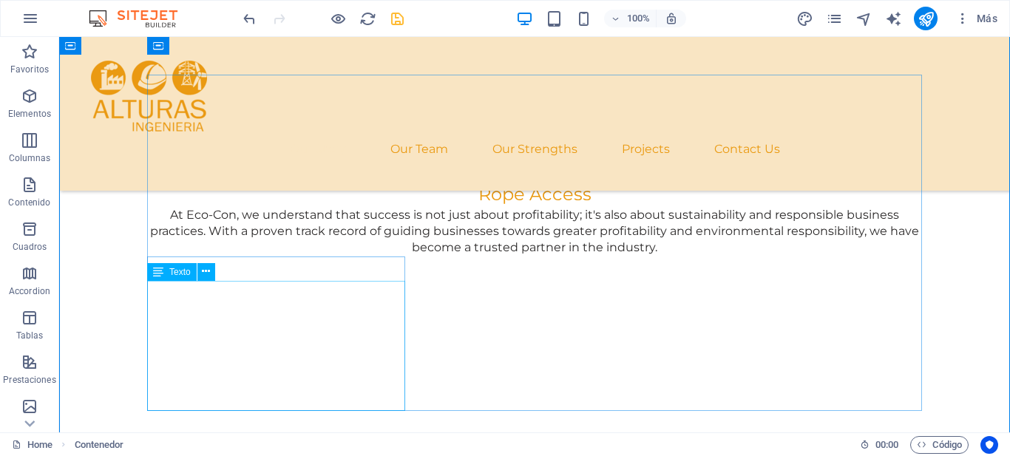
scroll to position [909, 0]
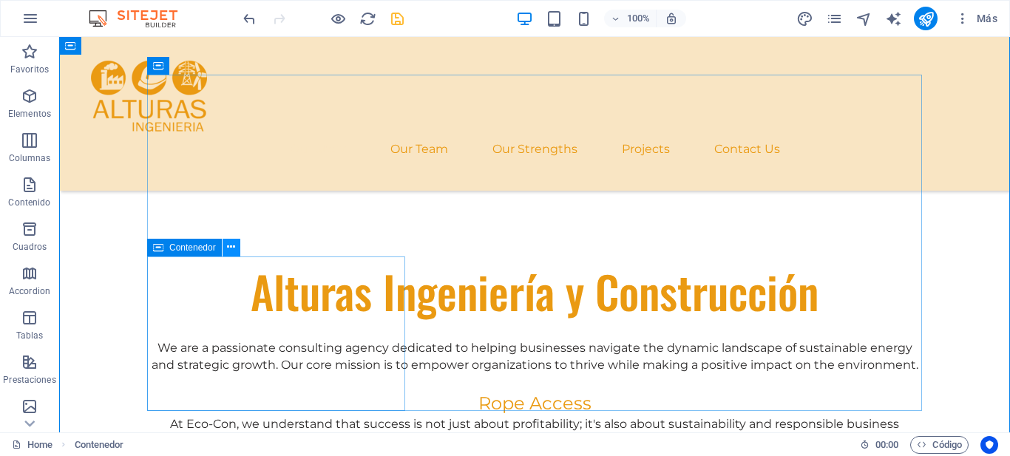
click at [229, 248] on icon at bounding box center [231, 248] width 8 height 16
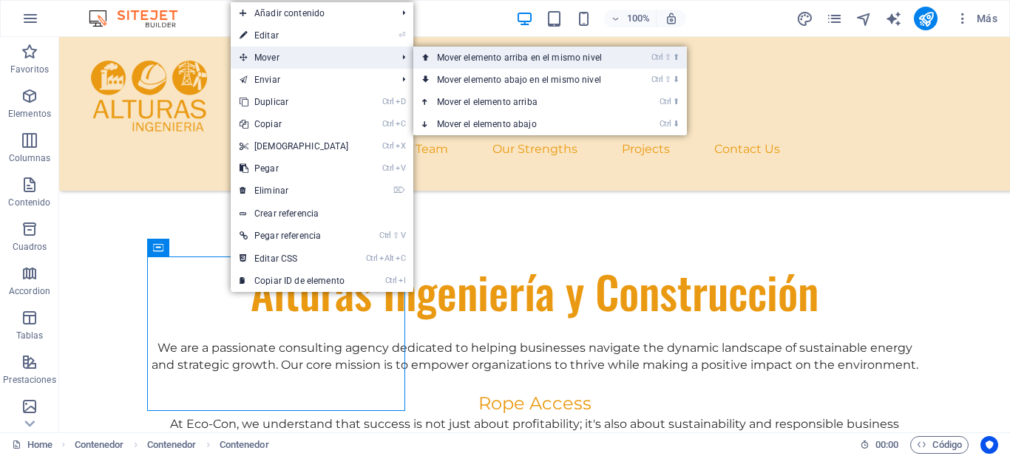
click at [426, 55] on icon at bounding box center [425, 58] width 7 height 22
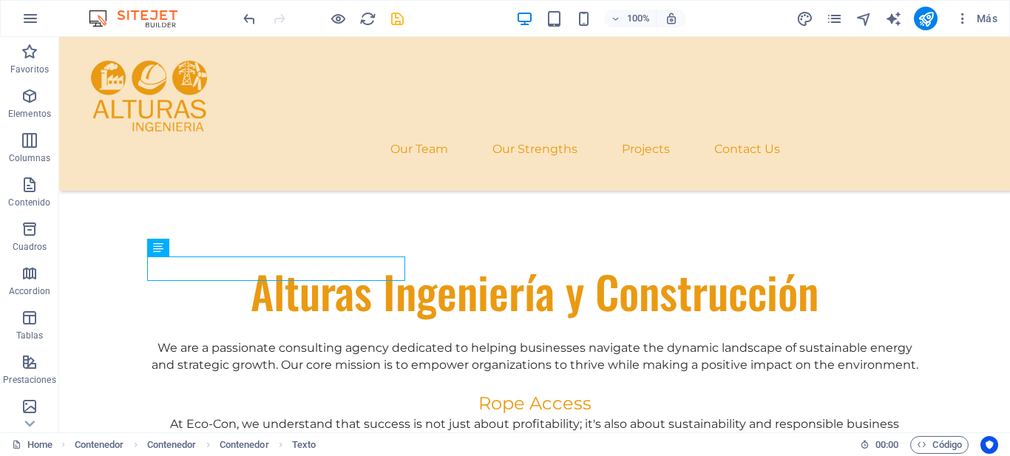
drag, startPoint x: 189, startPoint y: 257, endPoint x: 202, endPoint y: 260, distance: 13.6
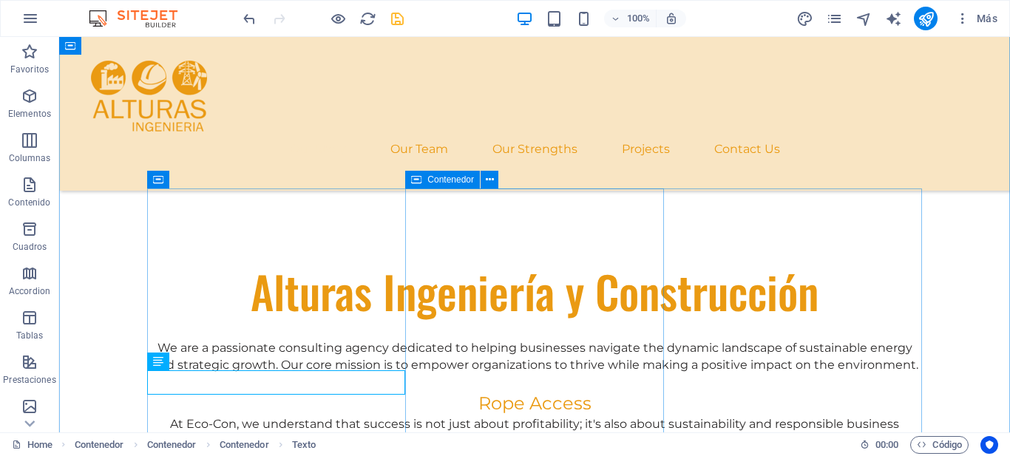
scroll to position [795, 0]
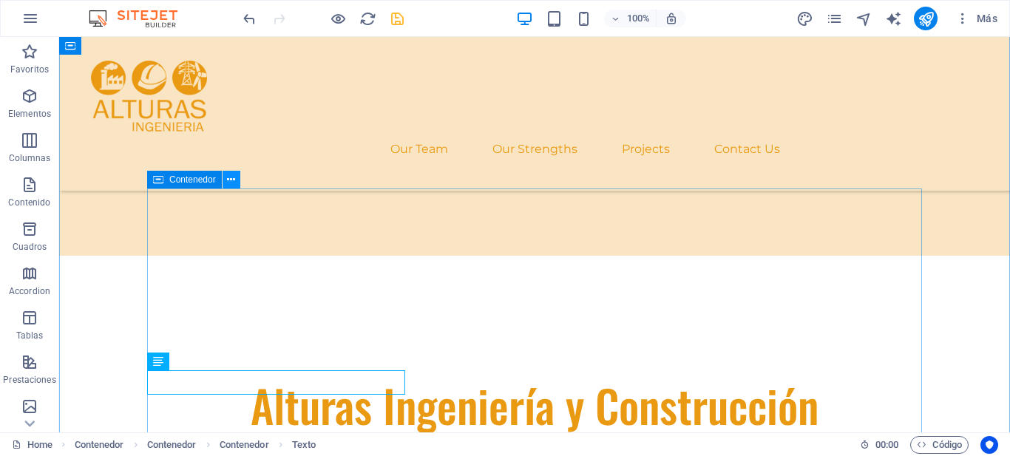
click at [231, 182] on icon at bounding box center [231, 180] width 8 height 16
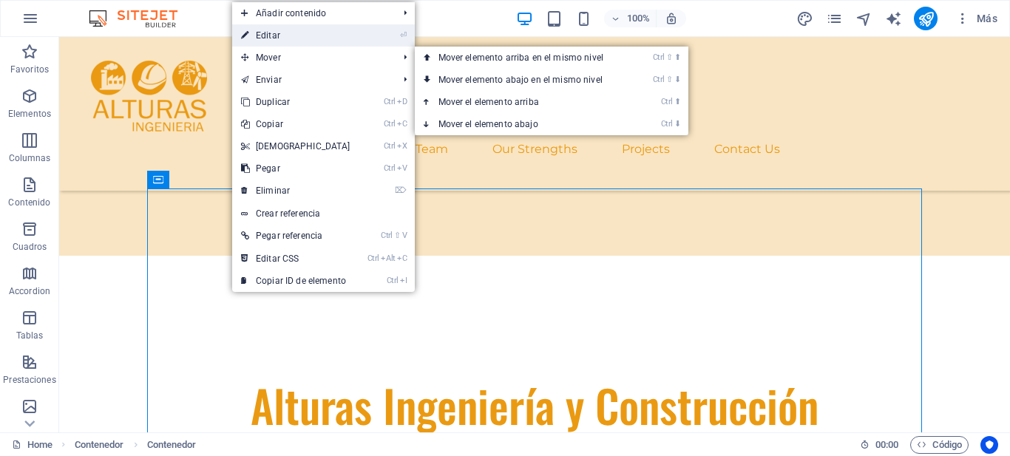
click at [313, 33] on link "⏎ Editar" at bounding box center [295, 35] width 127 height 22
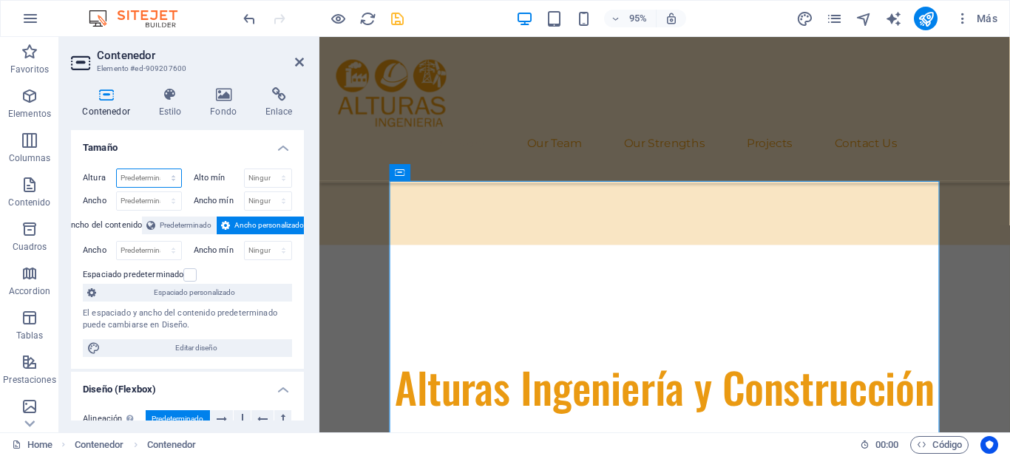
click at [135, 174] on select "Predeterminado px rem % vh vw" at bounding box center [149, 178] width 64 height 18
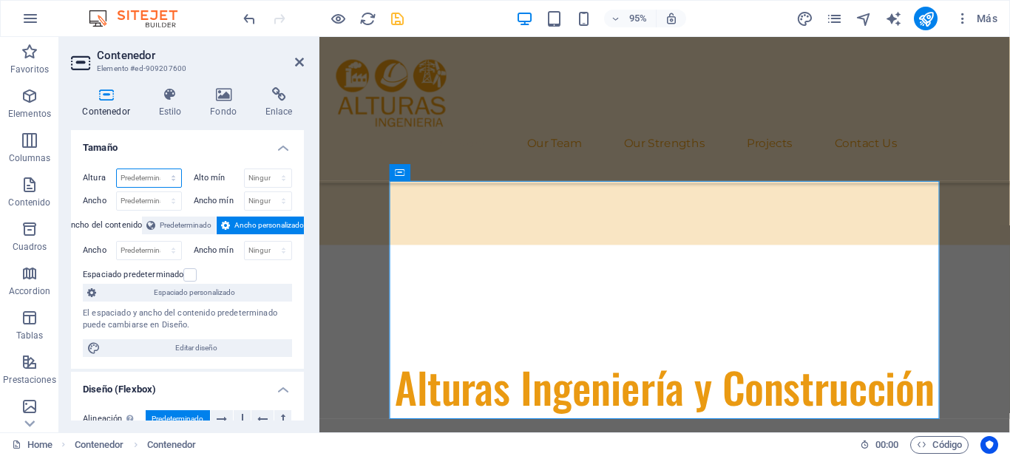
select select "%"
click at [117, 169] on select "Predeterminado px rem % vh vw" at bounding box center [149, 178] width 64 height 18
type input "9"
type input "80"
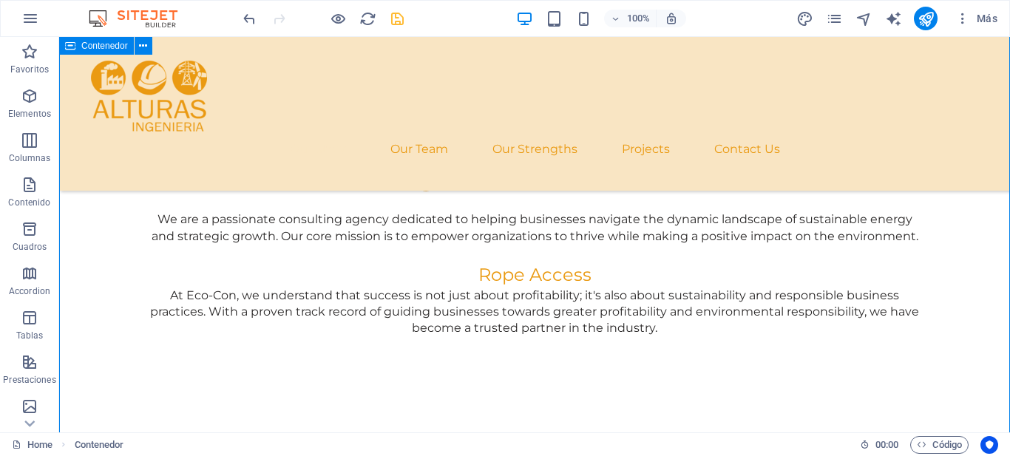
scroll to position [819, 0]
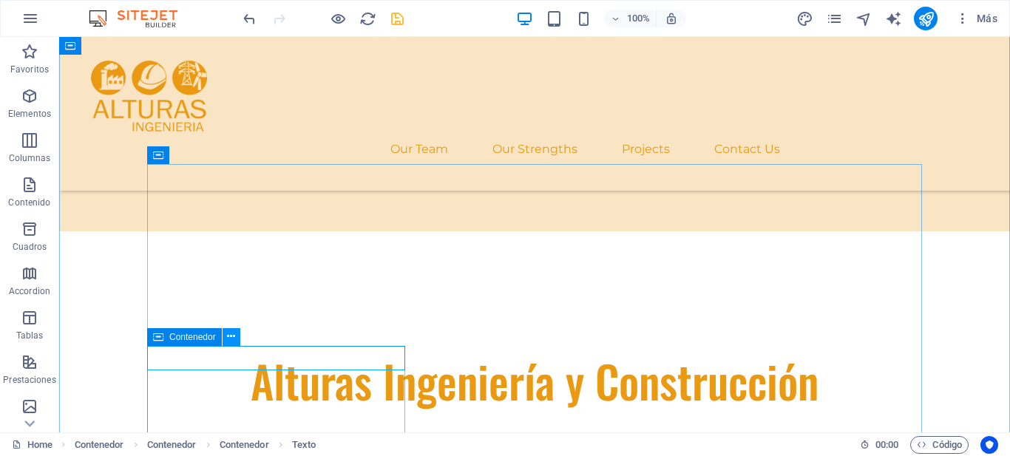
click at [234, 335] on icon at bounding box center [231, 337] width 8 height 16
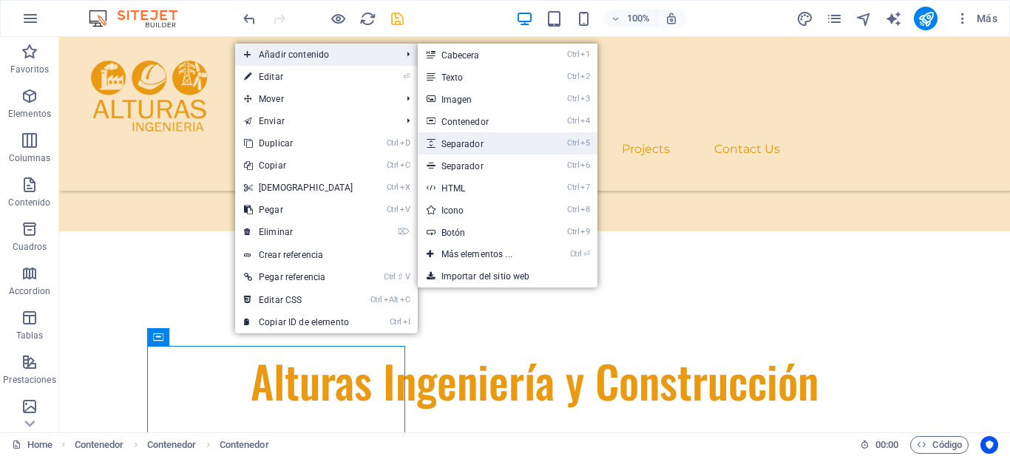
click at [500, 141] on link "Ctrl 5 Separador" at bounding box center [480, 143] width 124 height 22
select select "px"
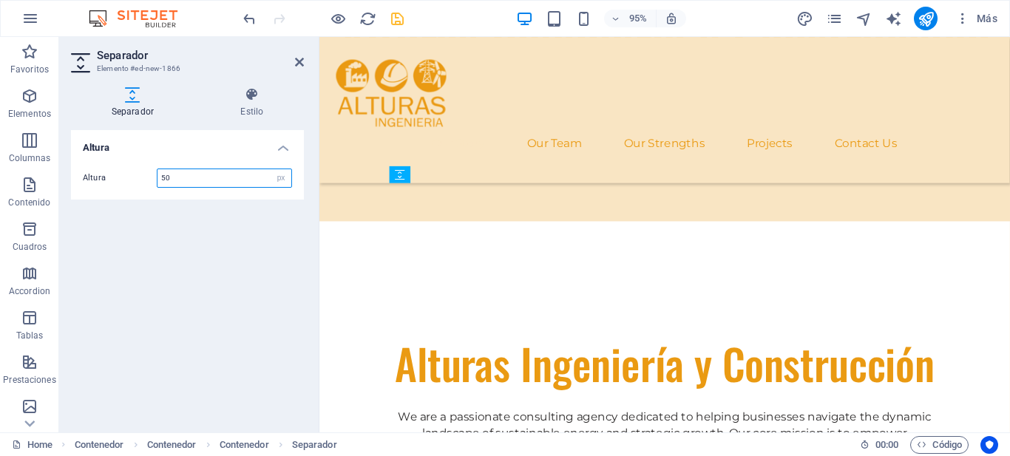
drag, startPoint x: 775, startPoint y: 213, endPoint x: 463, endPoint y: 239, distance: 313.1
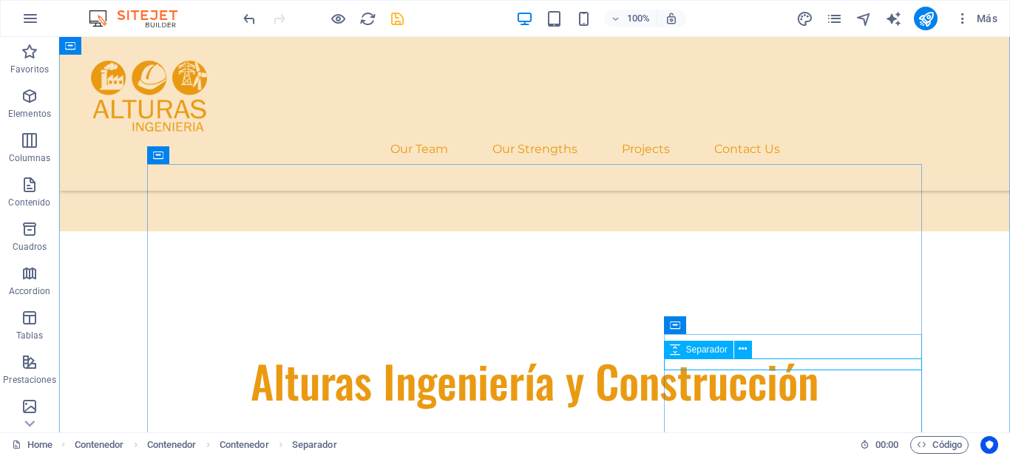
click at [744, 353] on icon at bounding box center [743, 350] width 8 height 16
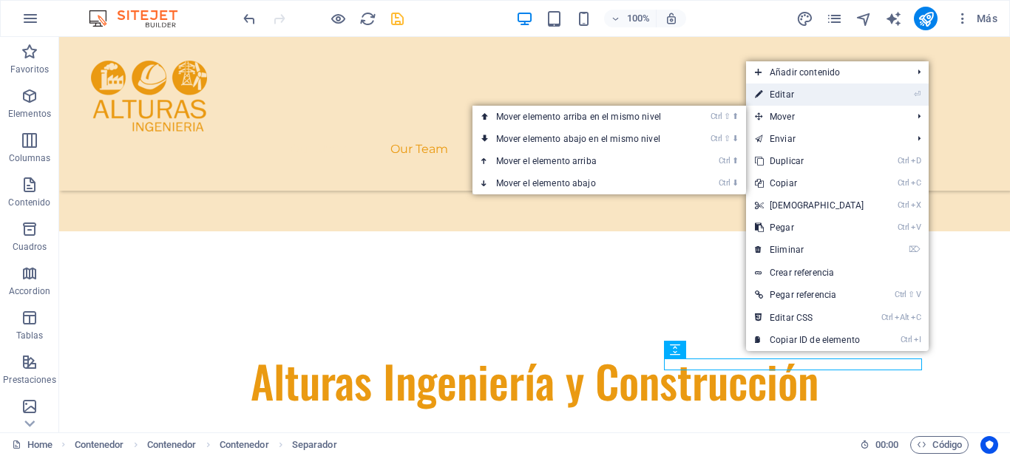
click at [812, 92] on link "⏎ Editar" at bounding box center [809, 95] width 127 height 22
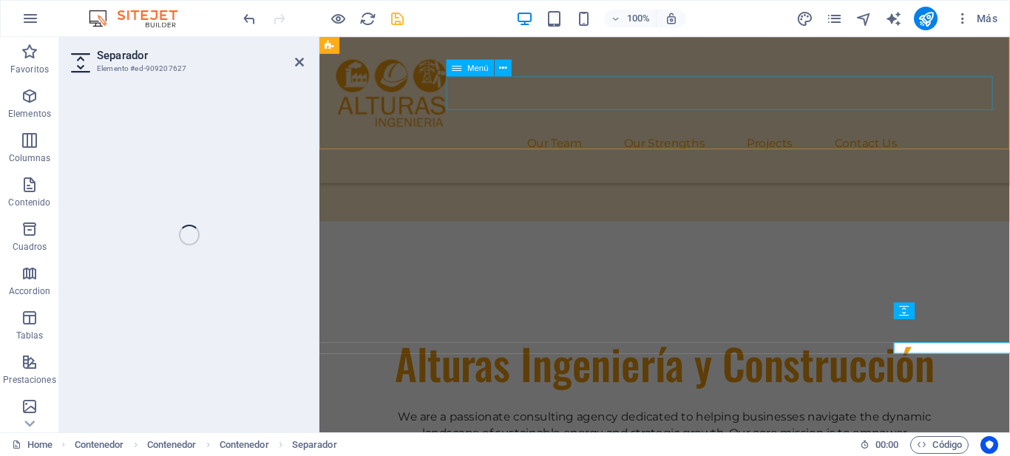
select select "px"
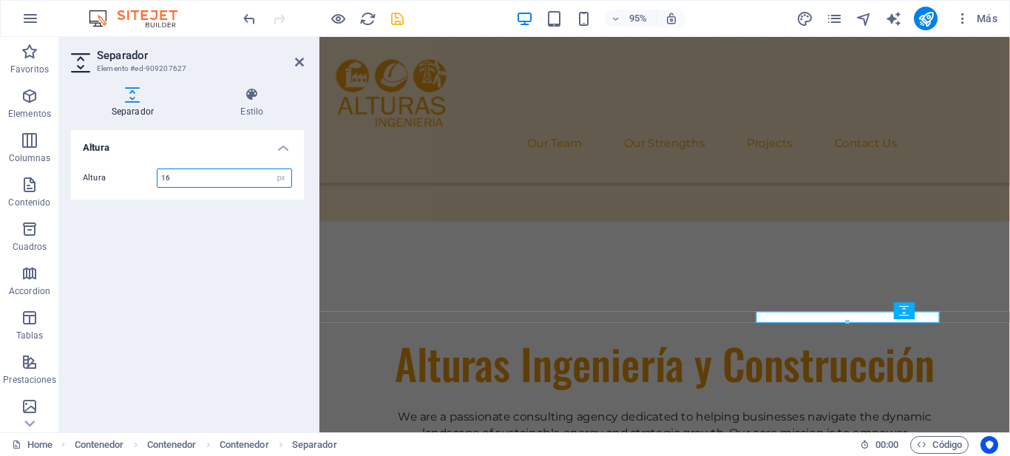
click at [175, 176] on input "16" at bounding box center [224, 178] width 134 height 18
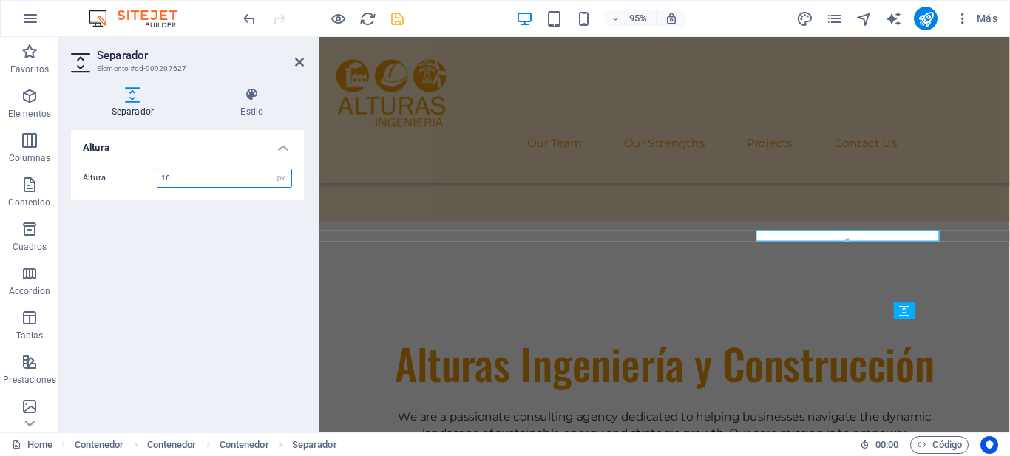
click at [175, 176] on input "16" at bounding box center [224, 178] width 134 height 18
type input "50"
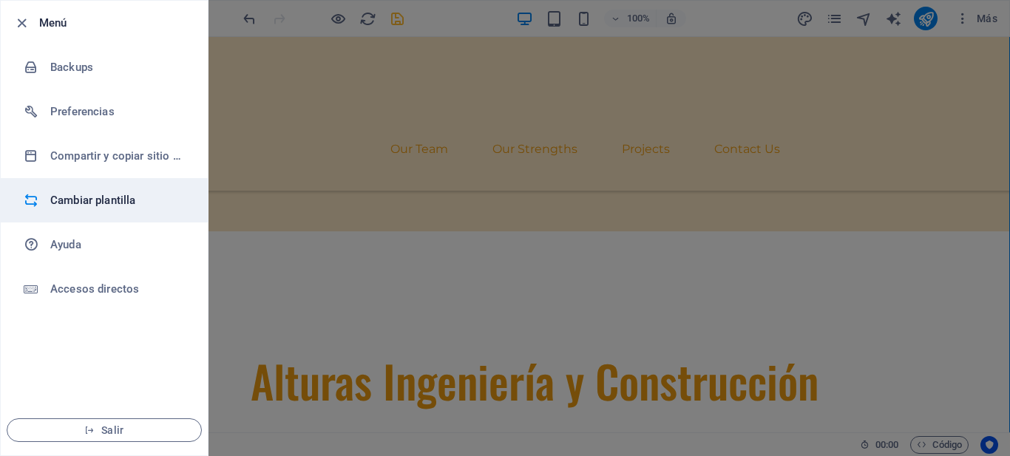
click at [82, 214] on li "Cambiar plantilla" at bounding box center [104, 200] width 207 height 44
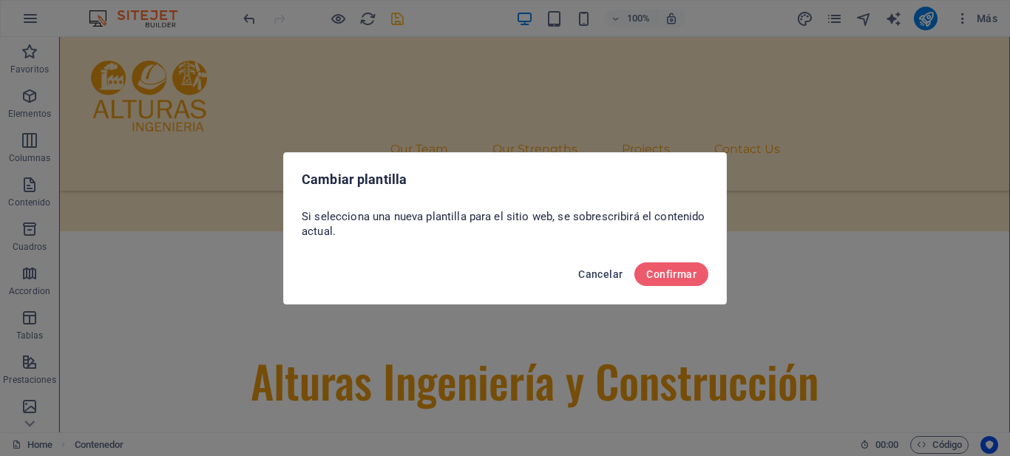
click at [613, 277] on span "Cancelar" at bounding box center [600, 274] width 44 height 12
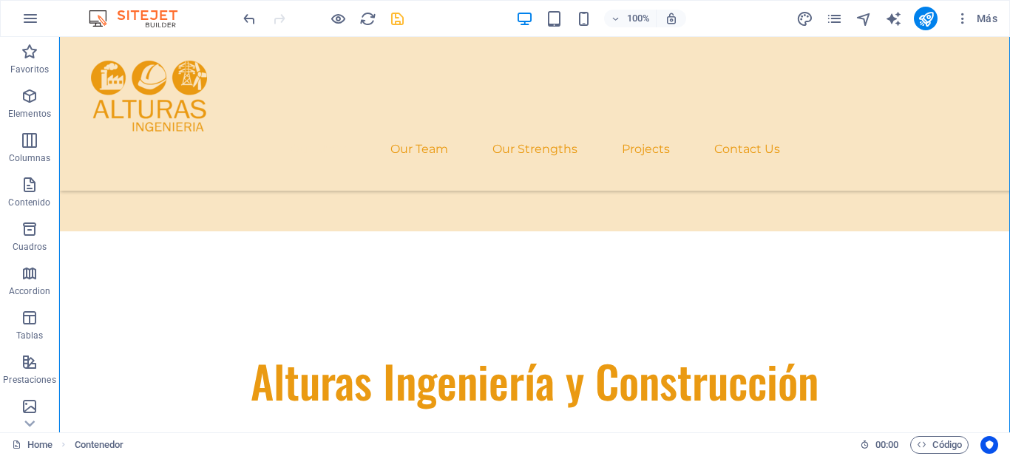
click at [396, 19] on icon "save" at bounding box center [397, 18] width 17 height 17
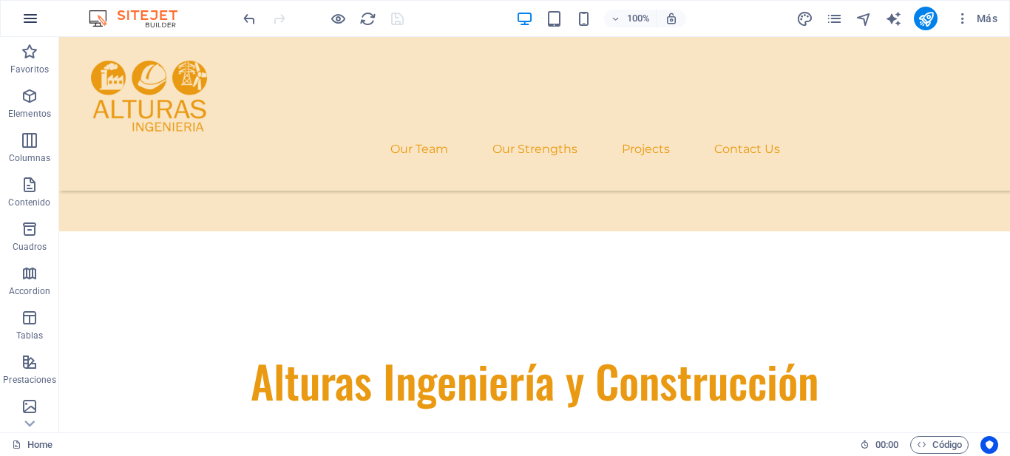
click at [0, 0] on button "button" at bounding box center [0, 0] width 0 height 0
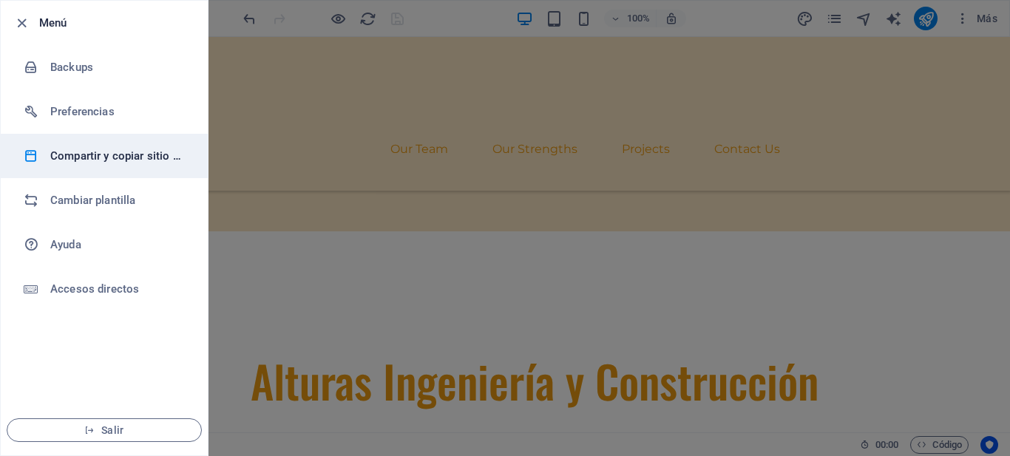
click at [88, 149] on h6 "Compartir y copiar sitio web" at bounding box center [118, 156] width 137 height 18
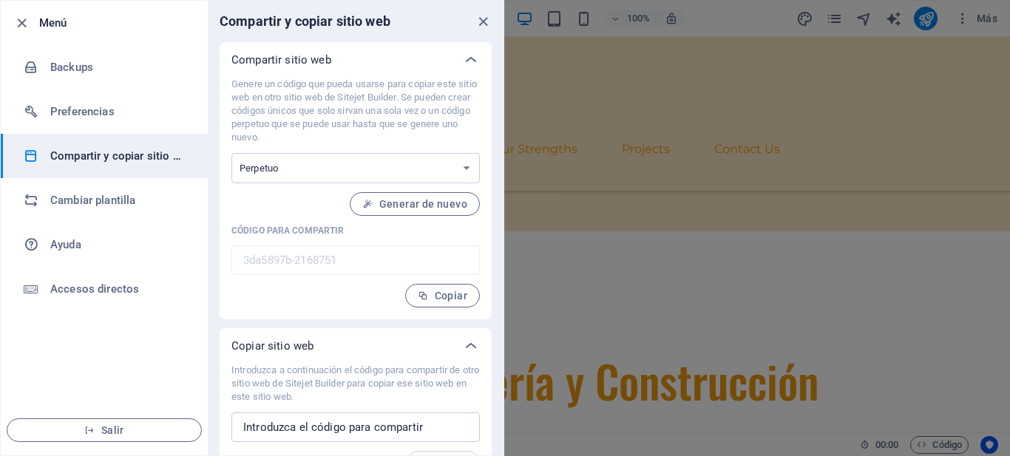
click at [314, 258] on input "3da5897b-2168751" at bounding box center [355, 260] width 248 height 30
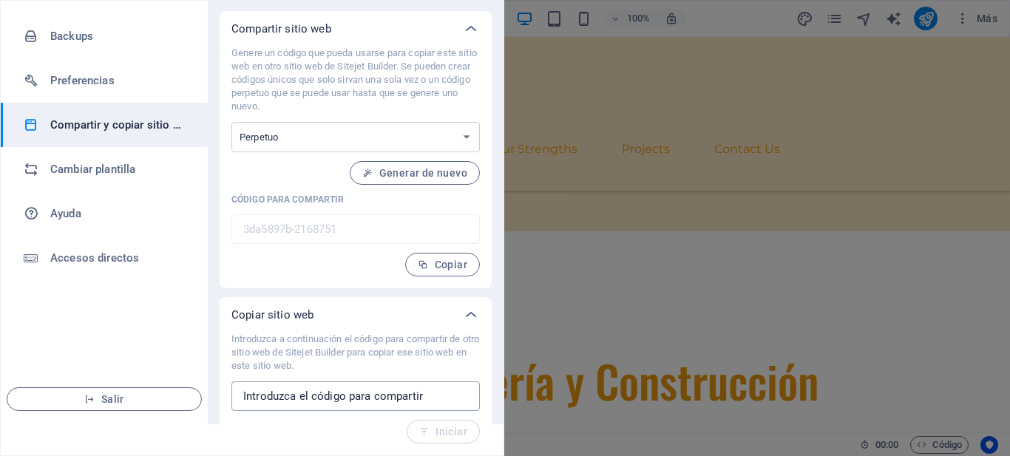
click at [328, 393] on input "text" at bounding box center [355, 396] width 248 height 30
paste input "da8a9404-2044017"
type input "da8a9404-2044017"
click at [439, 439] on button "Iniciar" at bounding box center [443, 432] width 73 height 24
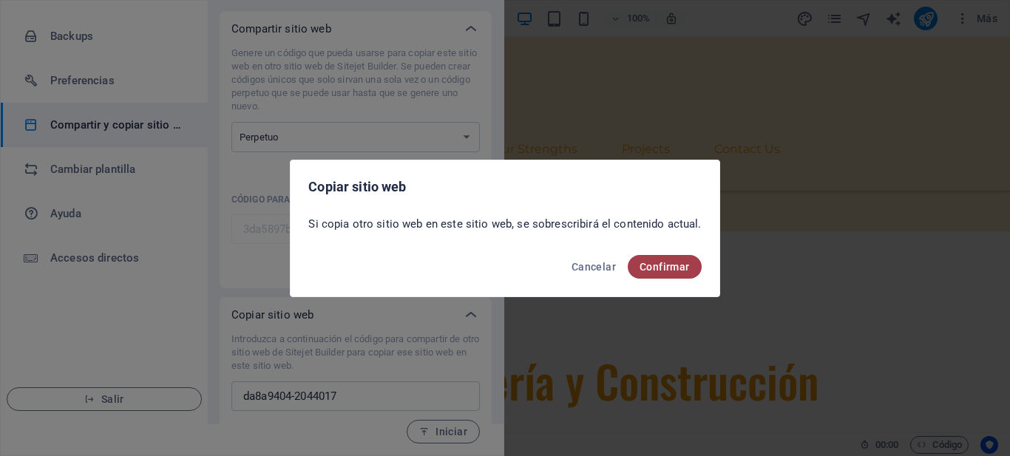
click at [667, 262] on span "Confirmar" at bounding box center [665, 267] width 50 height 12
click at [674, 270] on span "Confirmar" at bounding box center [665, 267] width 50 height 12
click at [648, 259] on button "Confirmar" at bounding box center [665, 267] width 74 height 24
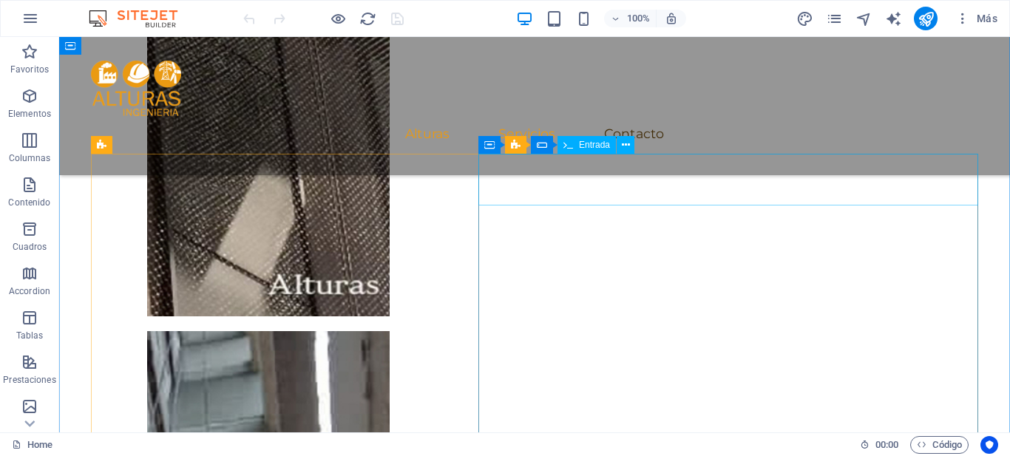
scroll to position [2072, 0]
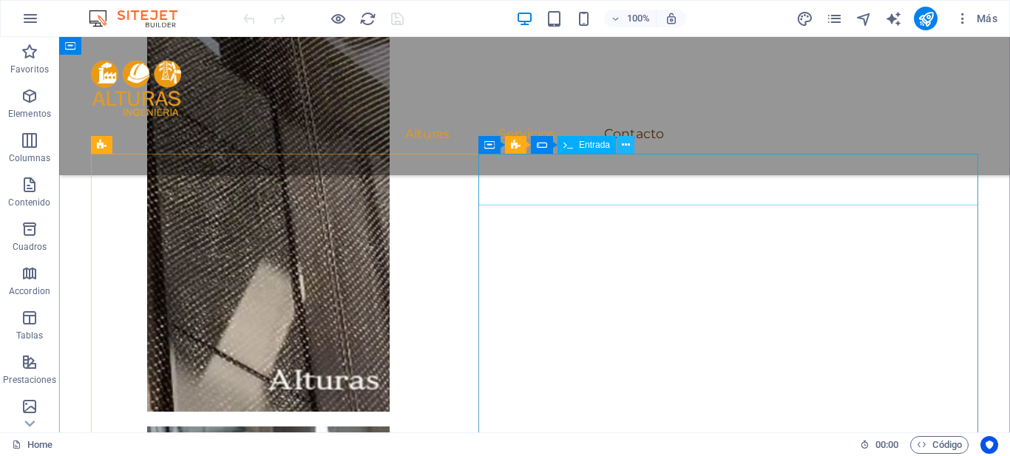
click at [624, 144] on icon at bounding box center [626, 146] width 8 height 16
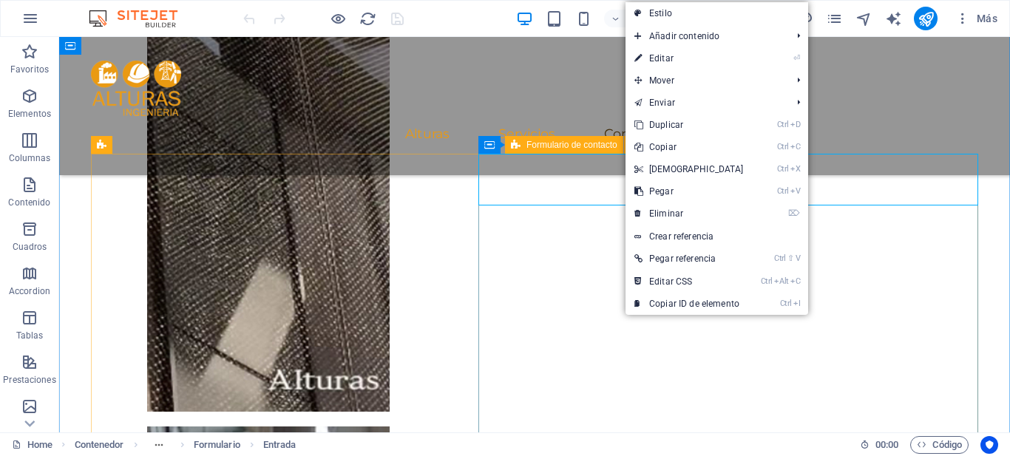
click at [577, 146] on span "Formulario de contacto" at bounding box center [571, 144] width 91 height 9
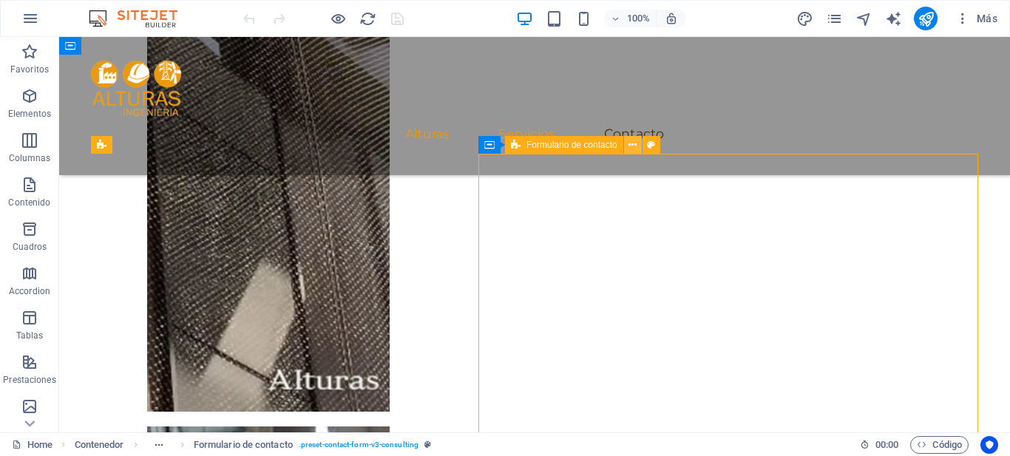
click at [634, 146] on icon at bounding box center [632, 146] width 8 height 16
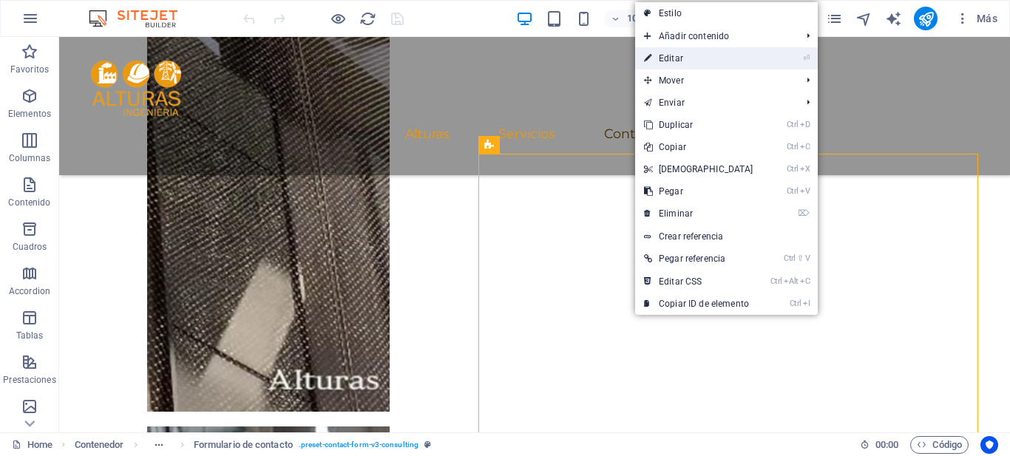
click at [673, 58] on link "⏎ Editar" at bounding box center [698, 58] width 127 height 22
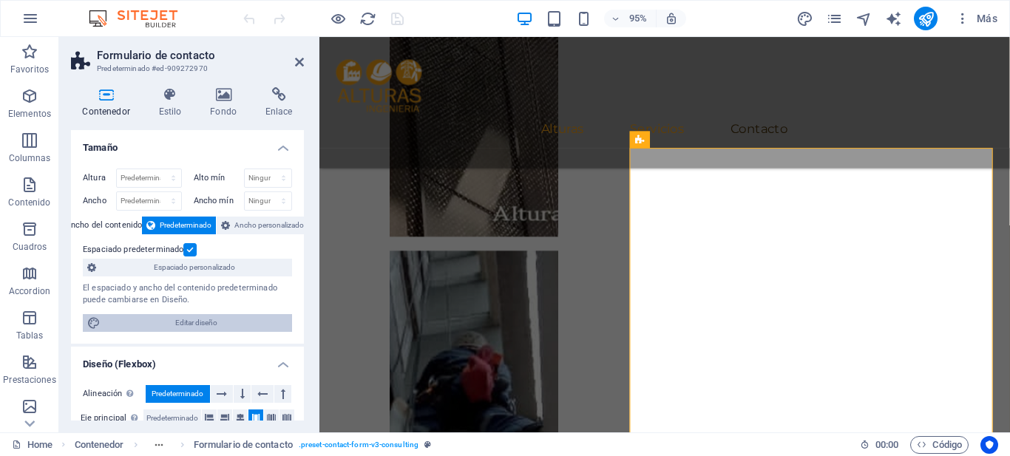
scroll to position [298, 0]
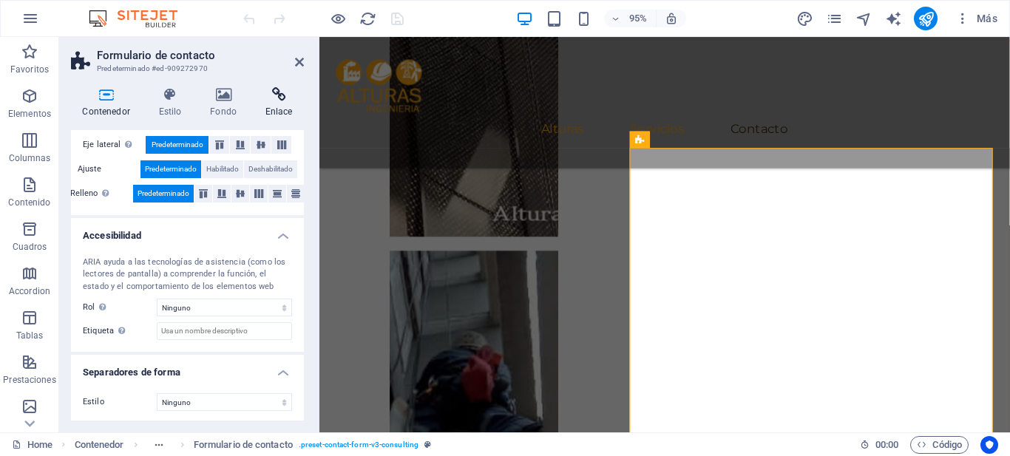
click at [267, 105] on h4 "Enlace" at bounding box center [279, 102] width 50 height 31
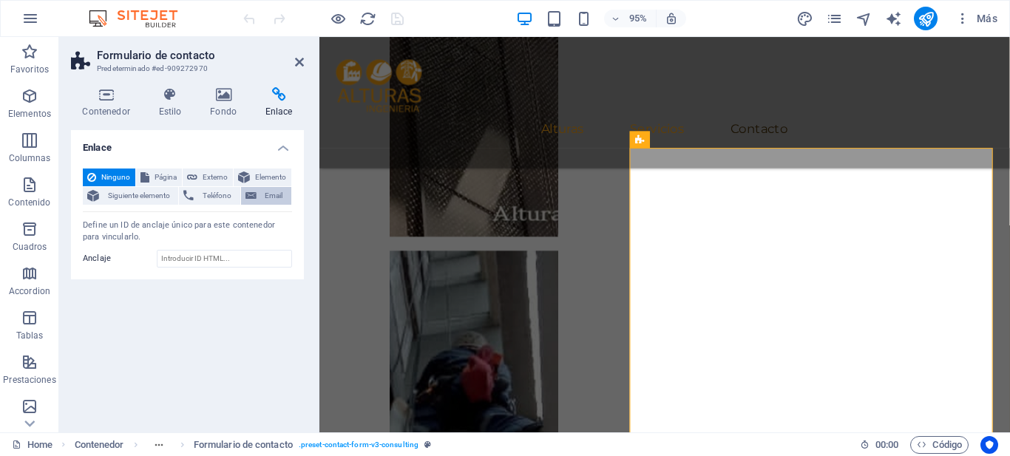
click at [261, 194] on span "Email" at bounding box center [274, 196] width 26 height 18
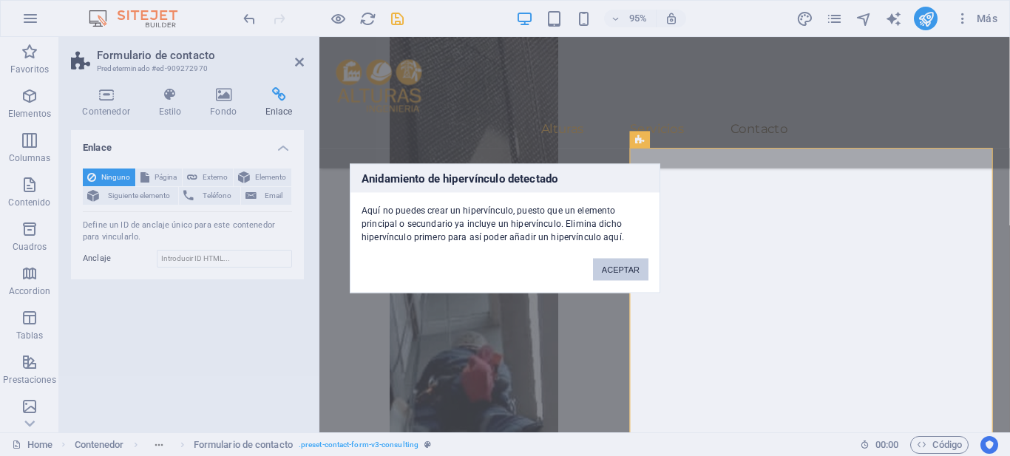
click at [623, 261] on button "ACEPTAR" at bounding box center [620, 269] width 55 height 22
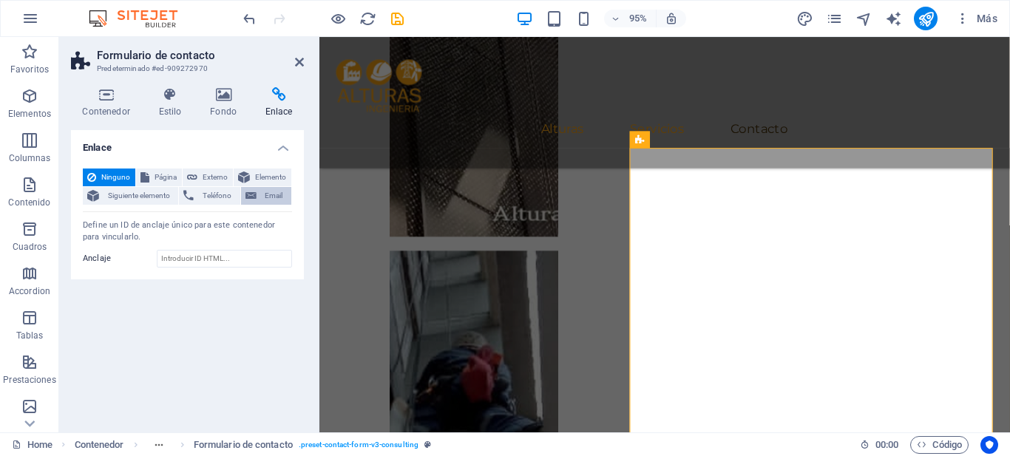
click at [263, 195] on span "Email" at bounding box center [274, 196] width 26 height 18
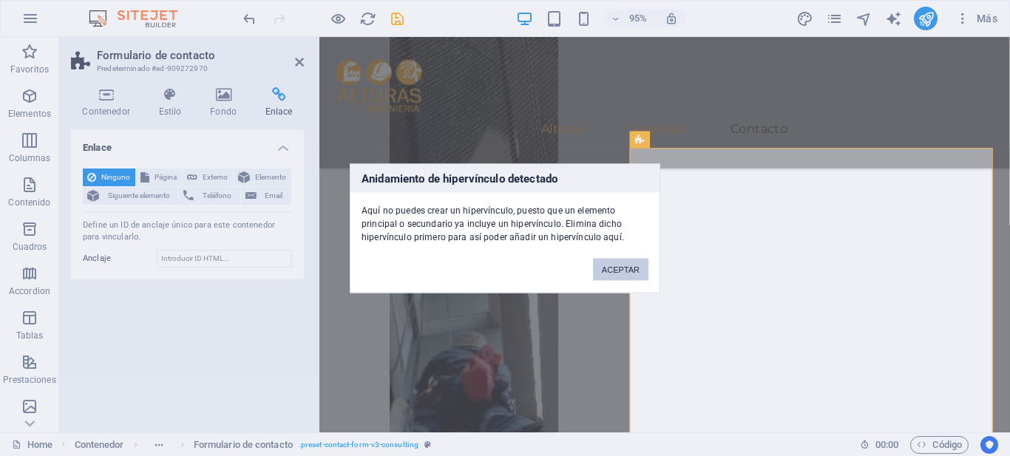
click at [636, 266] on button "ACEPTAR" at bounding box center [620, 269] width 55 height 22
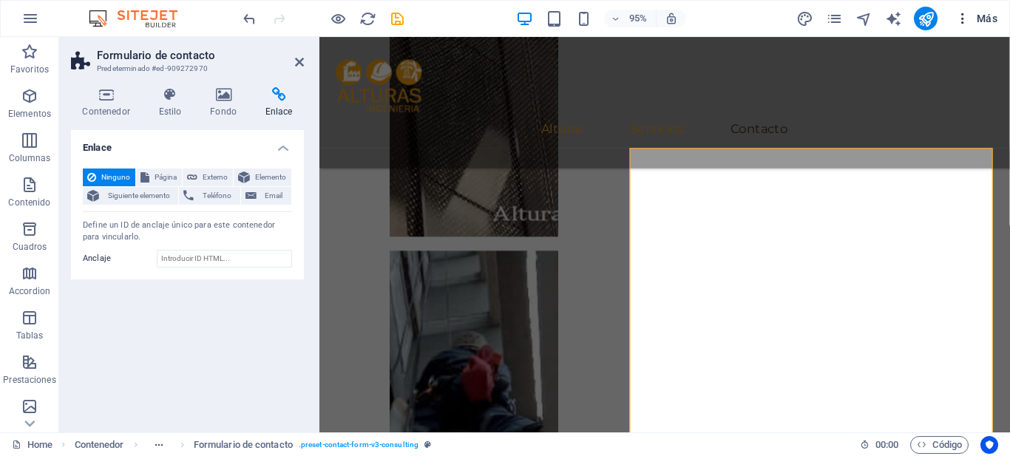
click at [0, 0] on span "Más" at bounding box center [0, 0] width 0 height 0
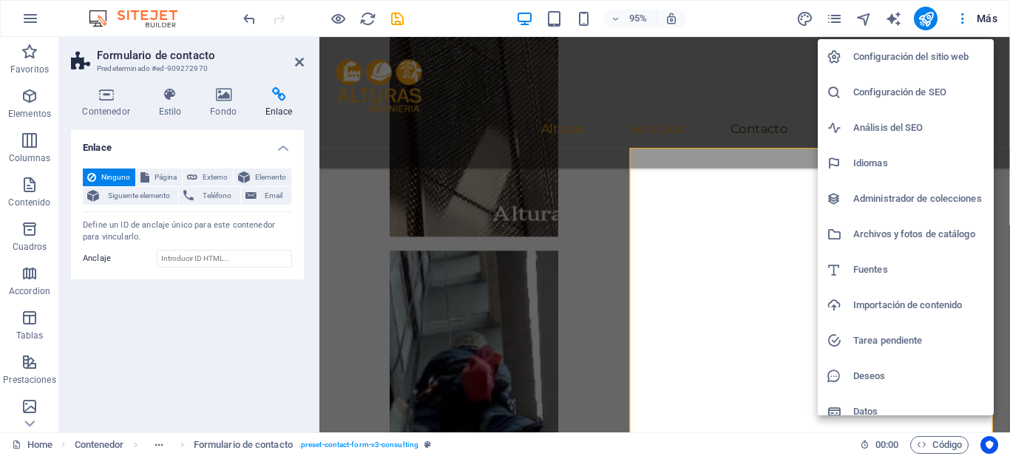
click at [900, 55] on h6 "Configuración del sitio web" at bounding box center [919, 57] width 132 height 18
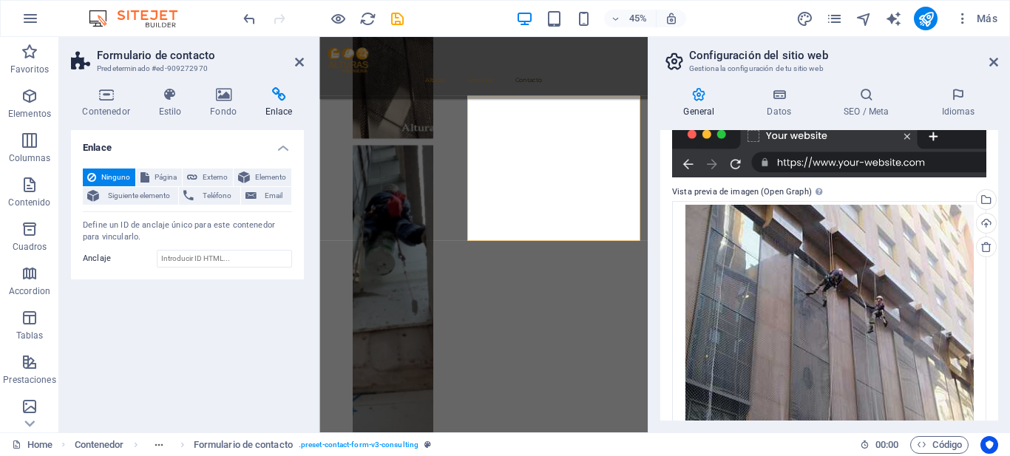
scroll to position [273, 0]
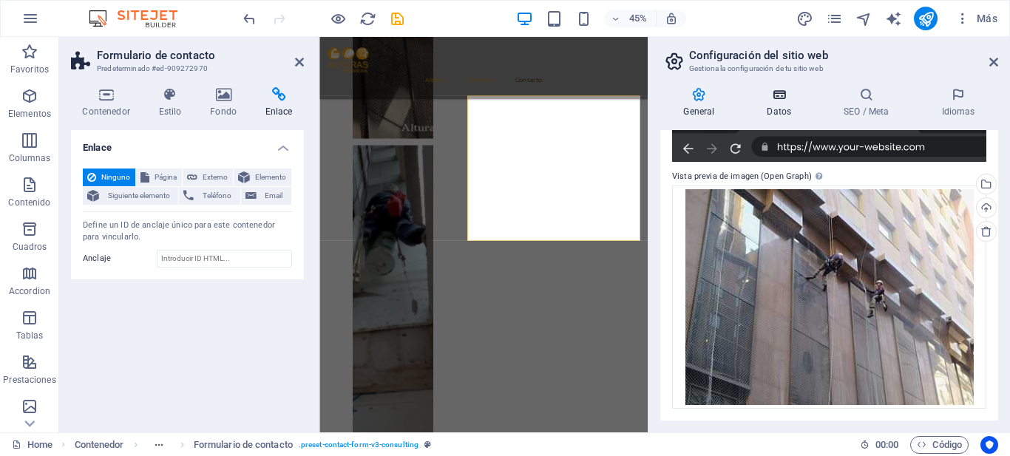
click at [790, 105] on h4 "Datos" at bounding box center [782, 102] width 77 height 31
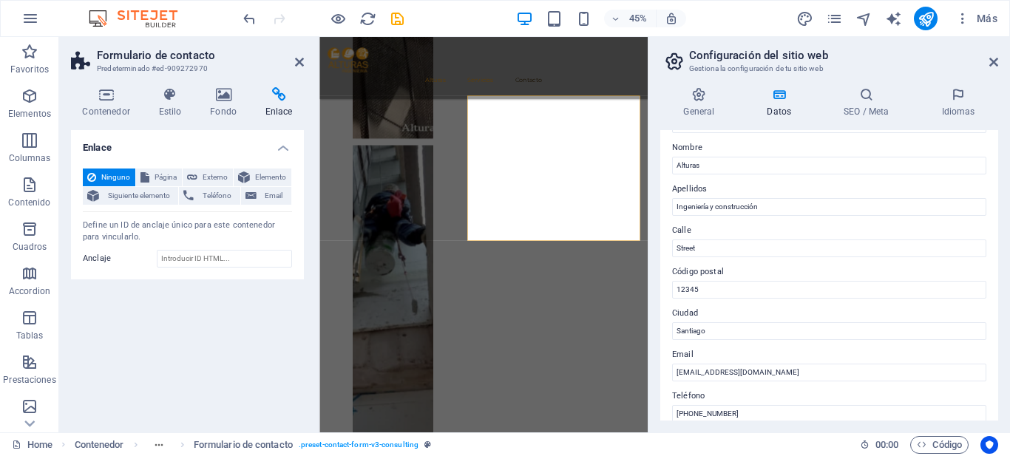
scroll to position [76, 0]
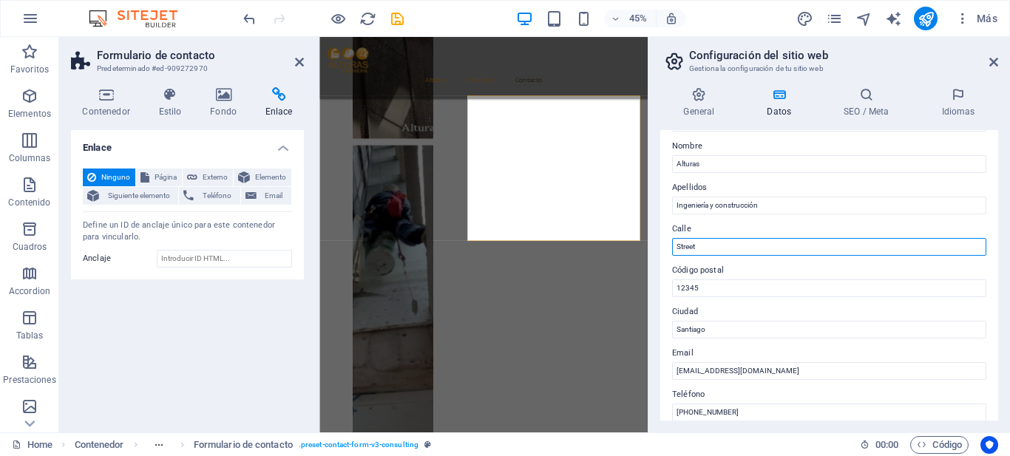
click at [689, 242] on input "Street" at bounding box center [829, 247] width 314 height 18
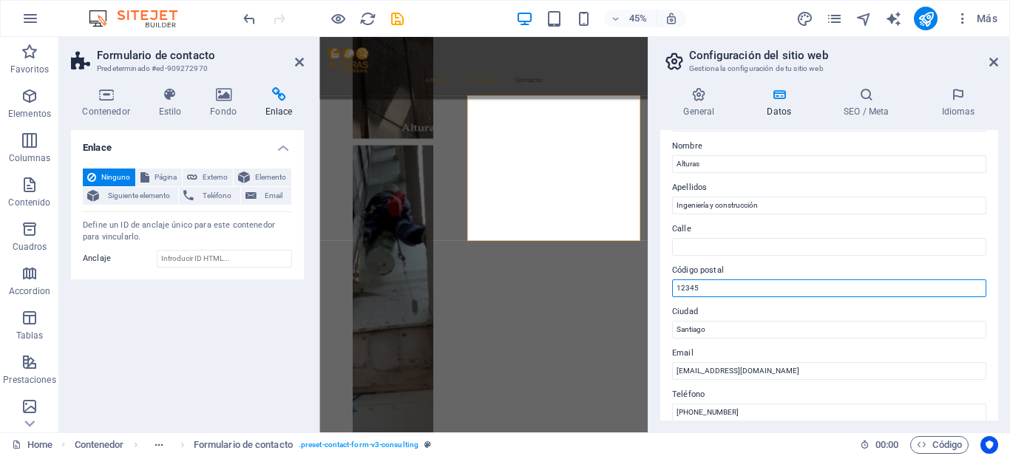
click at [690, 289] on input "12345" at bounding box center [829, 288] width 314 height 18
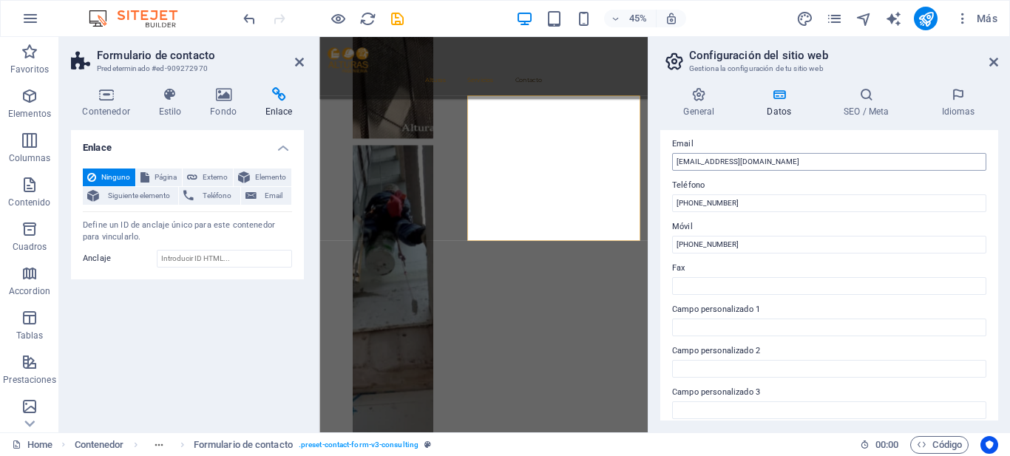
scroll to position [291, 0]
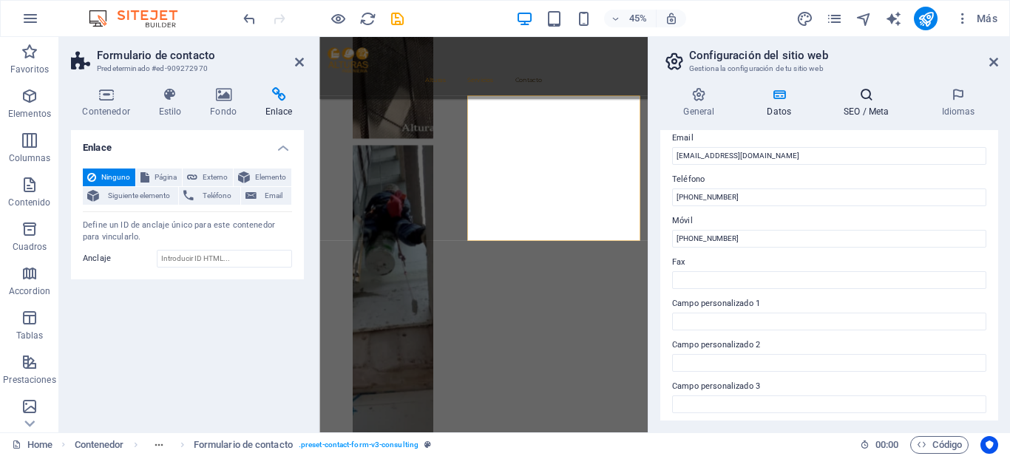
click at [873, 101] on icon at bounding box center [867, 94] width 92 height 15
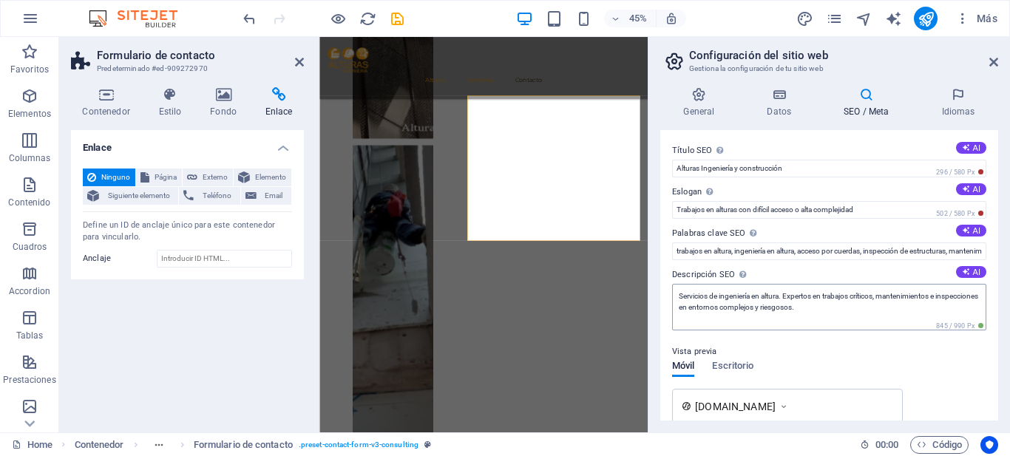
scroll to position [55, 0]
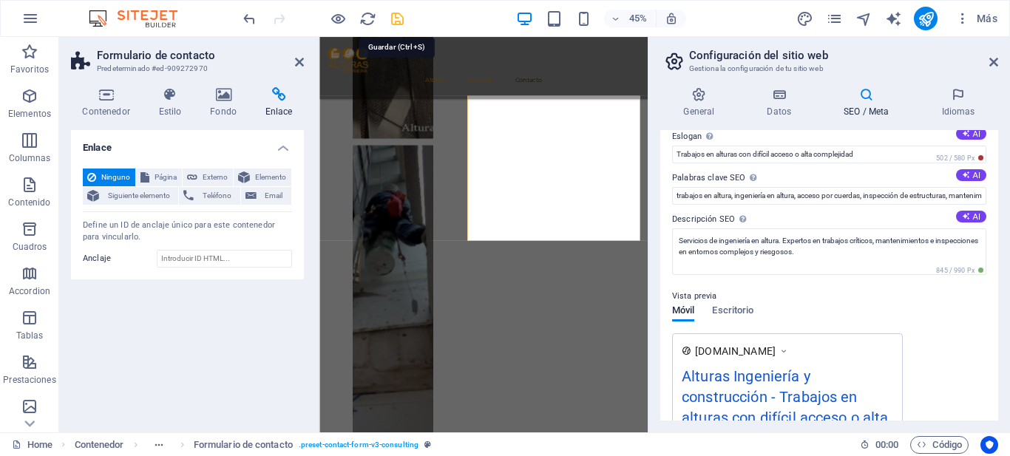
click at [391, 18] on icon "save" at bounding box center [397, 18] width 17 height 17
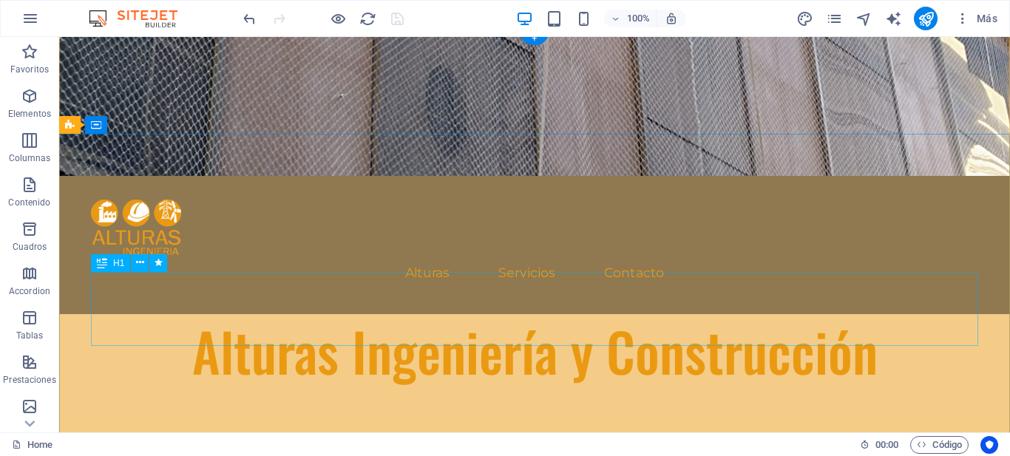
scroll to position [0, 0]
